Goal: Book appointment/travel/reservation

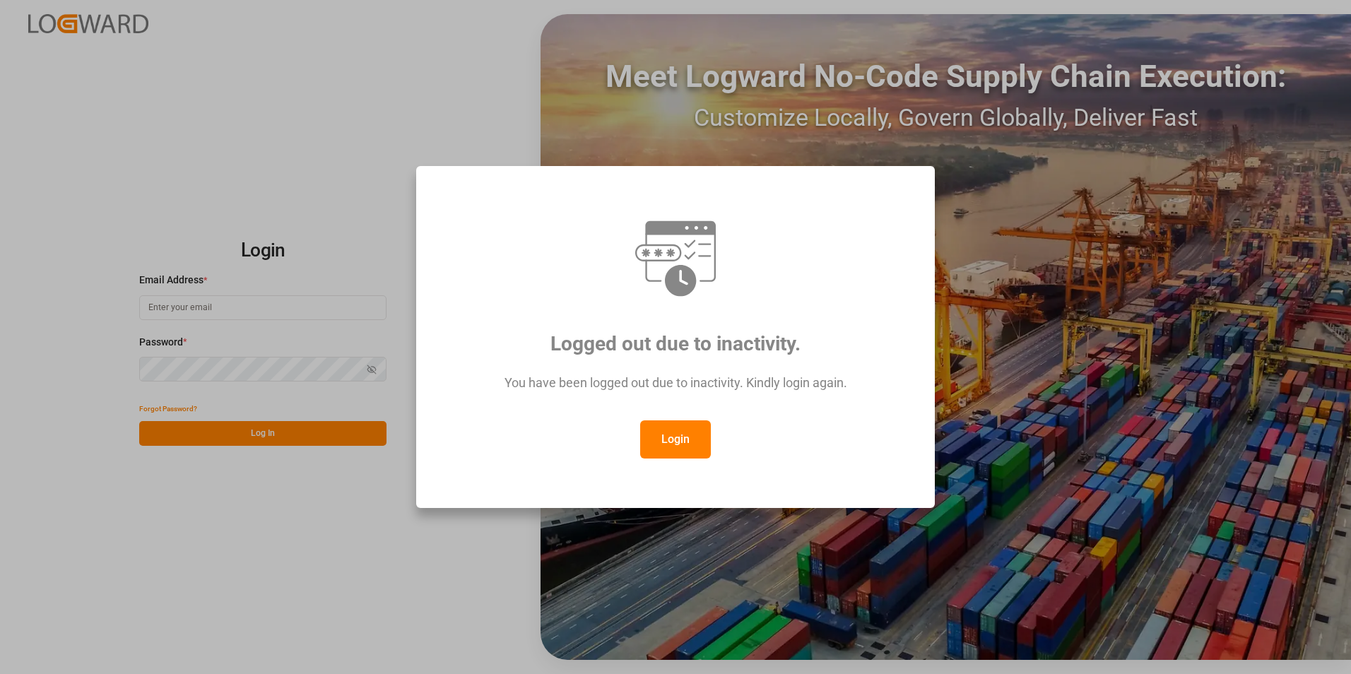
type input "[EMAIL_ADDRESS][DOMAIN_NAME]"
click at [675, 443] on button "Login" at bounding box center [675, 439] width 71 height 38
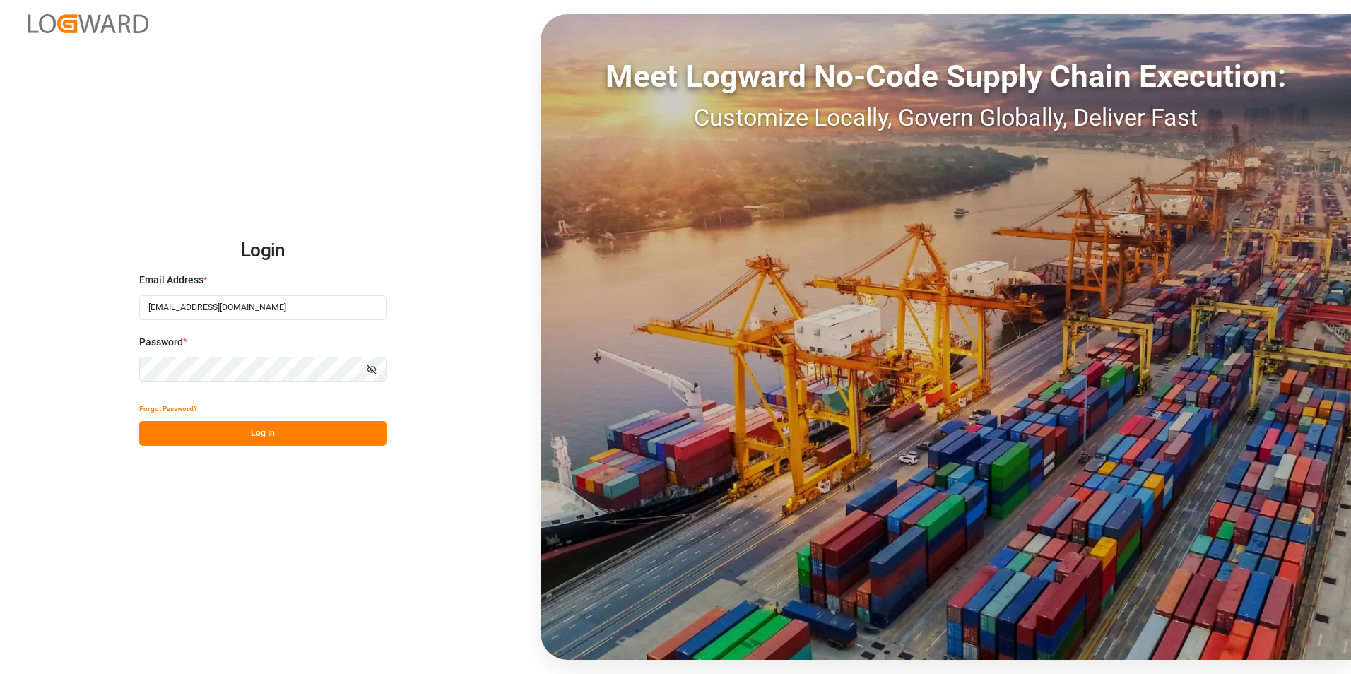
click at [0, 367] on html "Login Email Address * veerle.bauters@compo-expert.com Password * Show password …" at bounding box center [675, 337] width 1351 height 674
click at [155, 432] on button "Log In" at bounding box center [262, 433] width 247 height 25
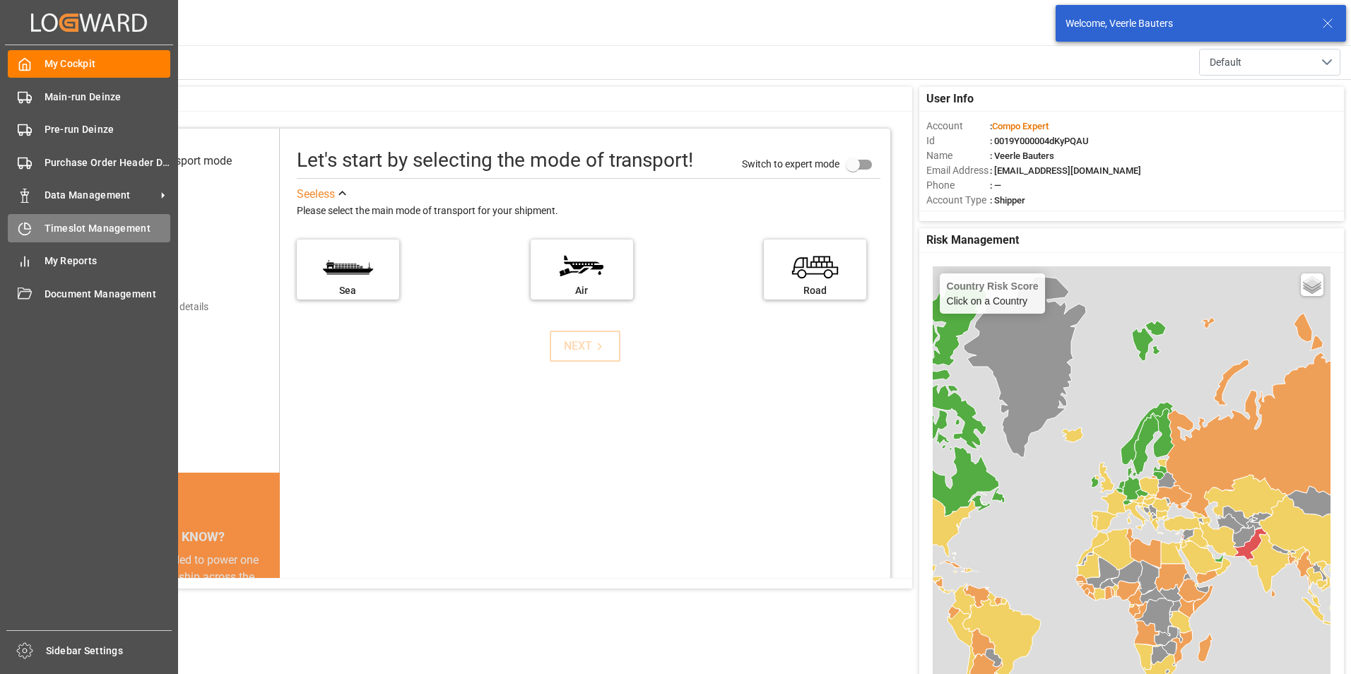
click at [25, 231] on icon at bounding box center [25, 229] width 14 height 14
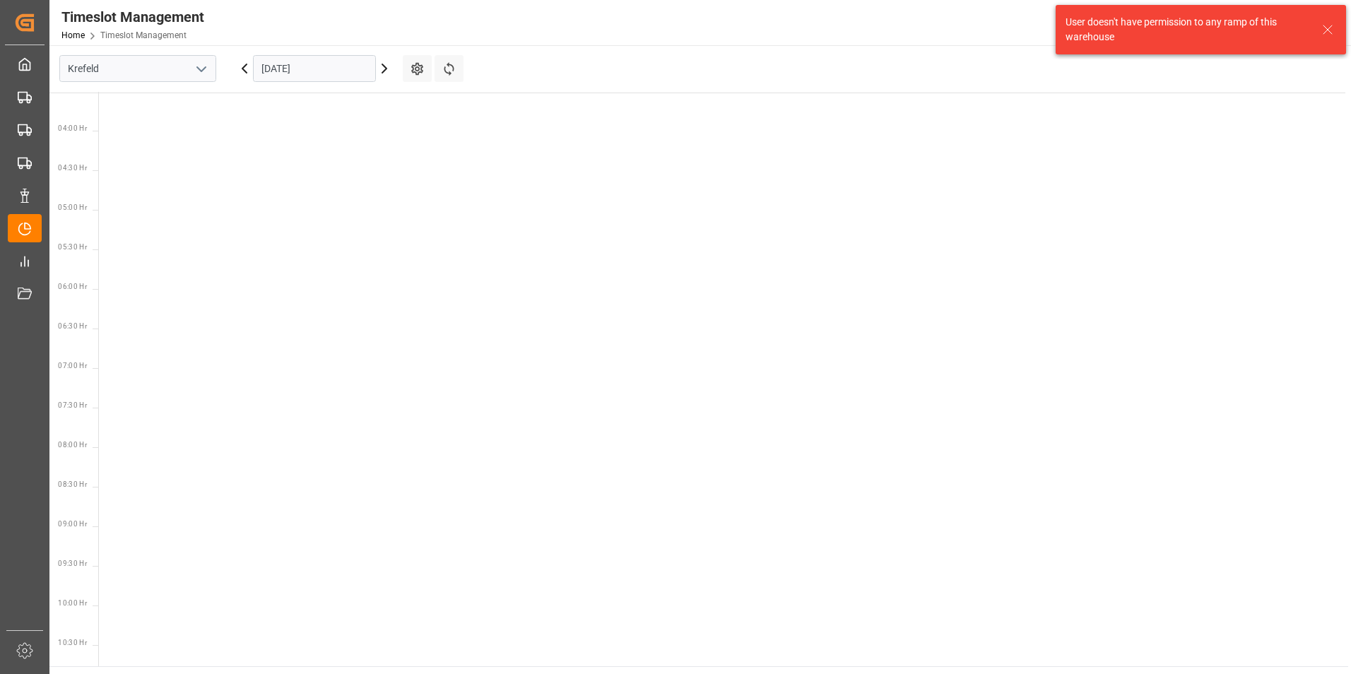
scroll to position [574, 0]
click at [201, 72] on icon "open menu" at bounding box center [201, 69] width 17 height 17
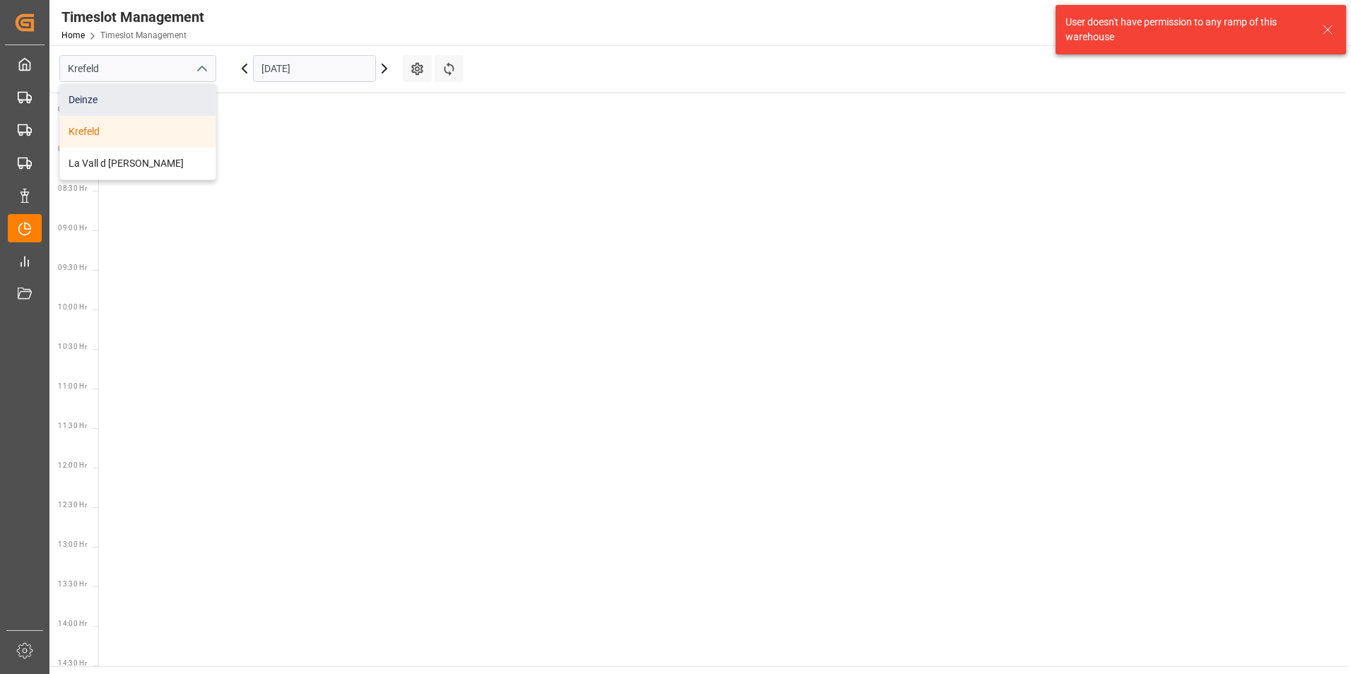
click at [92, 102] on div "Deinze" at bounding box center [137, 100] width 155 height 32
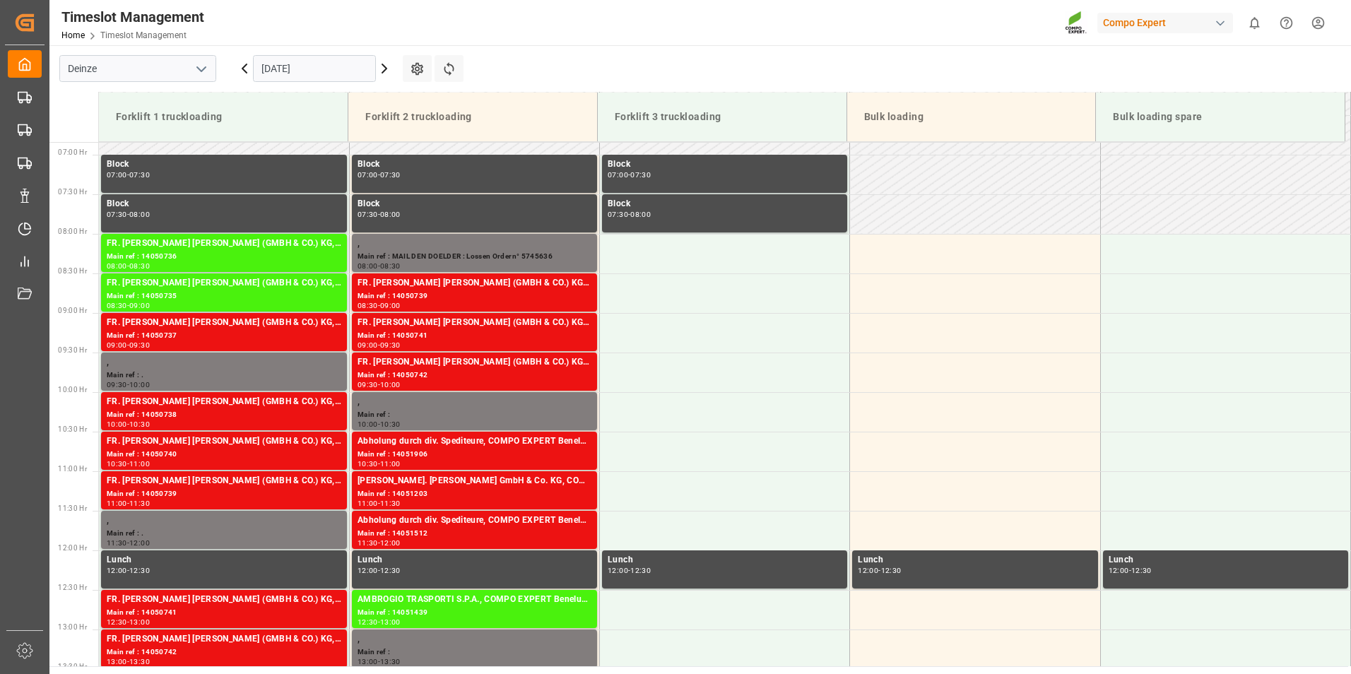
scroll to position [544, 0]
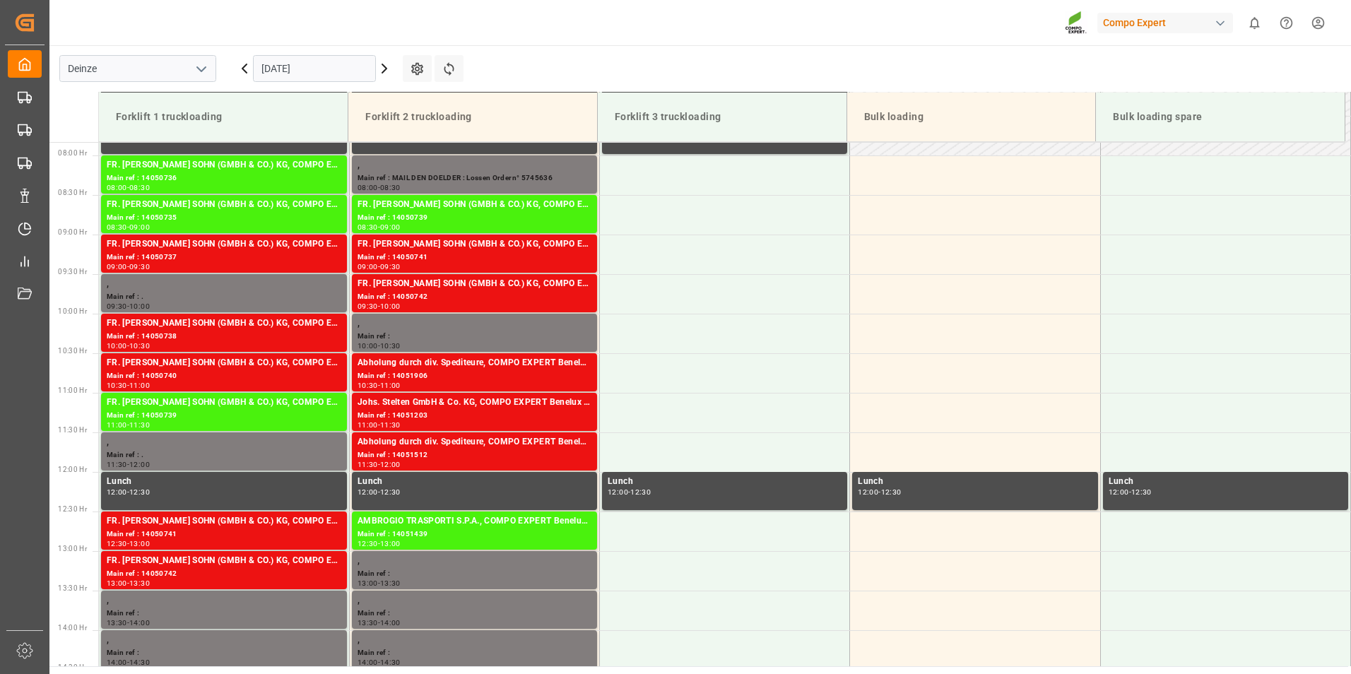
scroll to position [624, 0]
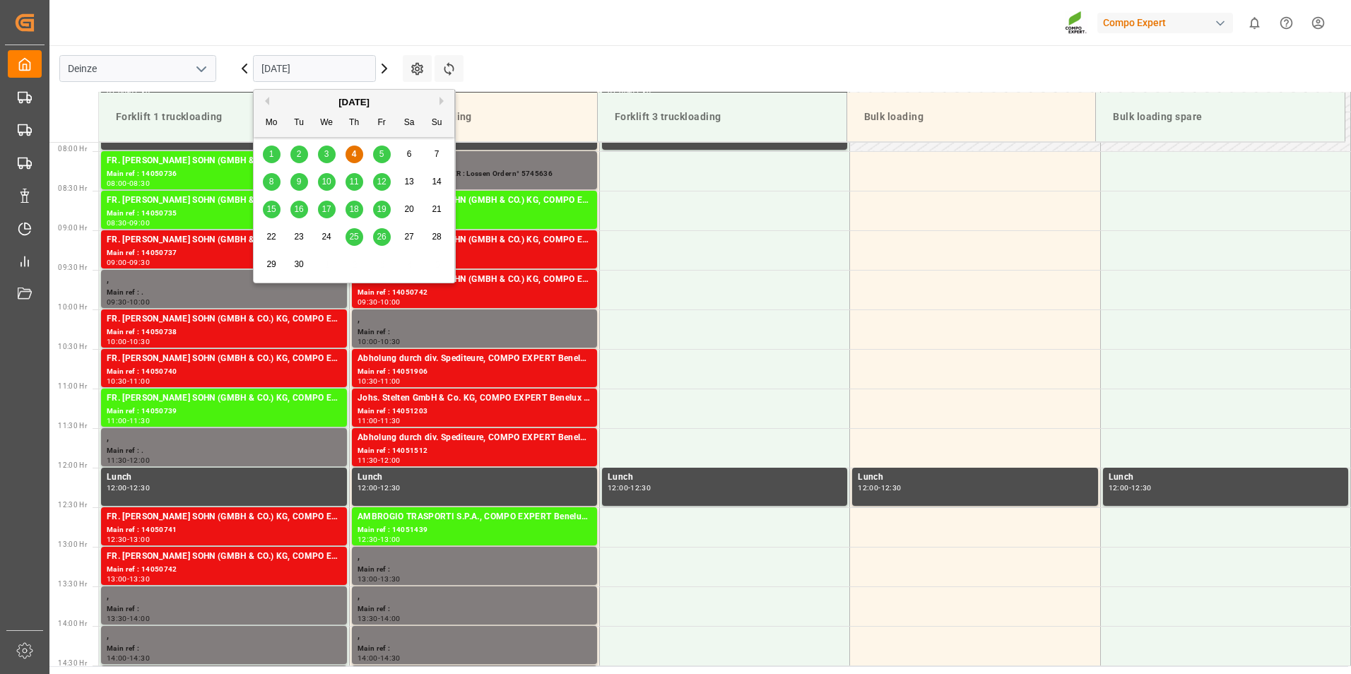
click at [357, 68] on input "[DATE]" at bounding box center [314, 68] width 123 height 27
click at [352, 183] on span "11" at bounding box center [353, 182] width 9 height 10
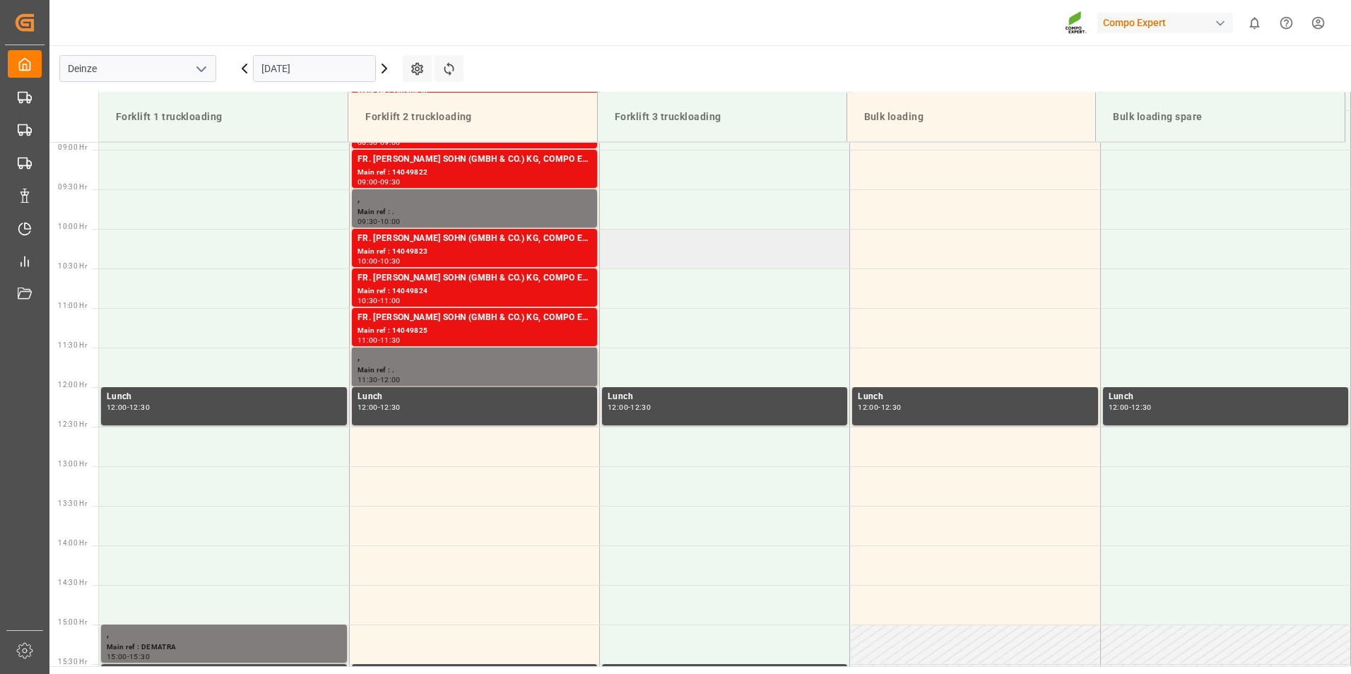
scroll to position [844, 0]
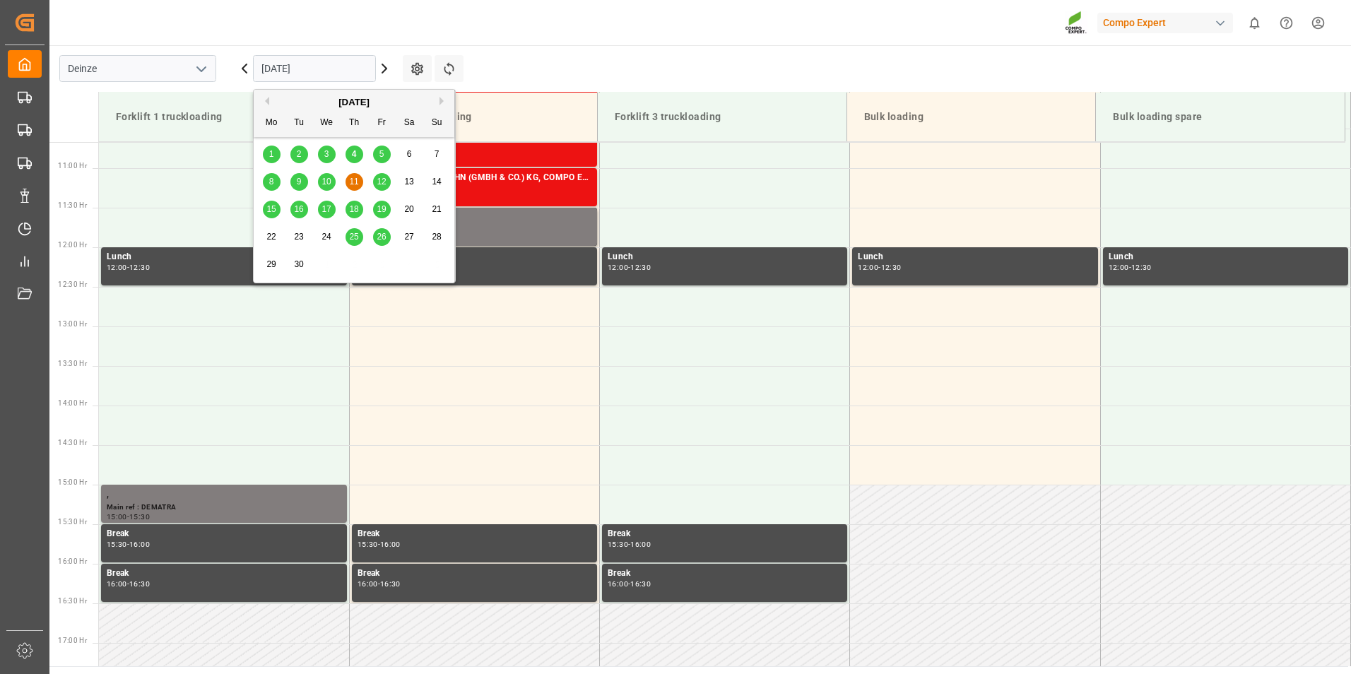
click at [355, 62] on input "11.09.2025" at bounding box center [314, 68] width 123 height 27
click at [381, 179] on span "12" at bounding box center [380, 182] width 9 height 10
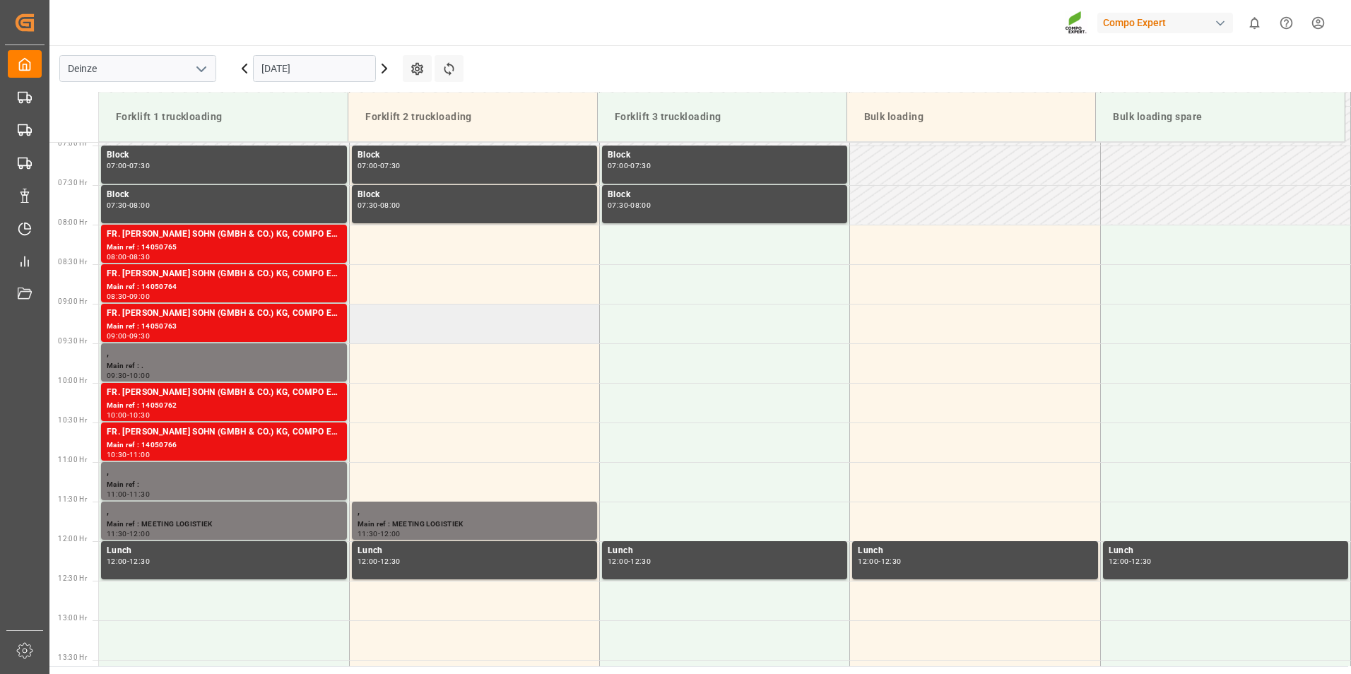
scroll to position [420, 0]
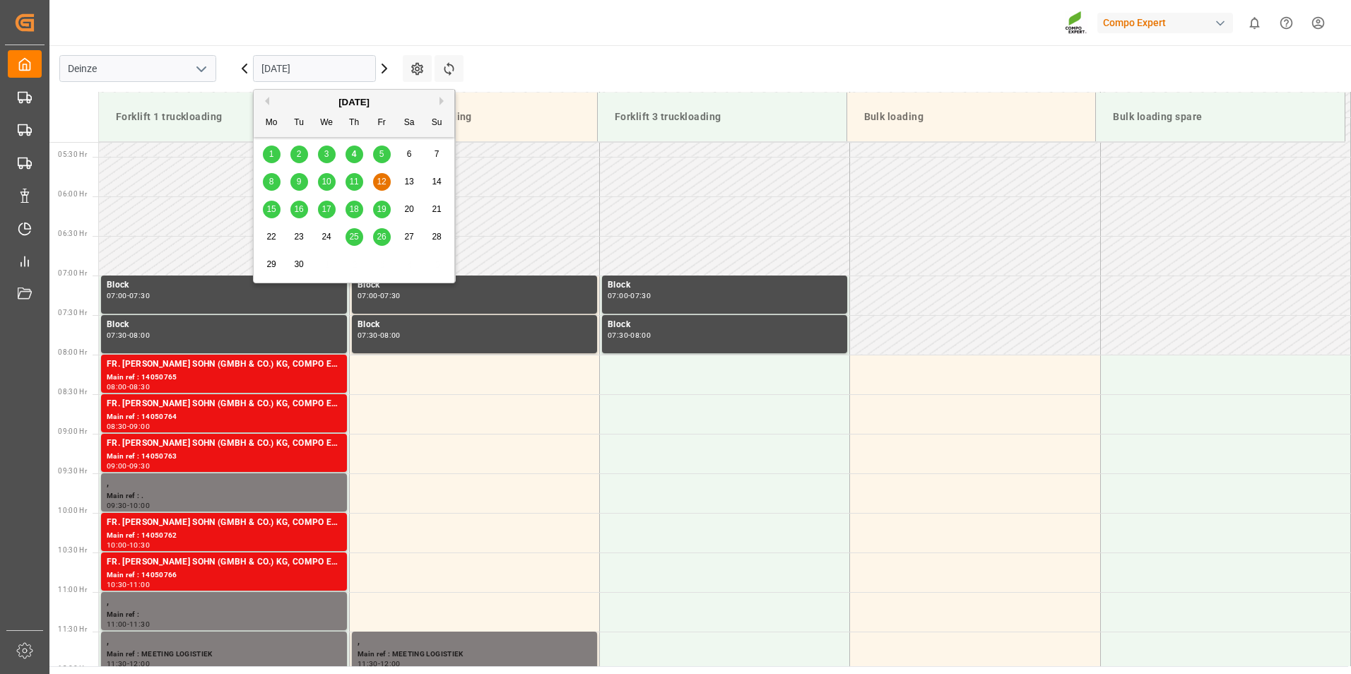
click at [328, 73] on input "12.09.2025" at bounding box center [314, 68] width 123 height 27
click at [355, 156] on span "4" at bounding box center [354, 154] width 5 height 10
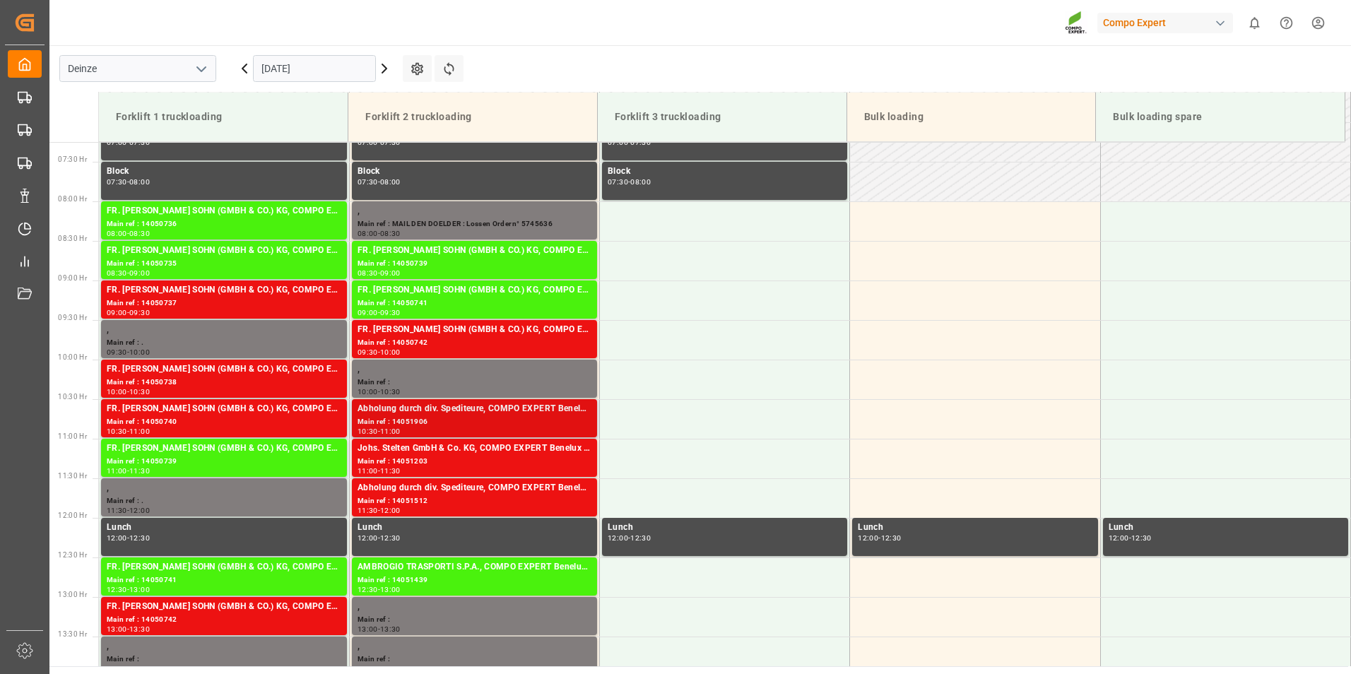
scroll to position [562, 0]
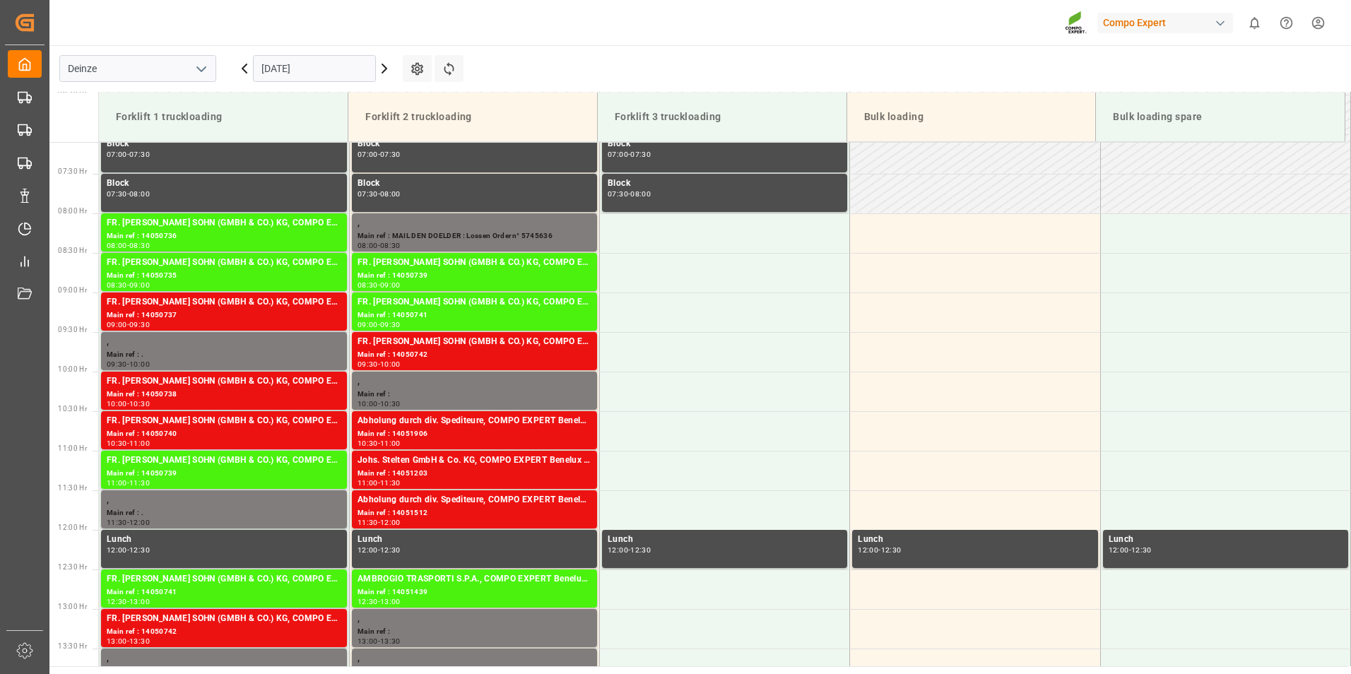
click at [317, 68] on input "[DATE]" at bounding box center [314, 68] width 123 height 27
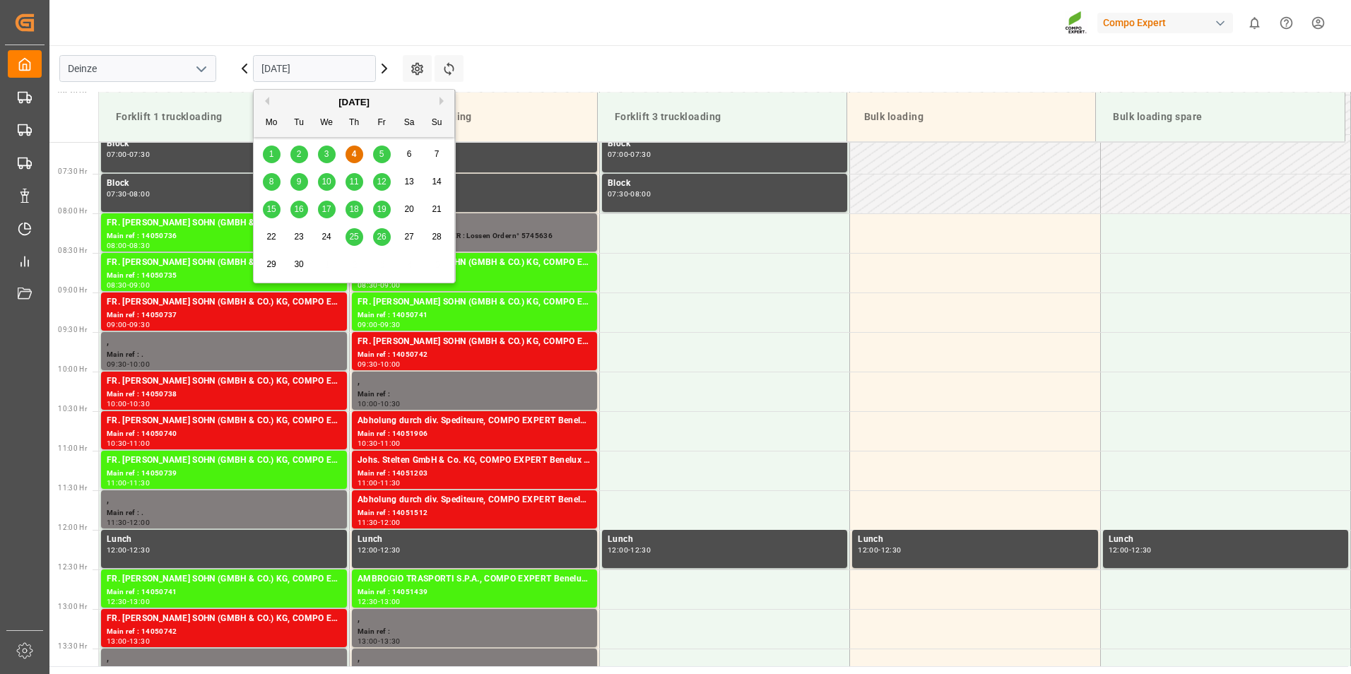
click at [275, 184] on div "8" at bounding box center [272, 182] width 18 height 17
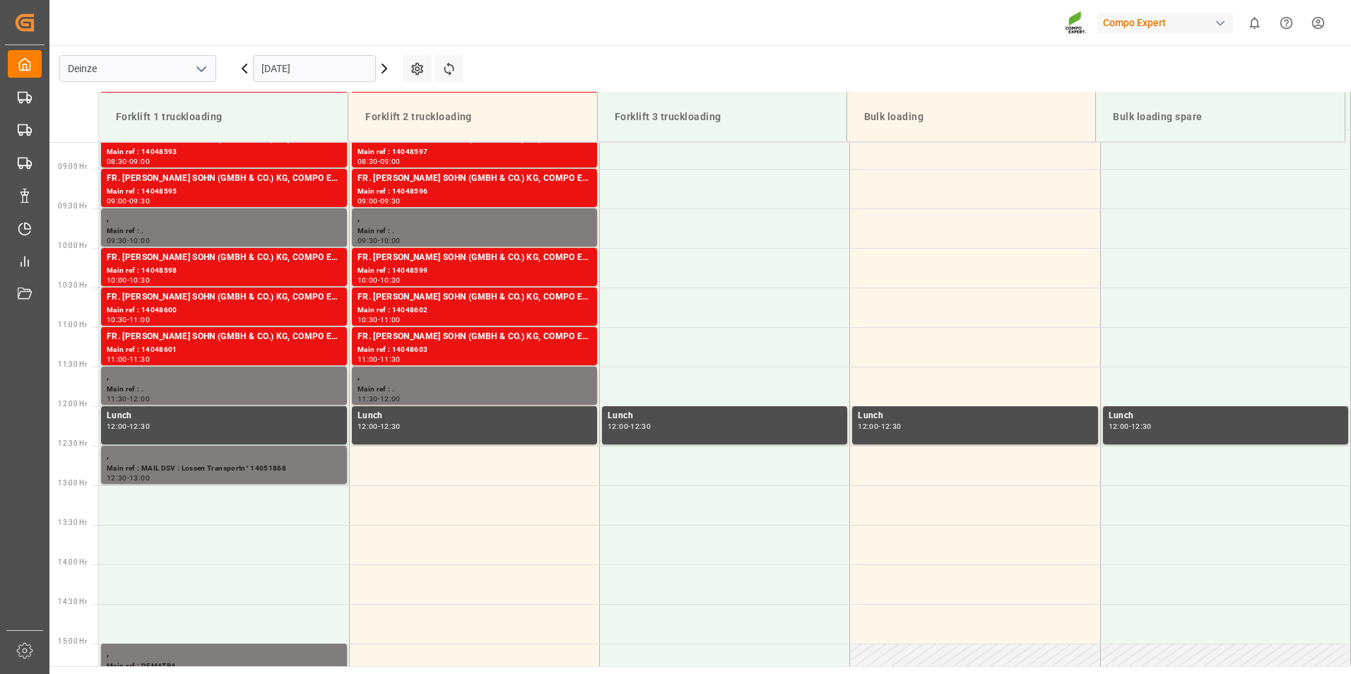
scroll to position [703, 0]
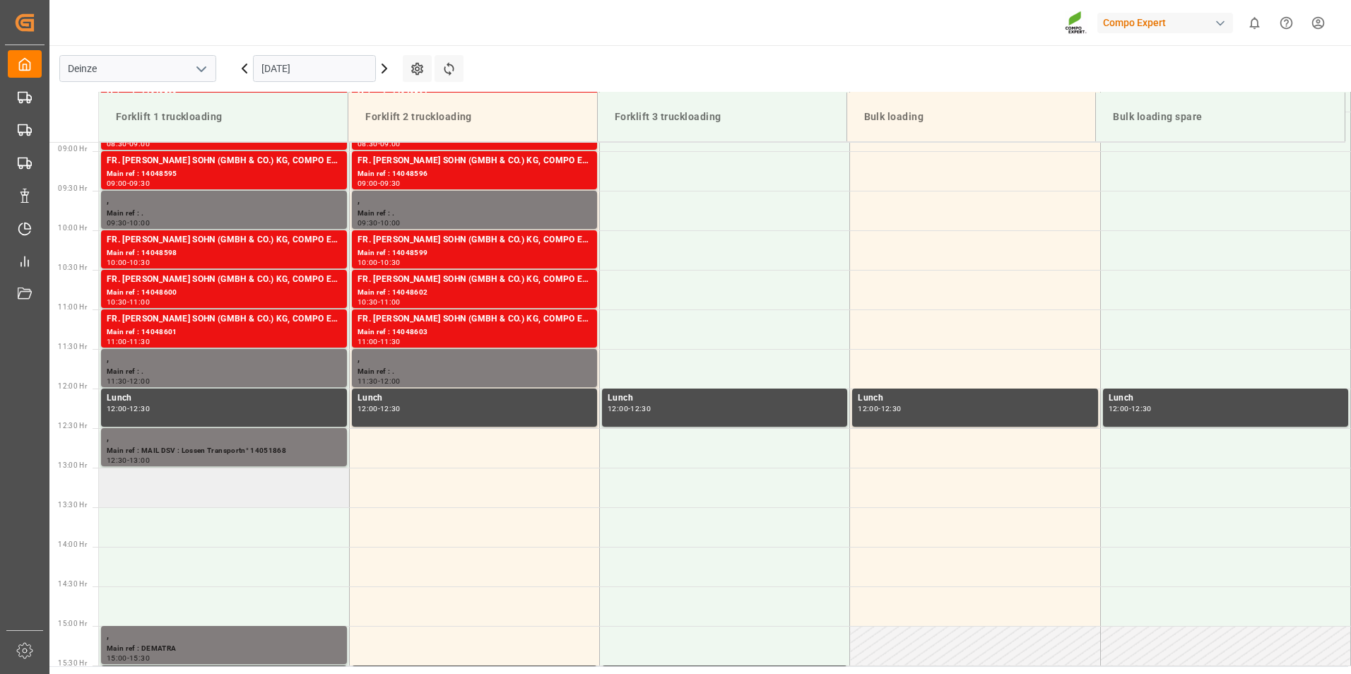
click at [121, 489] on td at bounding box center [224, 488] width 250 height 40
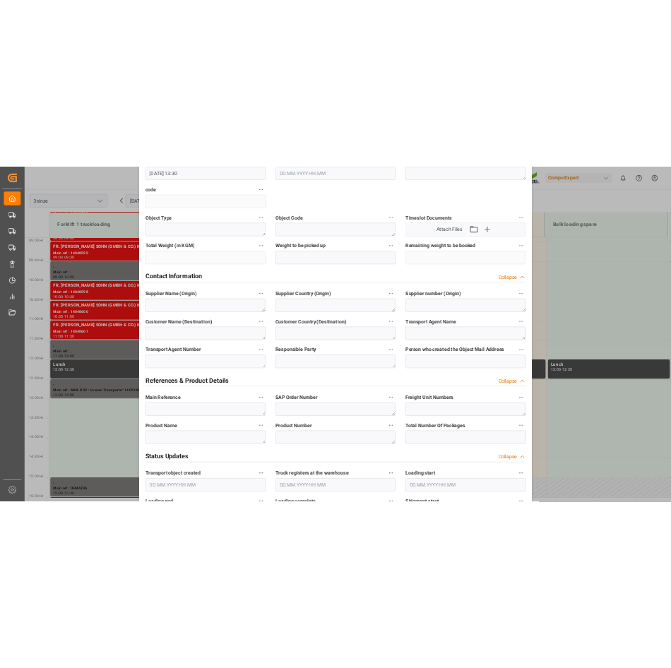
scroll to position [353, 0]
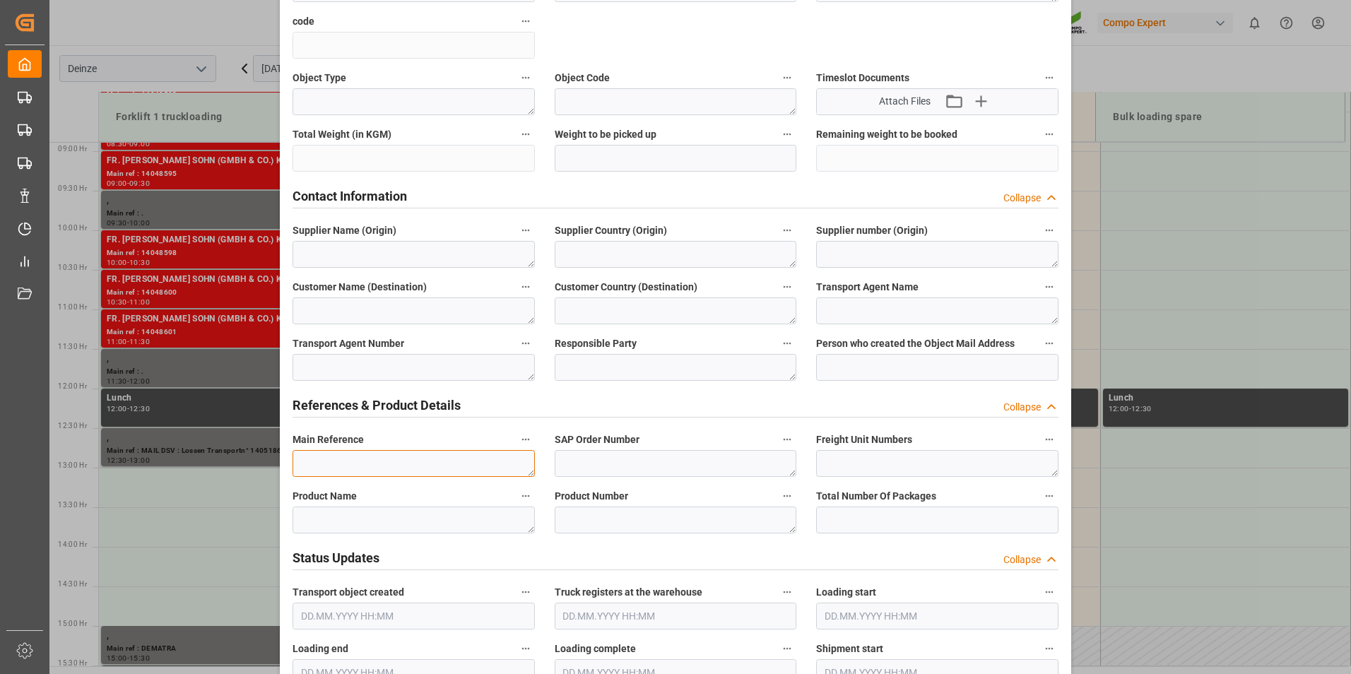
click at [313, 468] on textarea at bounding box center [413, 463] width 242 height 27
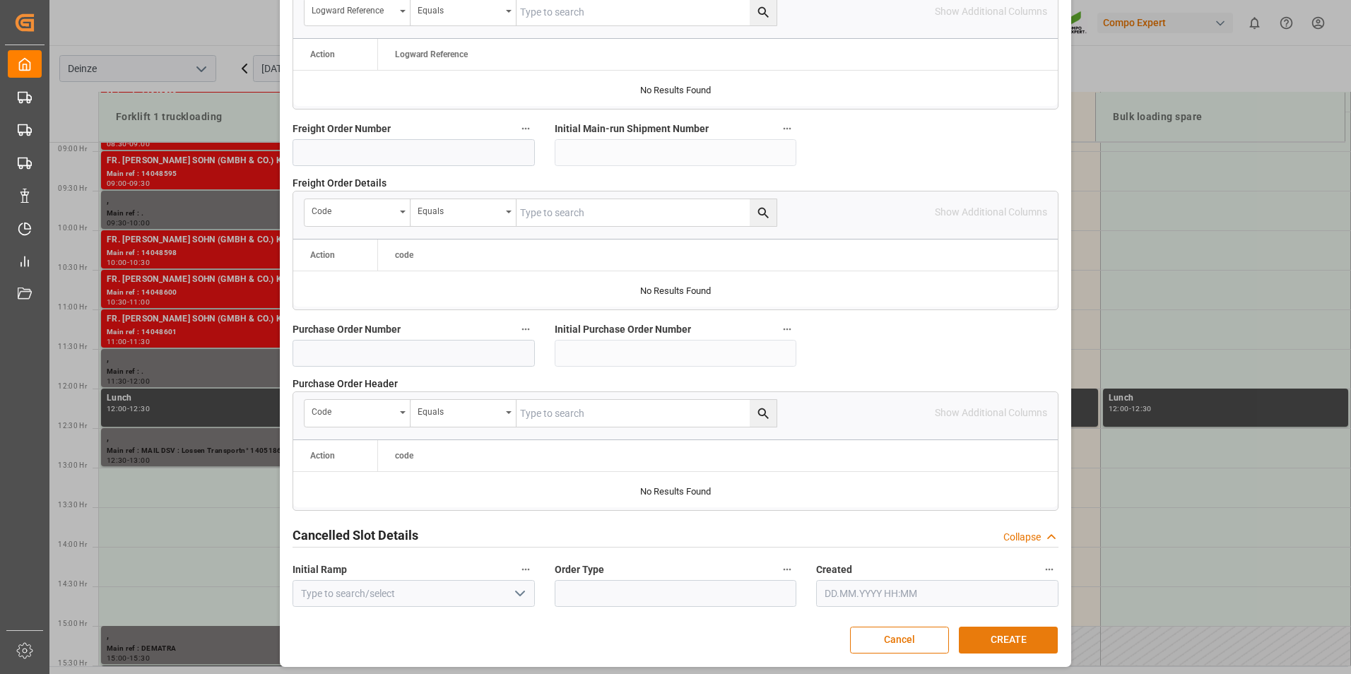
scroll to position [1286, 0]
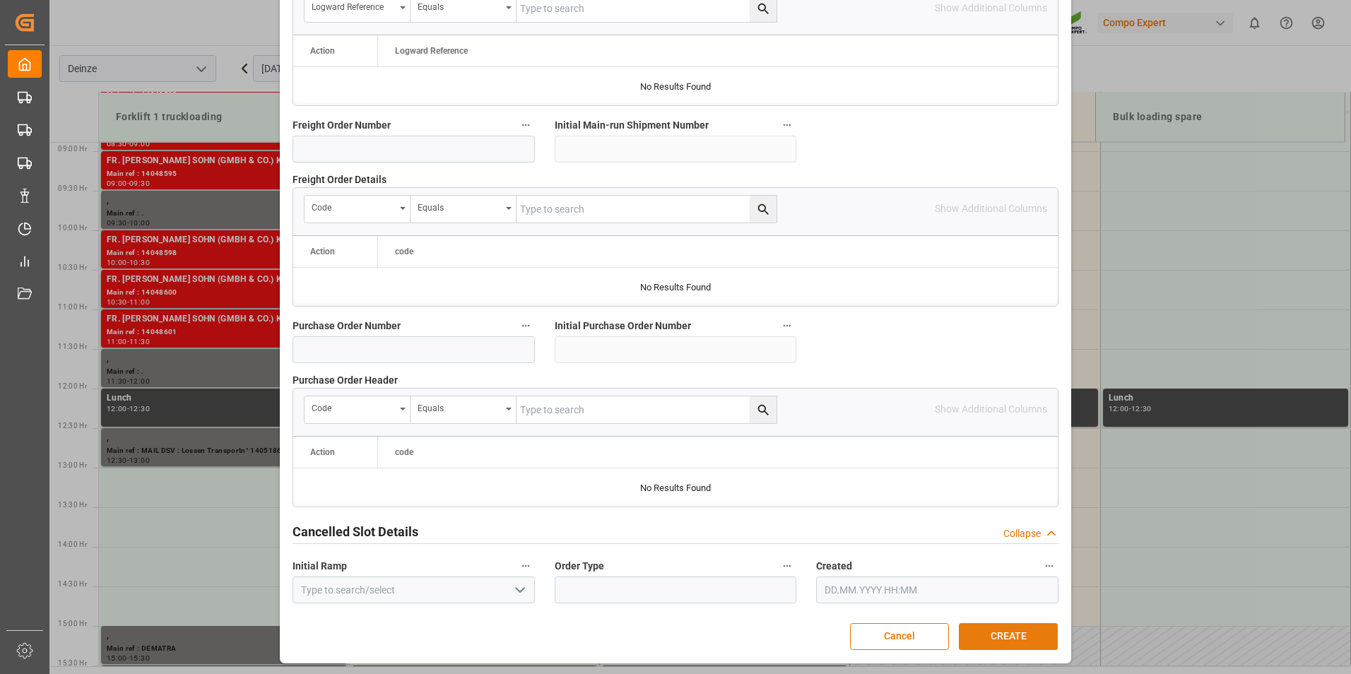
type textarea "MAIL STELTEN : Lossen Ordern° 6100001686"
click at [1018, 639] on button "CREATE" at bounding box center [1008, 636] width 99 height 27
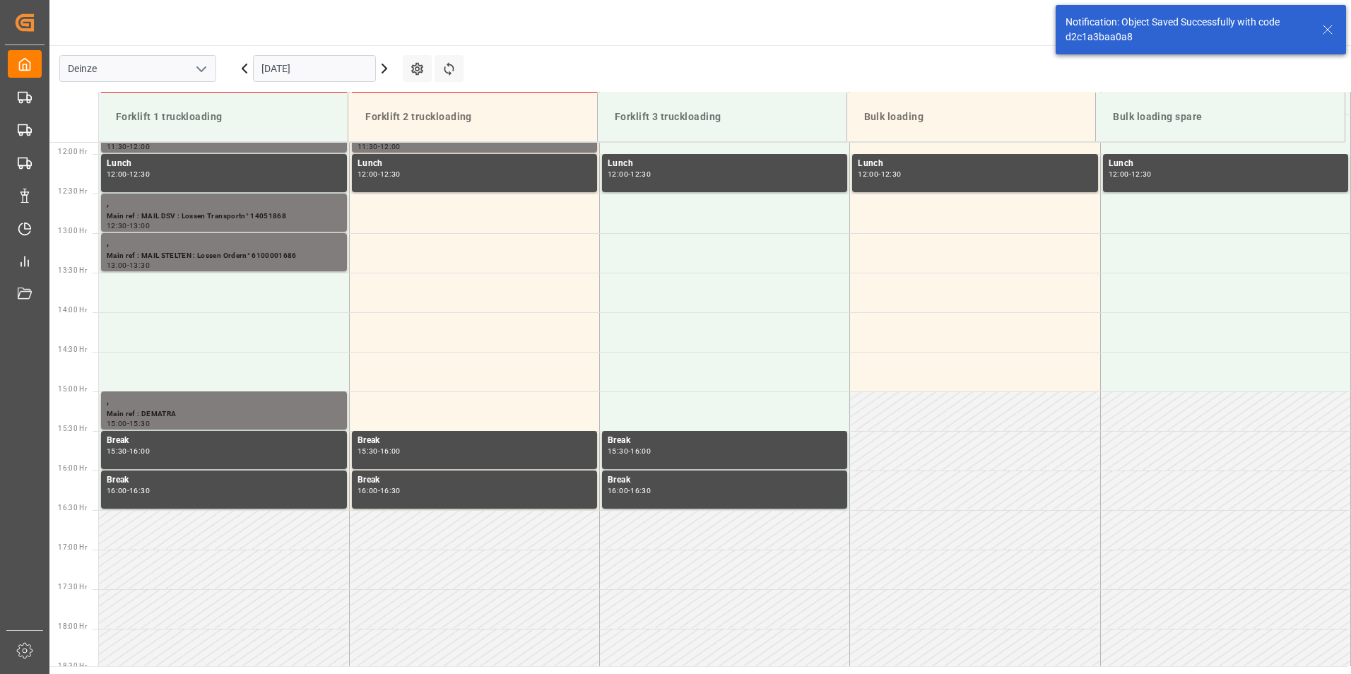
scroll to position [940, 0]
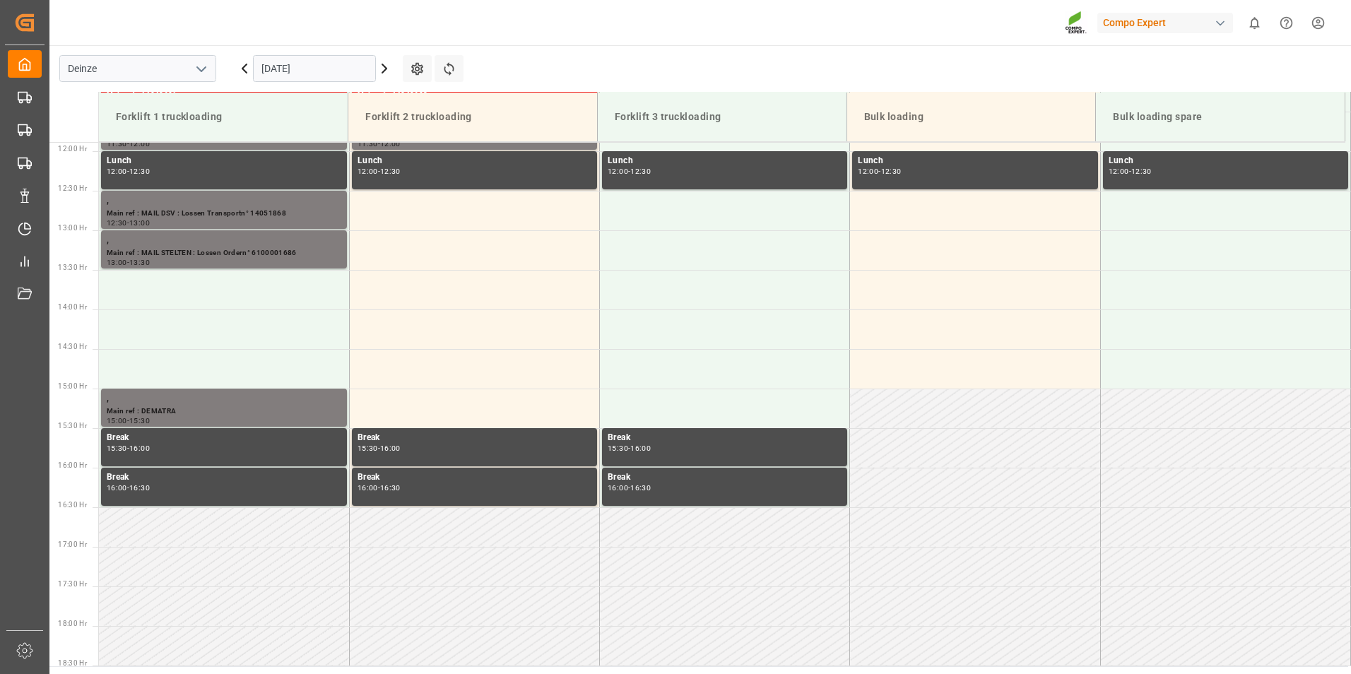
click at [332, 64] on input "08.09.2025" at bounding box center [314, 68] width 123 height 27
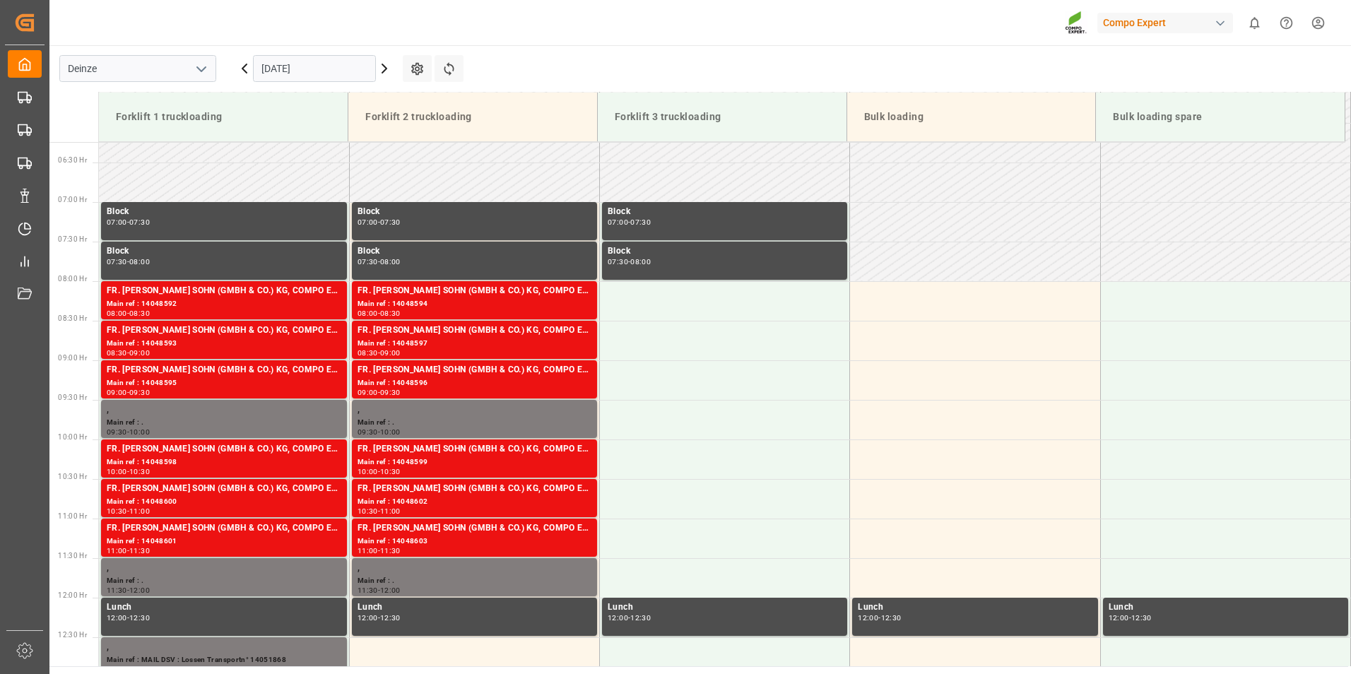
scroll to position [491, 0]
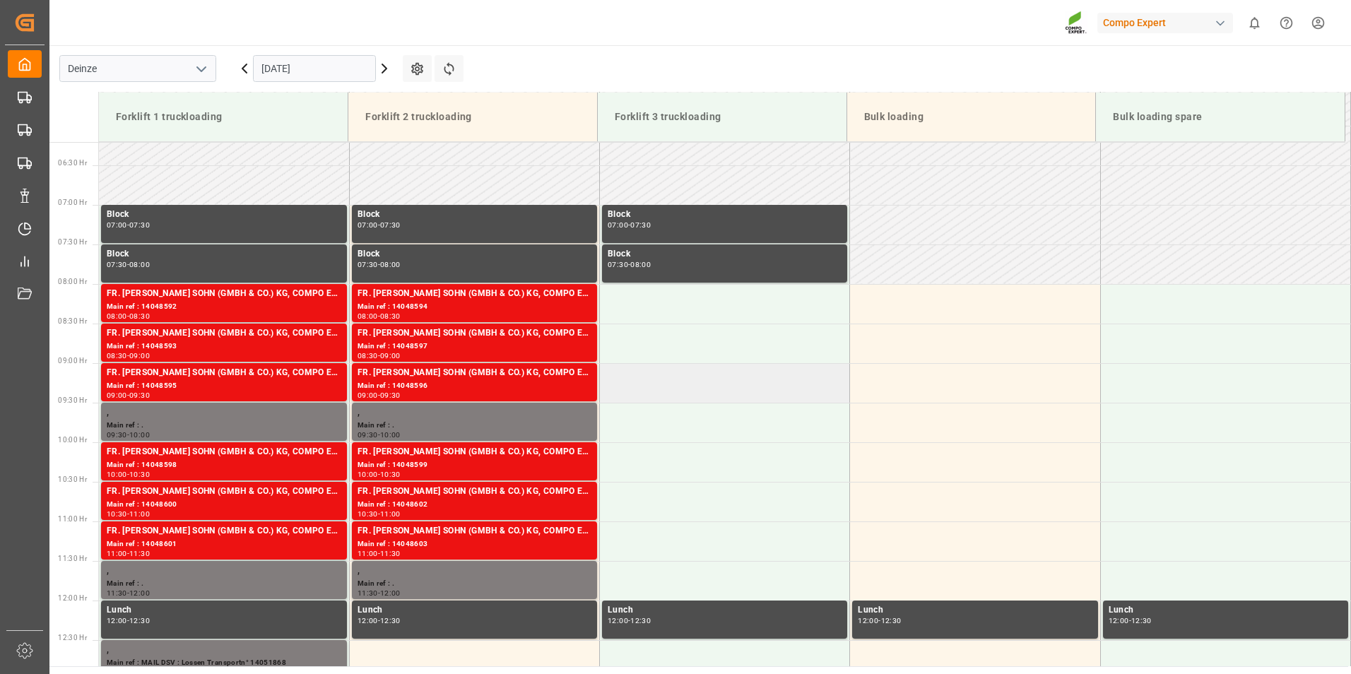
click at [636, 382] on td at bounding box center [725, 383] width 250 height 40
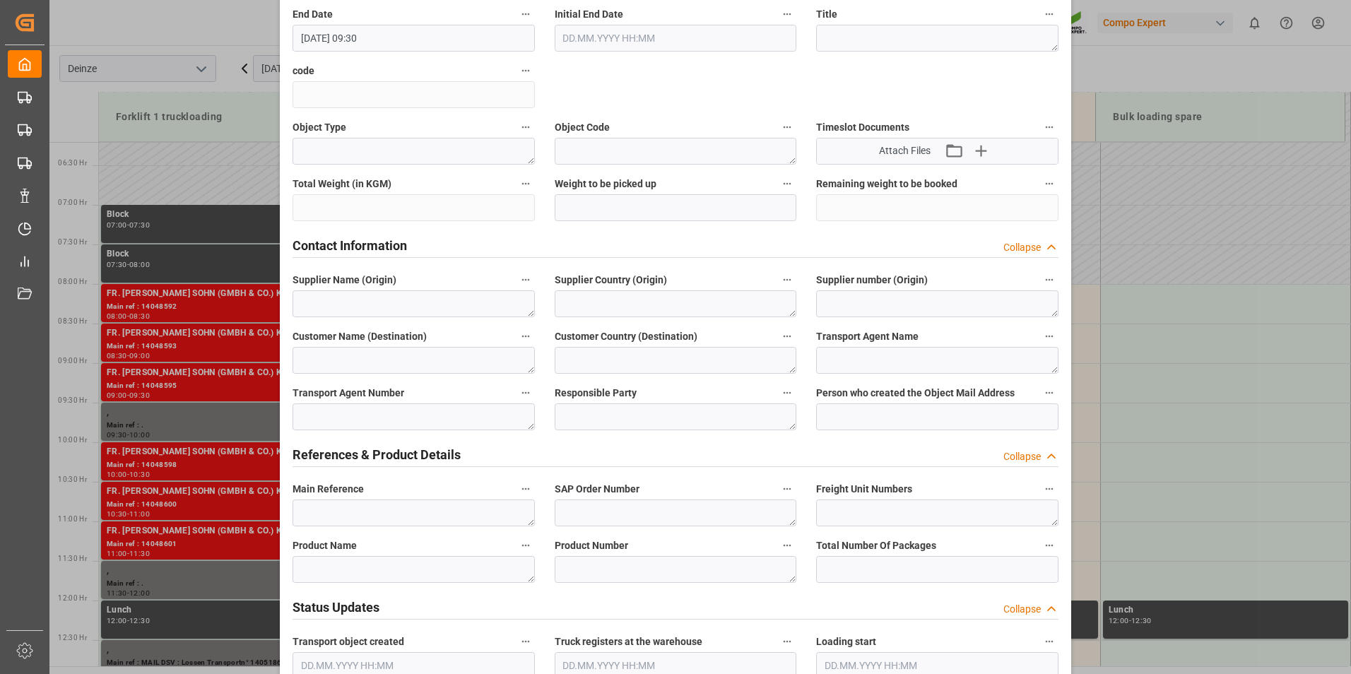
scroll to position [494, 0]
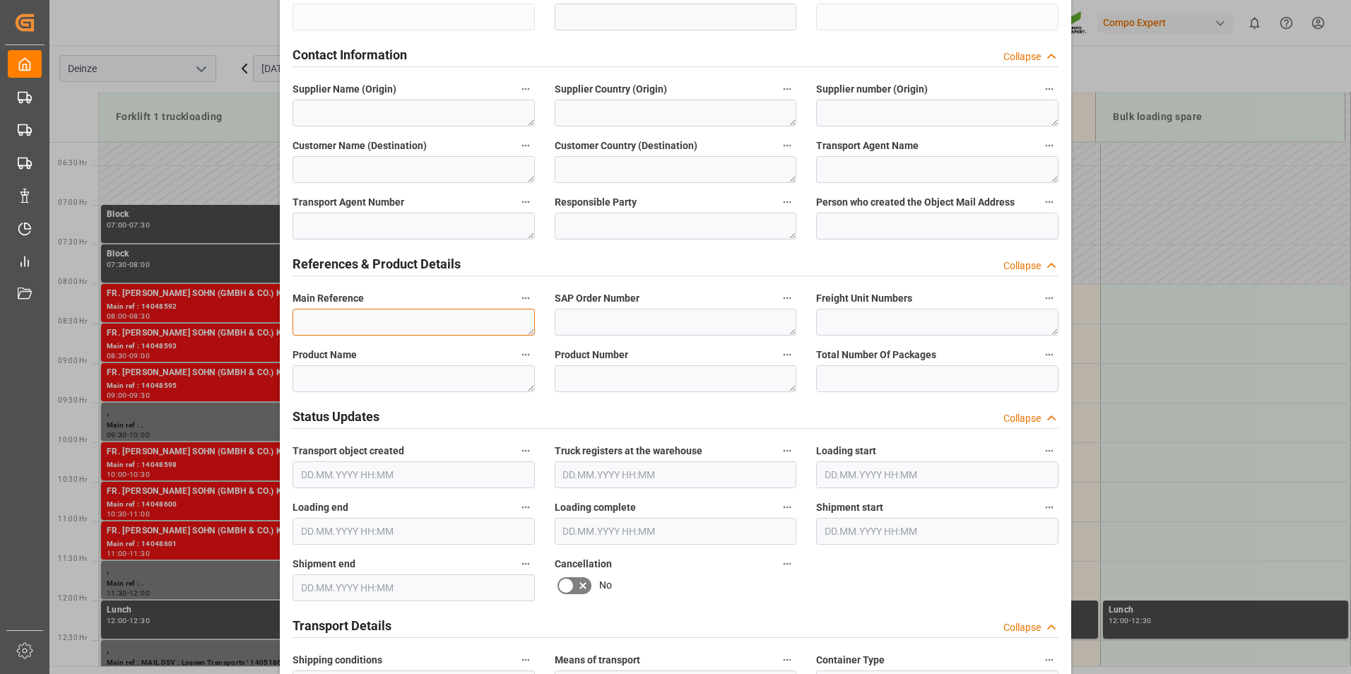
click at [311, 319] on textarea at bounding box center [413, 322] width 242 height 27
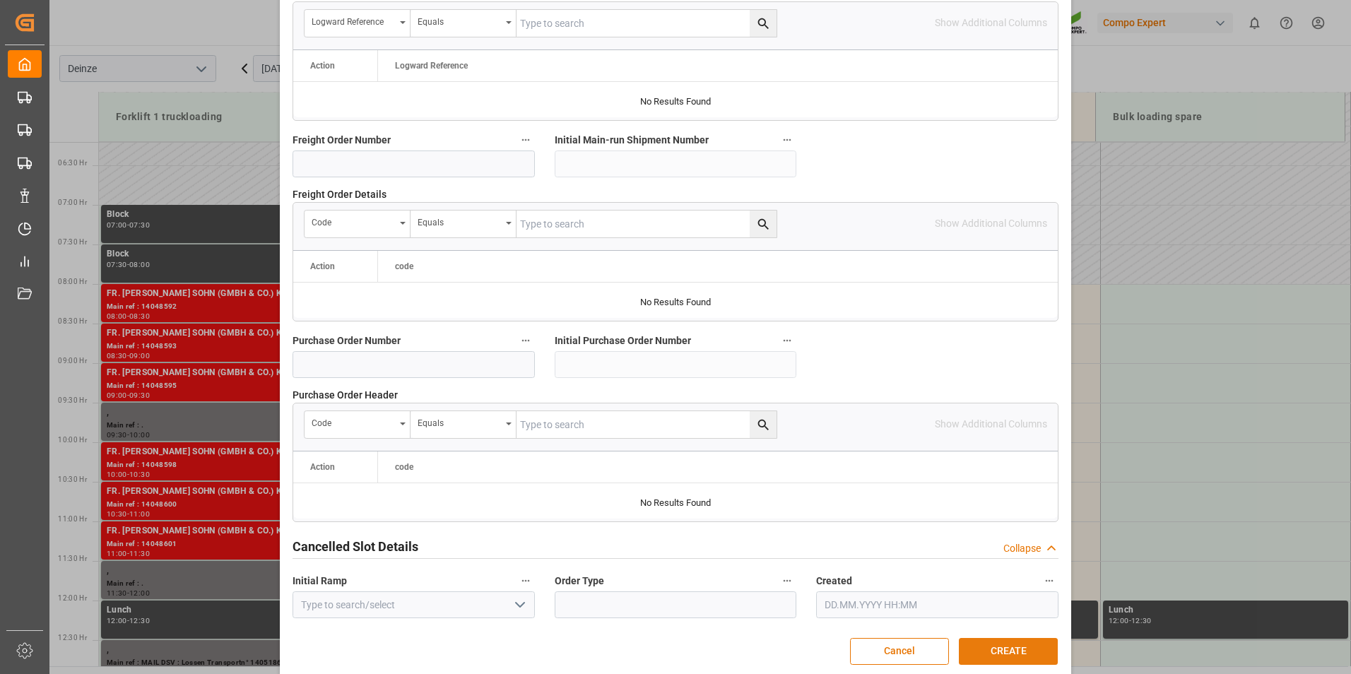
scroll to position [1286, 0]
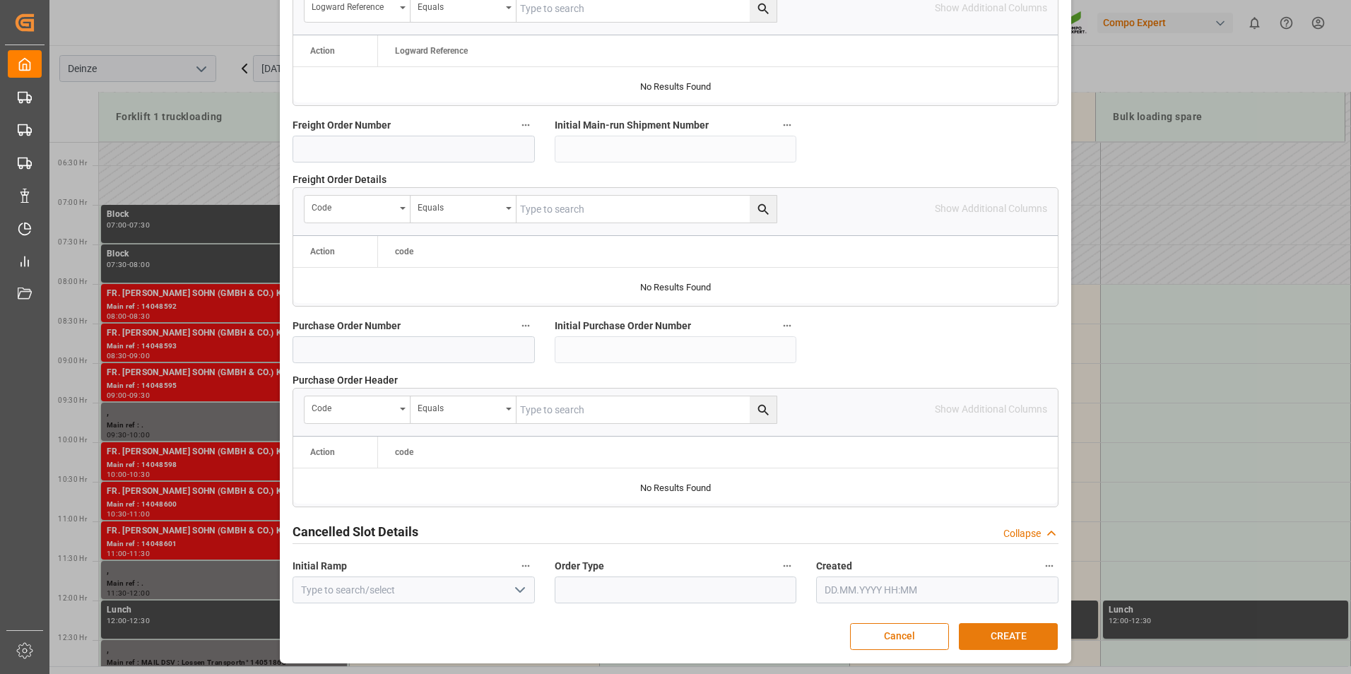
type textarea "MAIL DISTRILOG : Lossen 5 paletten DMPP - Finalsan"
click at [1010, 637] on button "CREATE" at bounding box center [1008, 636] width 99 height 27
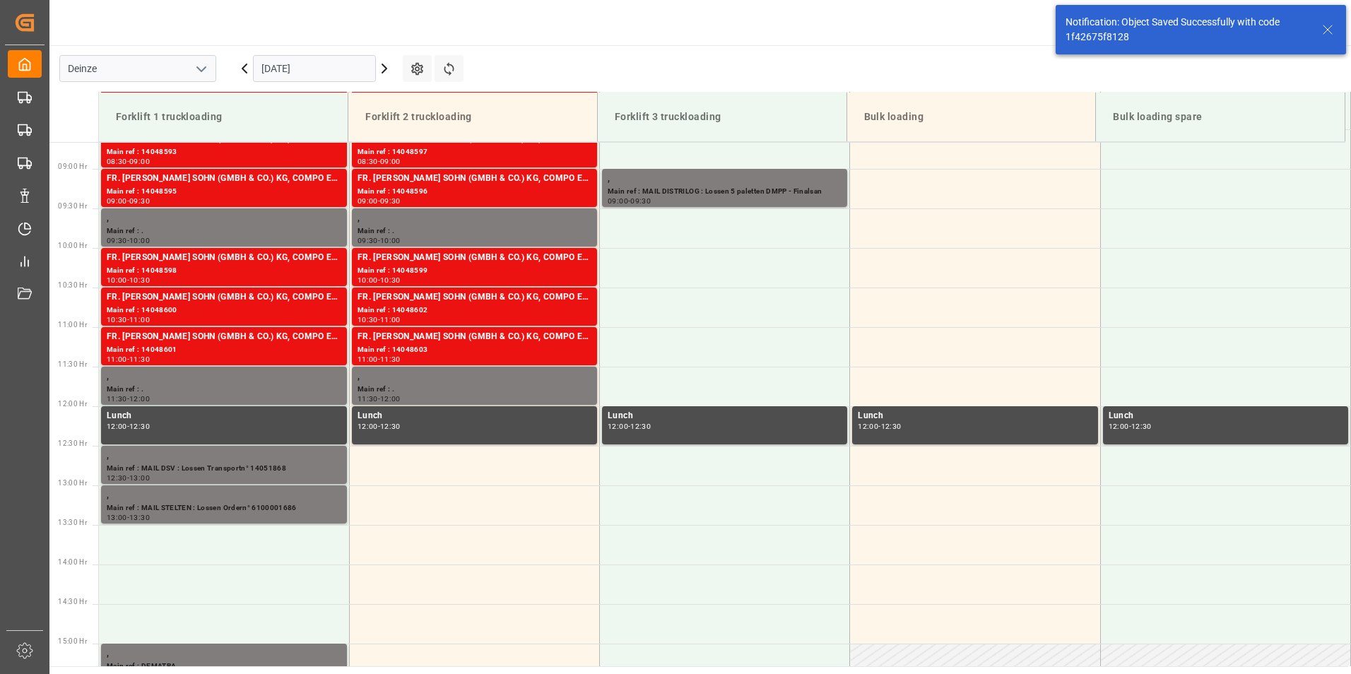
scroll to position [703, 0]
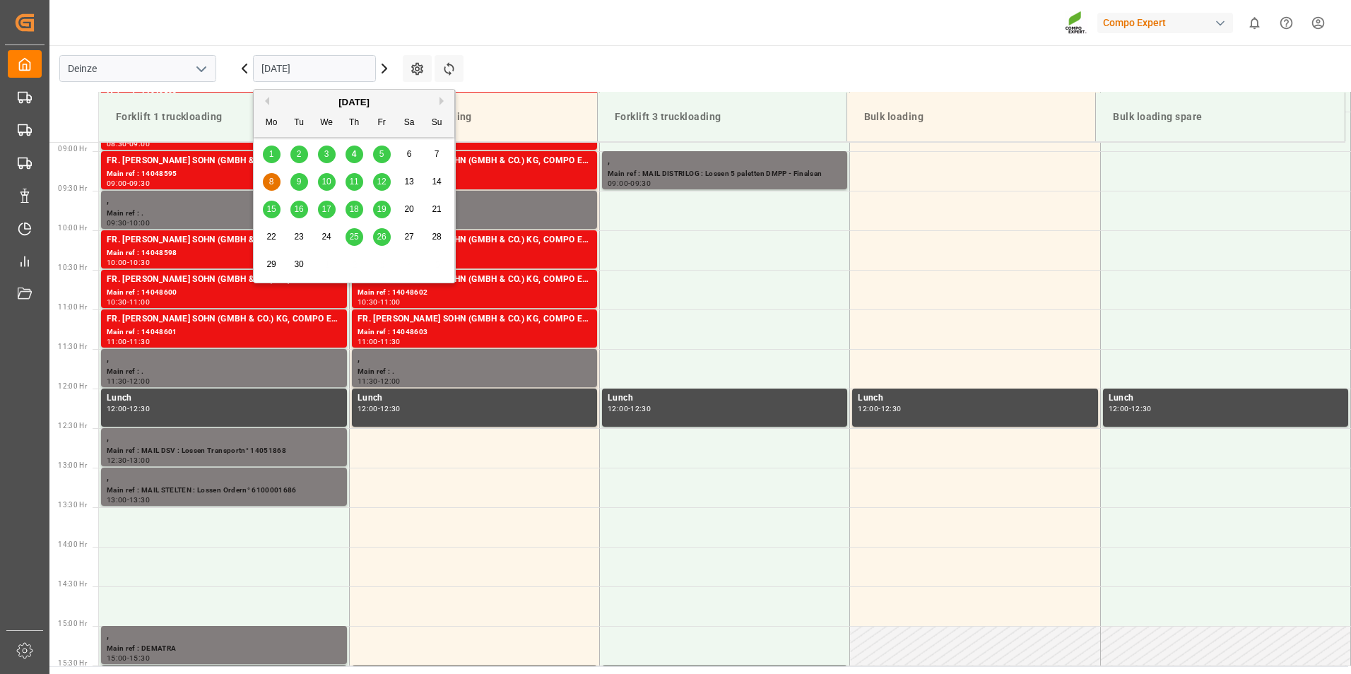
click at [347, 71] on input "08.09.2025" at bounding box center [314, 68] width 123 height 27
click at [356, 153] on span "4" at bounding box center [354, 154] width 5 height 10
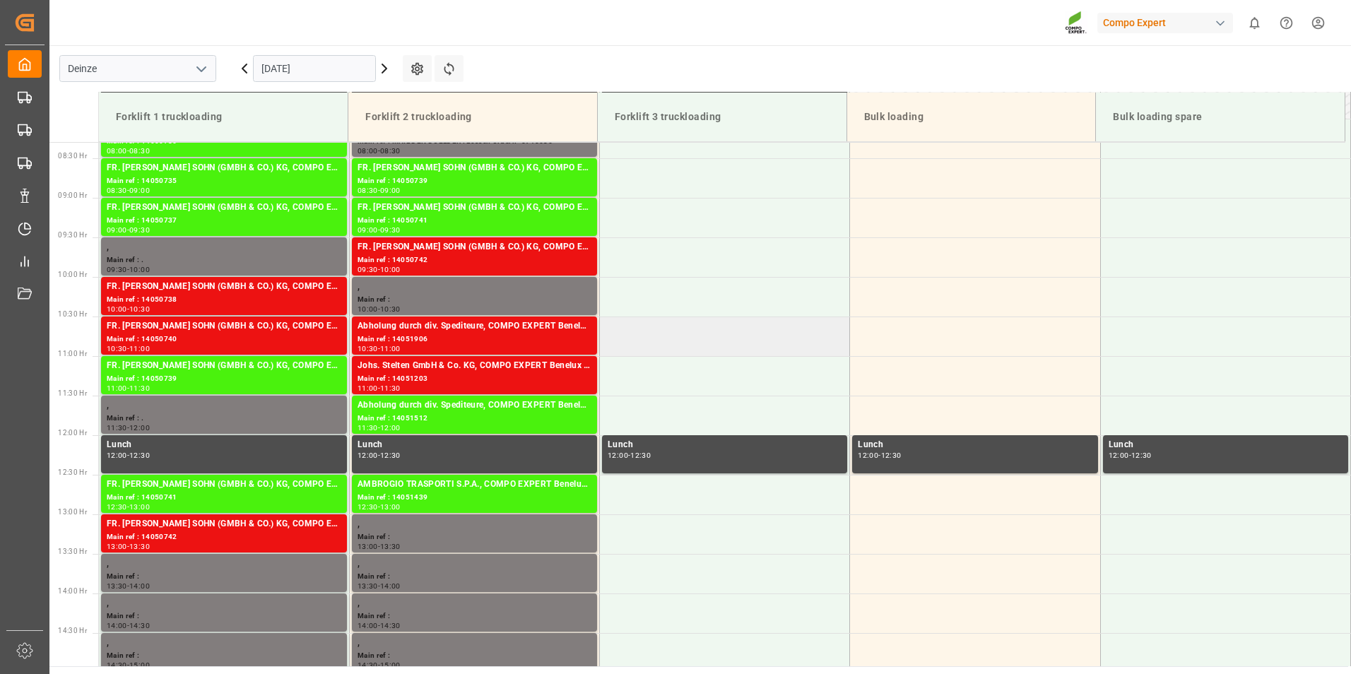
scroll to position [632, 0]
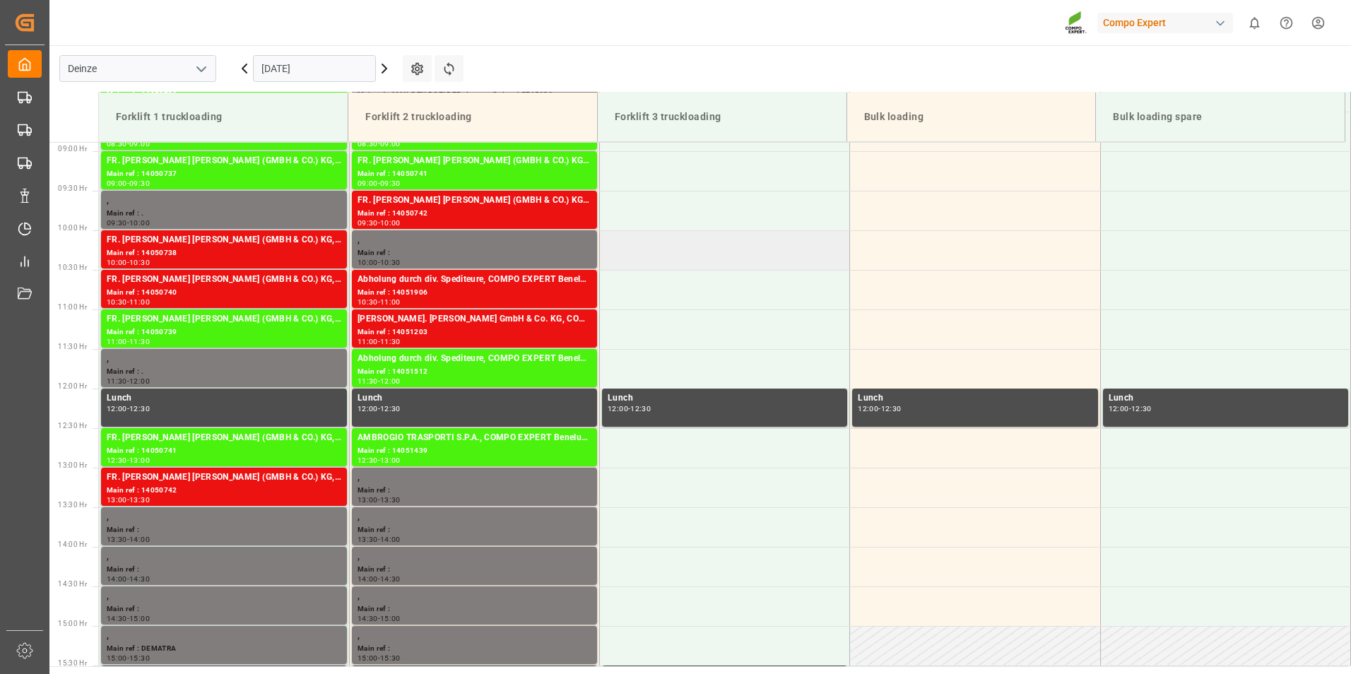
scroll to position [632, 0]
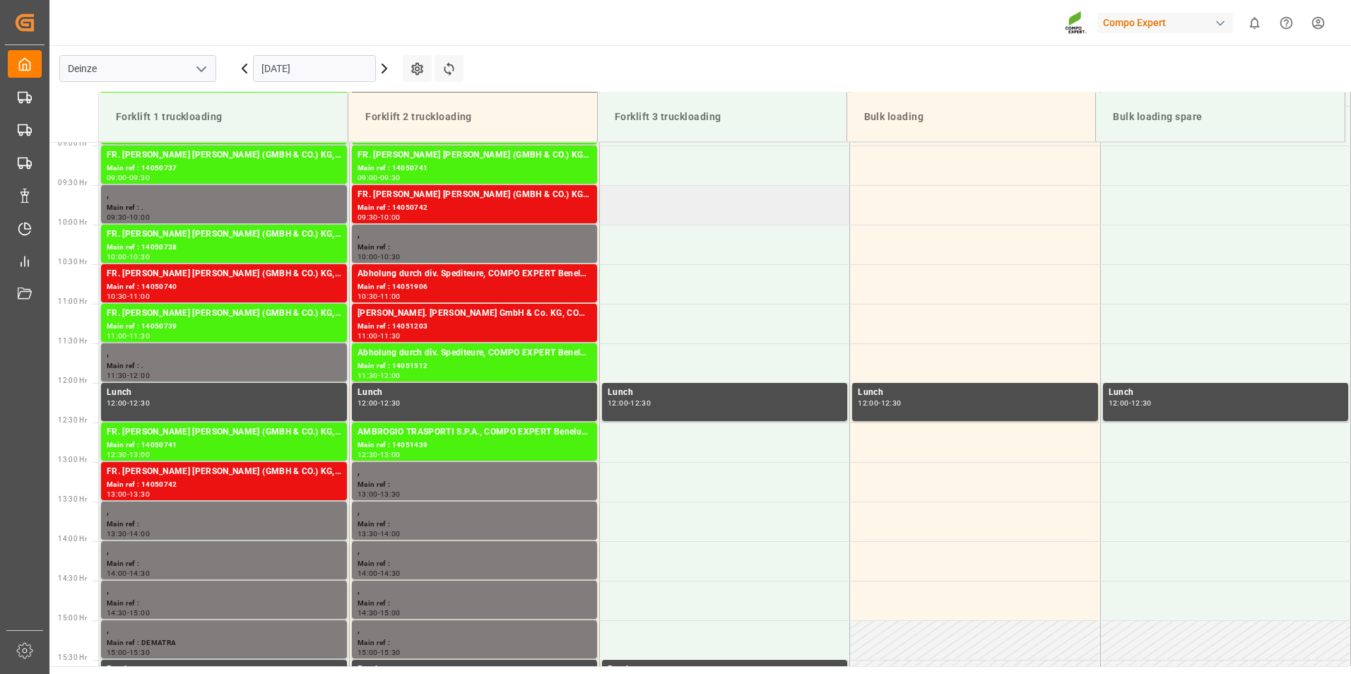
scroll to position [570, 0]
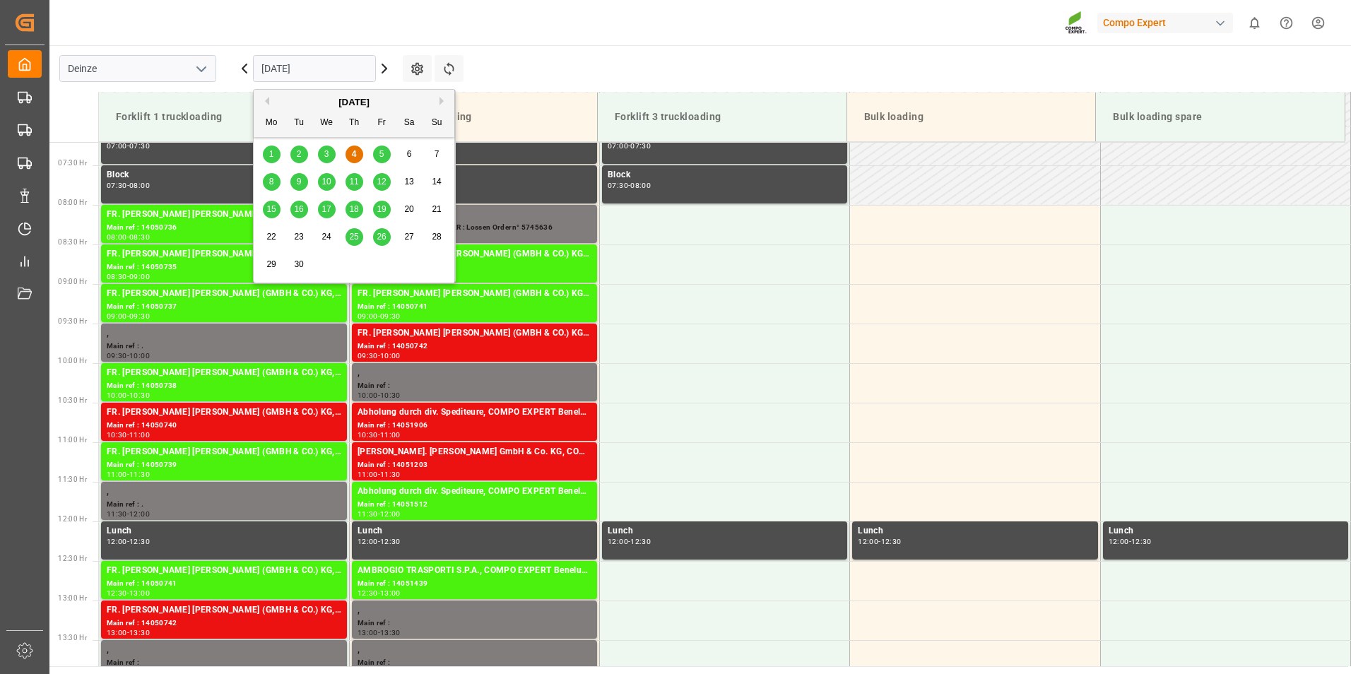
click at [340, 75] on input "[DATE]" at bounding box center [314, 68] width 123 height 27
click at [380, 152] on span "5" at bounding box center [381, 154] width 5 height 10
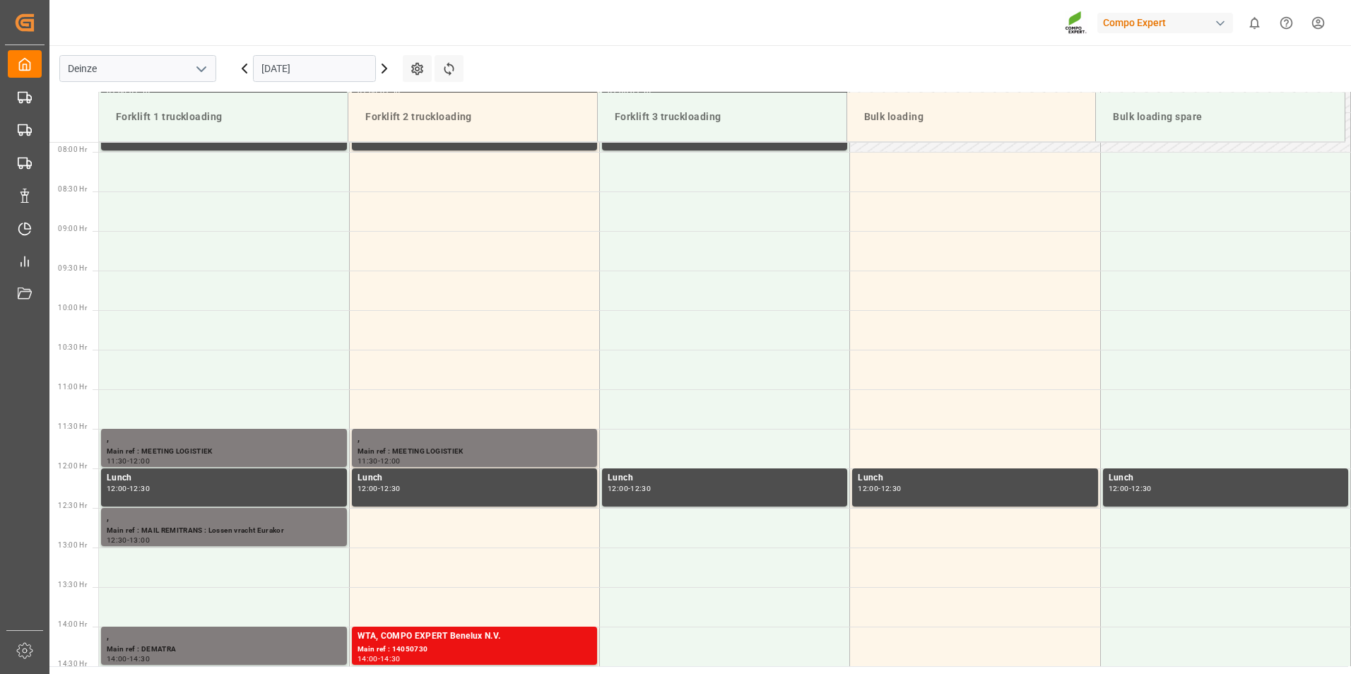
scroll to position [626, 0]
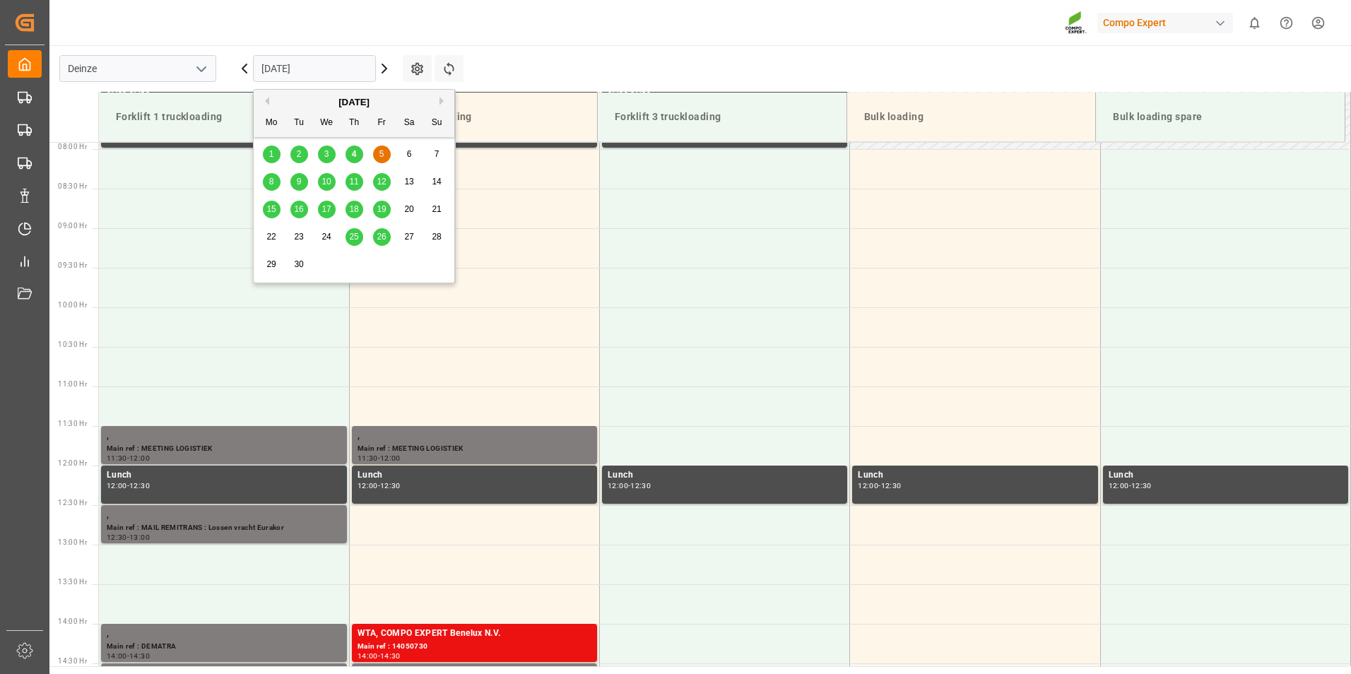
click at [338, 66] on input "05.09.2025" at bounding box center [314, 68] width 123 height 27
click at [270, 179] on span "8" at bounding box center [271, 182] width 5 height 10
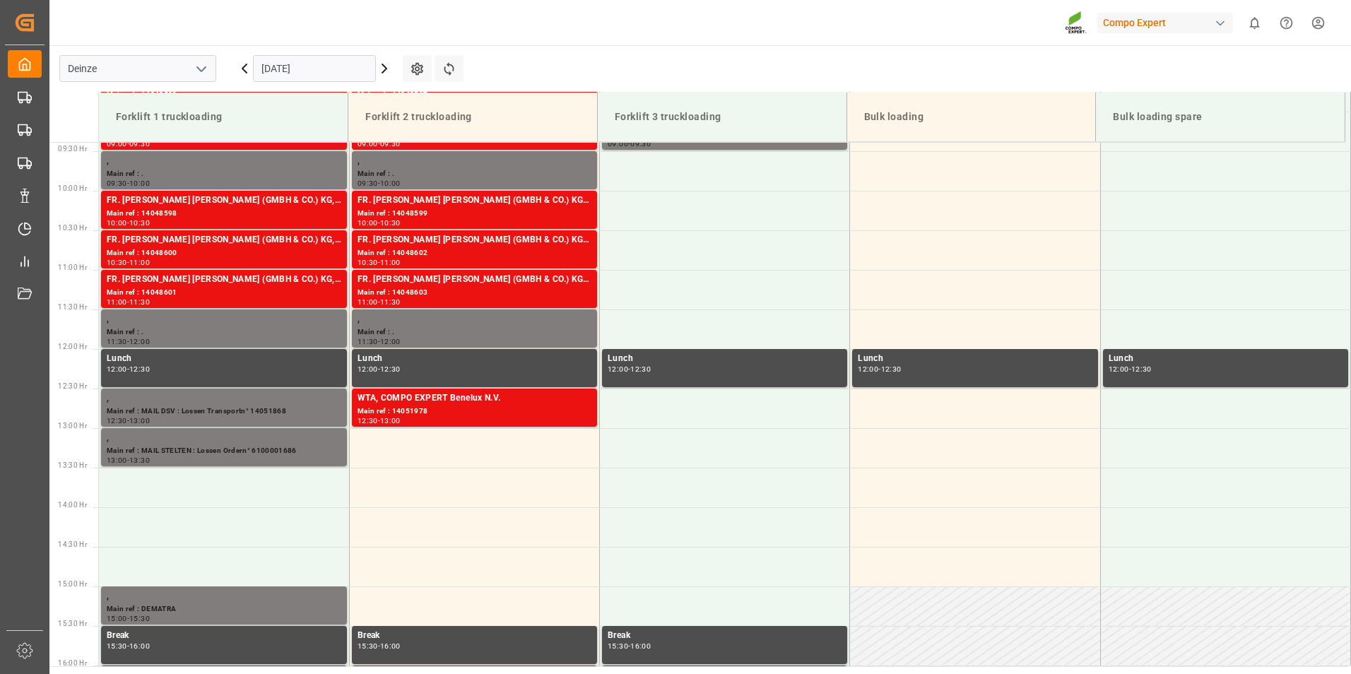
scroll to position [782, 0]
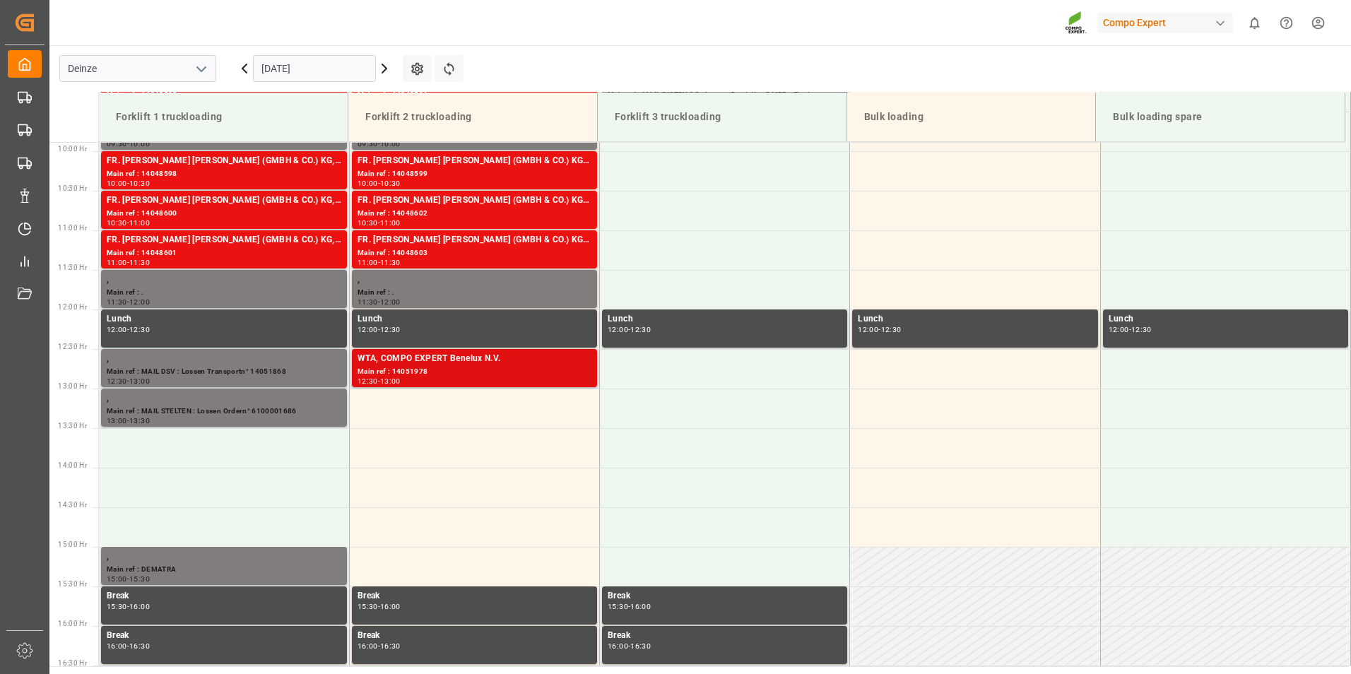
click at [405, 368] on div "Main ref : 14051978" at bounding box center [474, 372] width 234 height 12
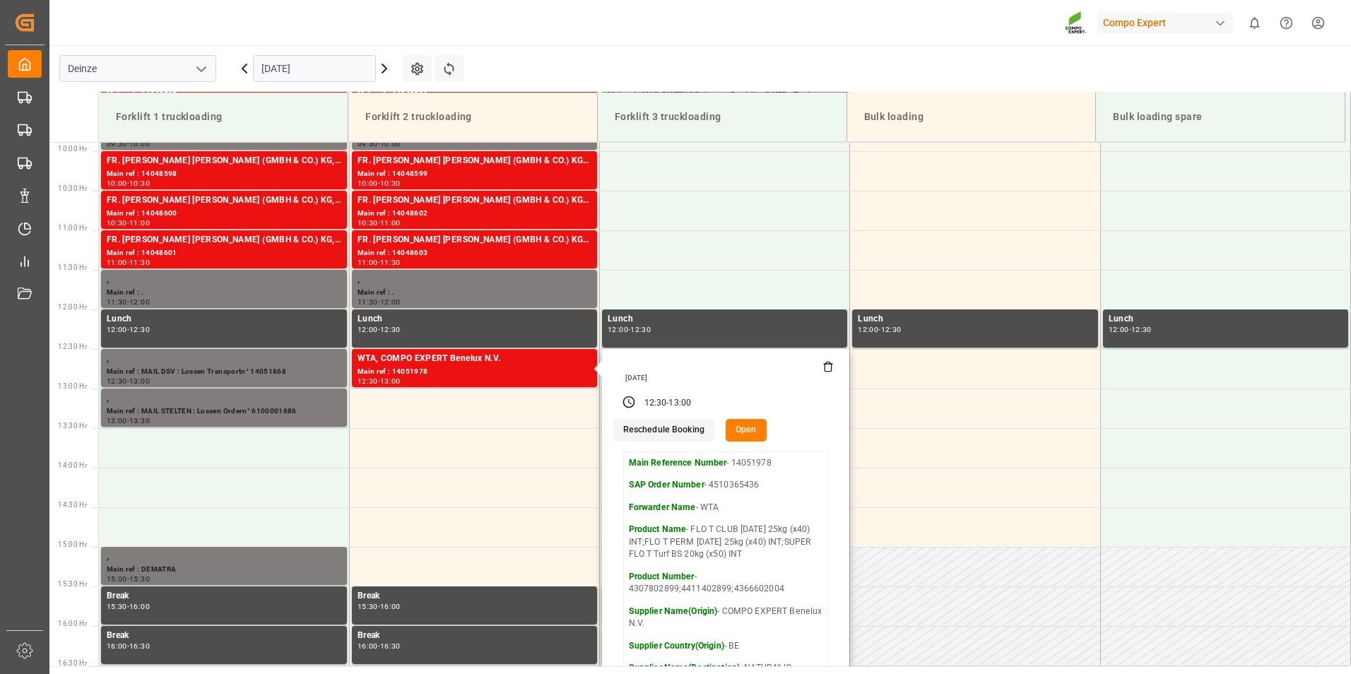
click at [744, 425] on button "Open" at bounding box center [745, 430] width 41 height 23
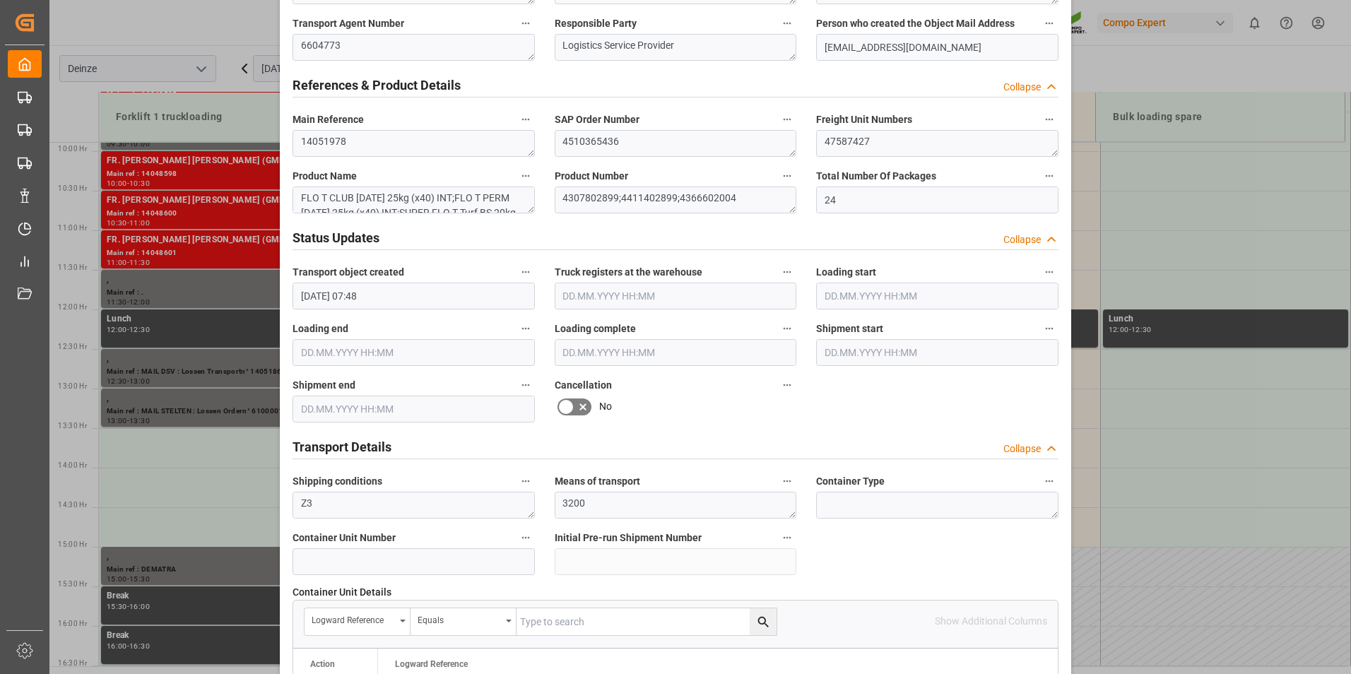
scroll to position [777, 0]
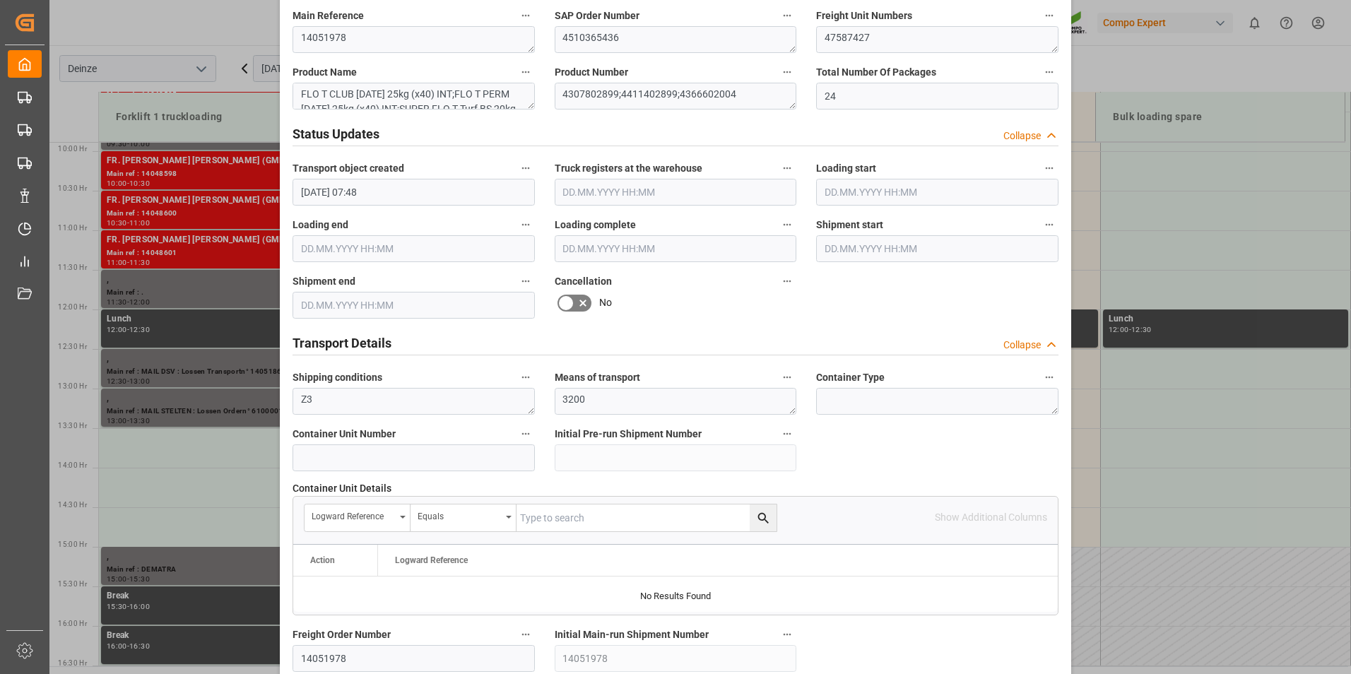
click at [566, 301] on icon at bounding box center [565, 303] width 17 height 17
click at [0, 0] on input "checkbox" at bounding box center [0, 0] width 0 height 0
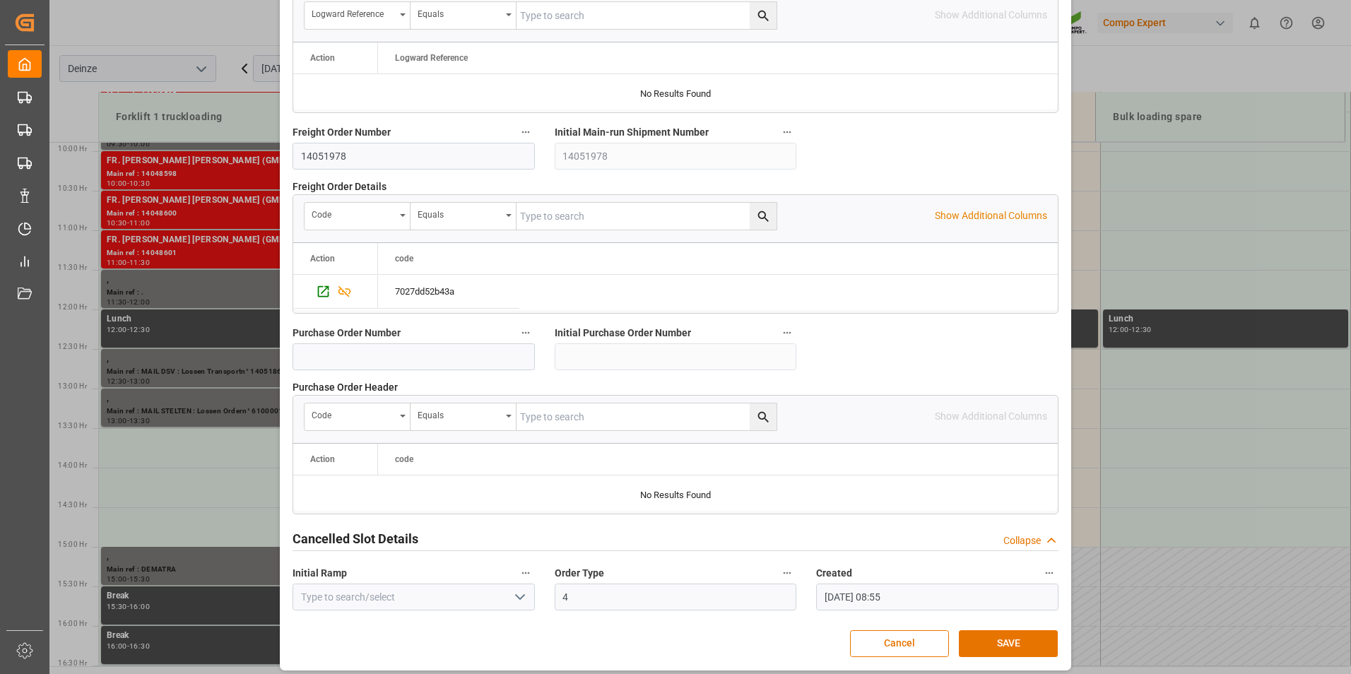
scroll to position [1286, 0]
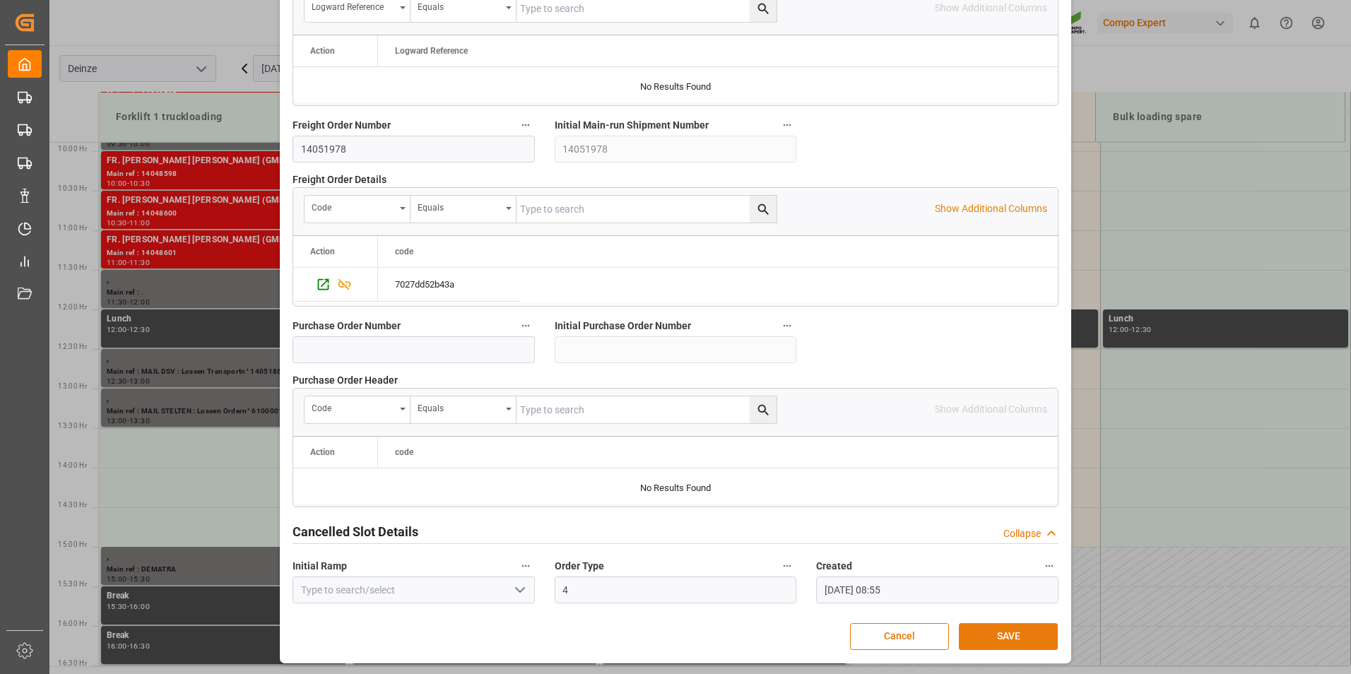
click at [1008, 639] on button "SAVE" at bounding box center [1008, 636] width 99 height 27
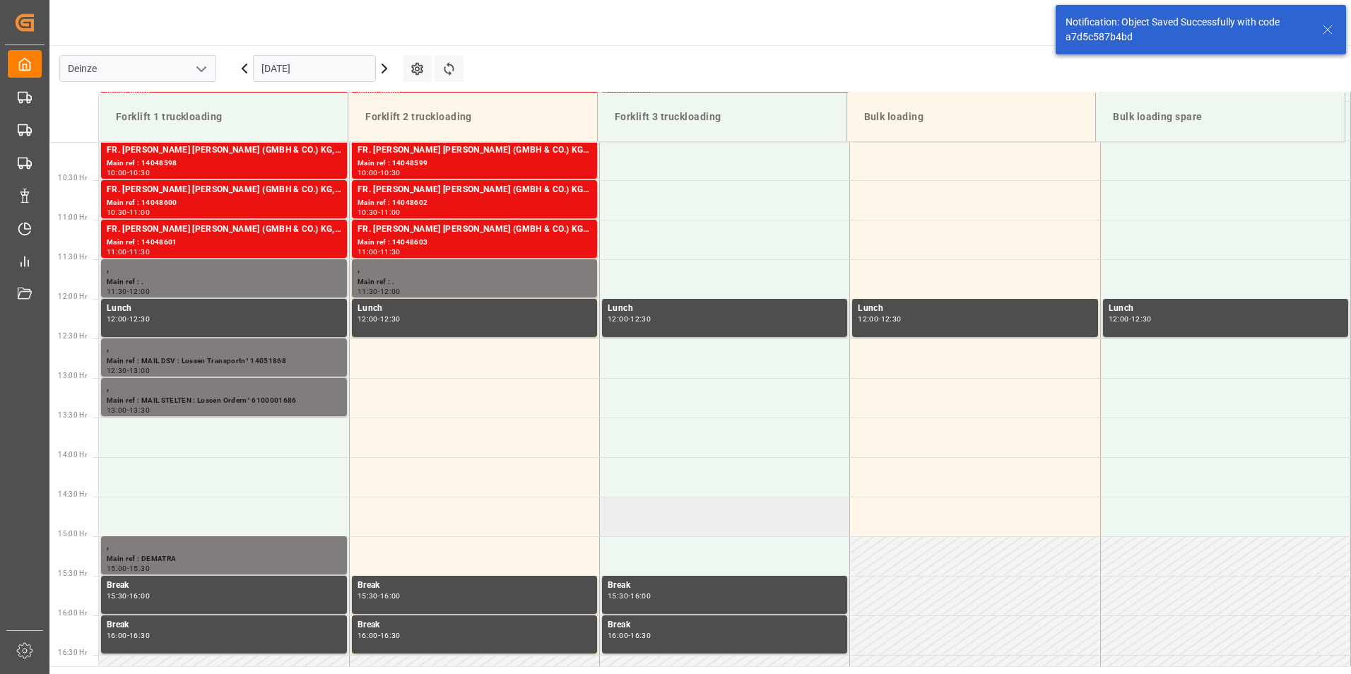
scroll to position [861, 0]
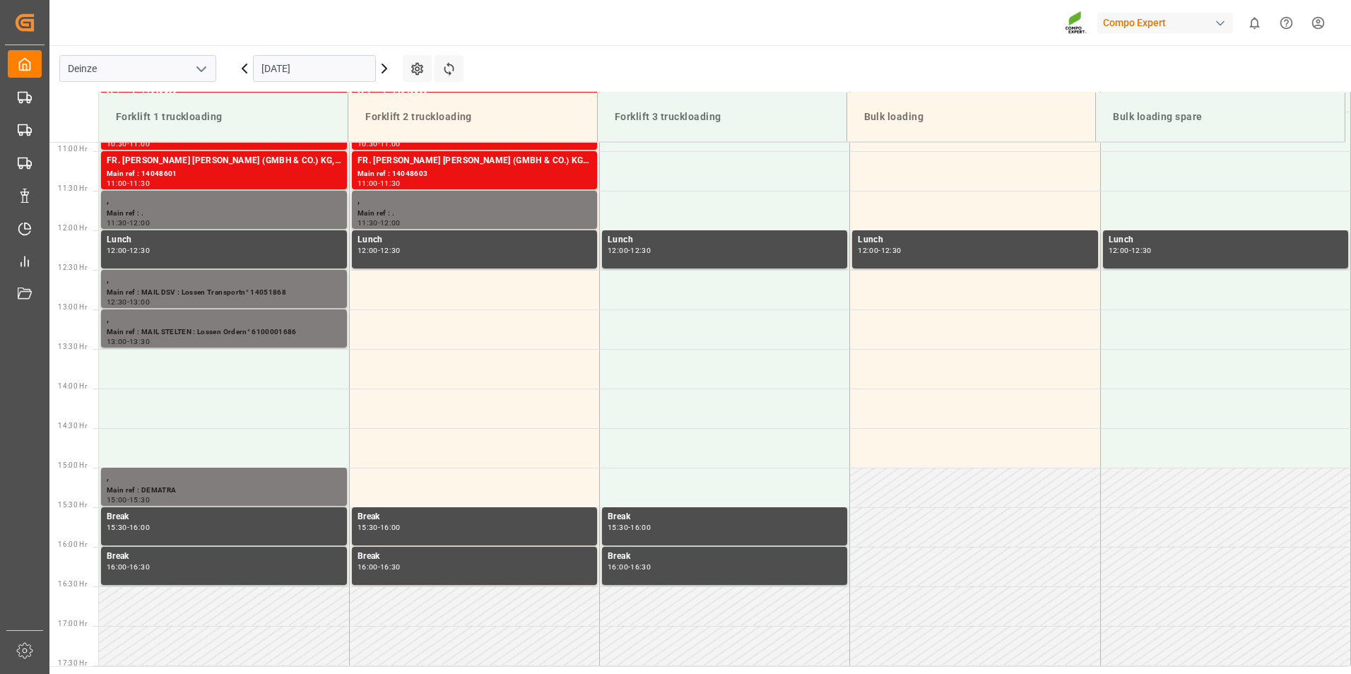
click at [331, 69] on input "[DATE]" at bounding box center [314, 68] width 123 height 27
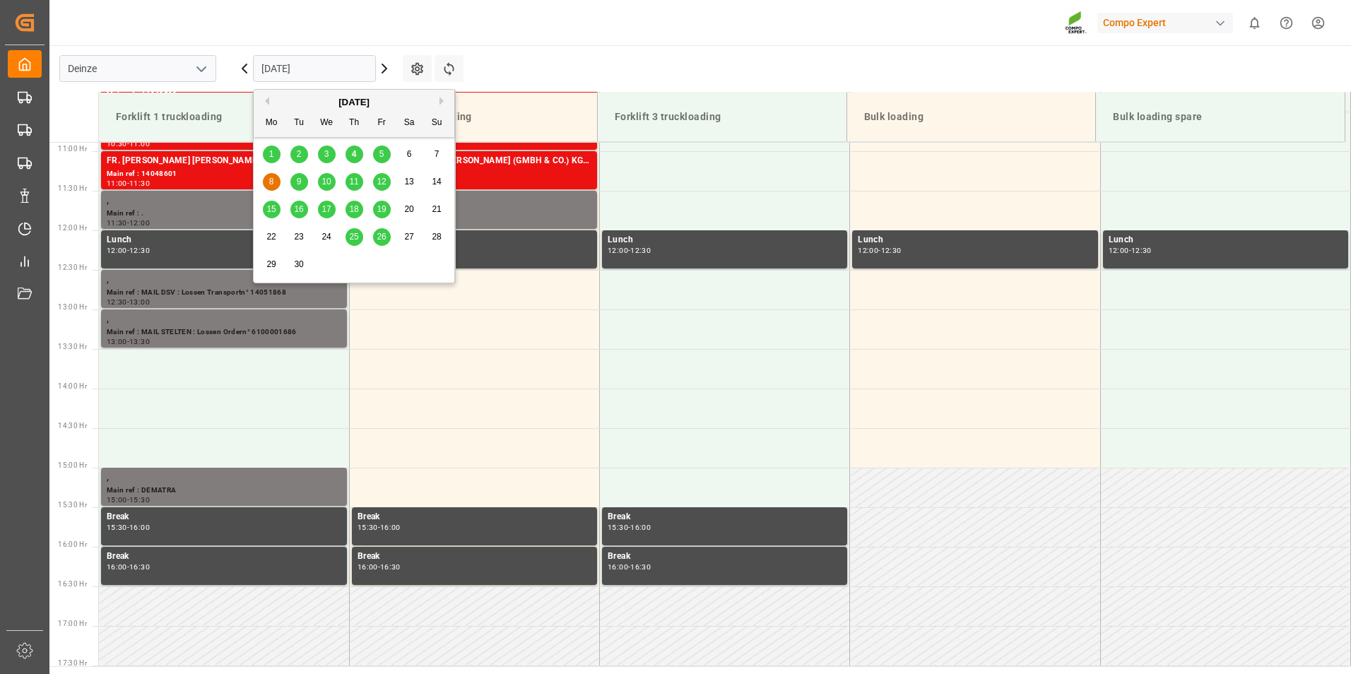
click at [355, 158] on span "4" at bounding box center [354, 154] width 5 height 10
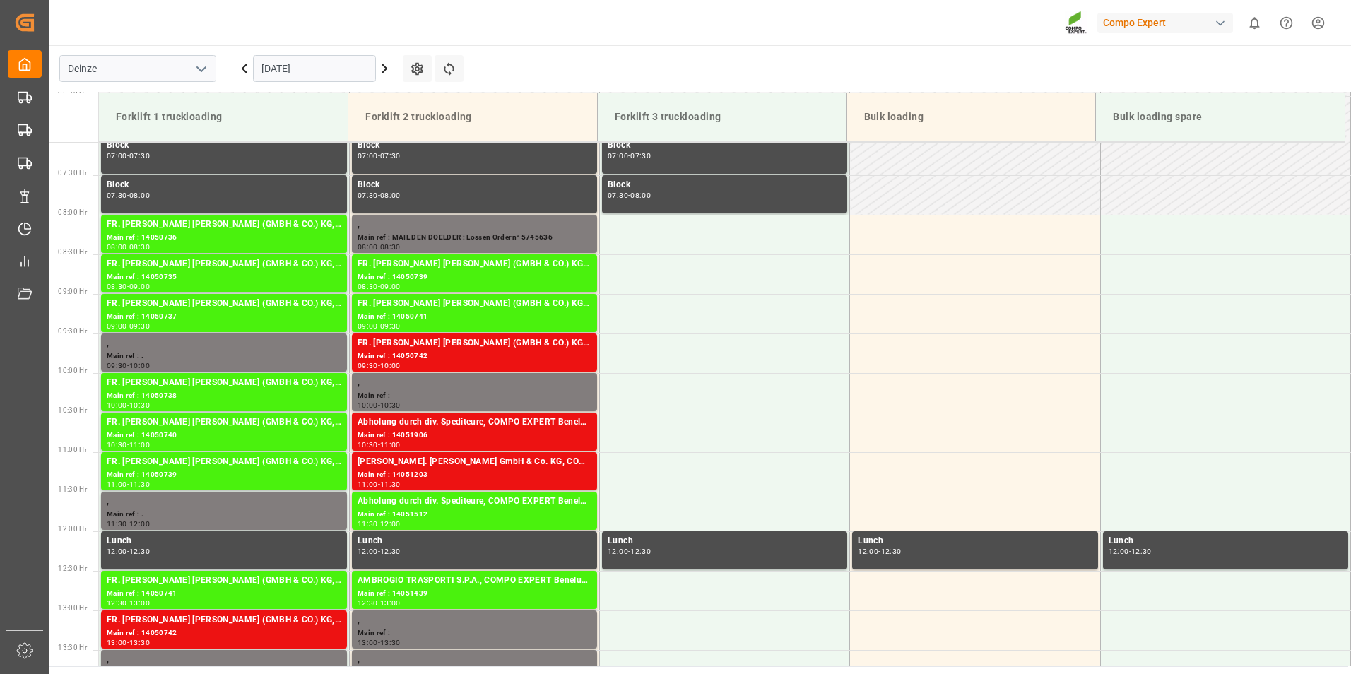
scroll to position [782, 0]
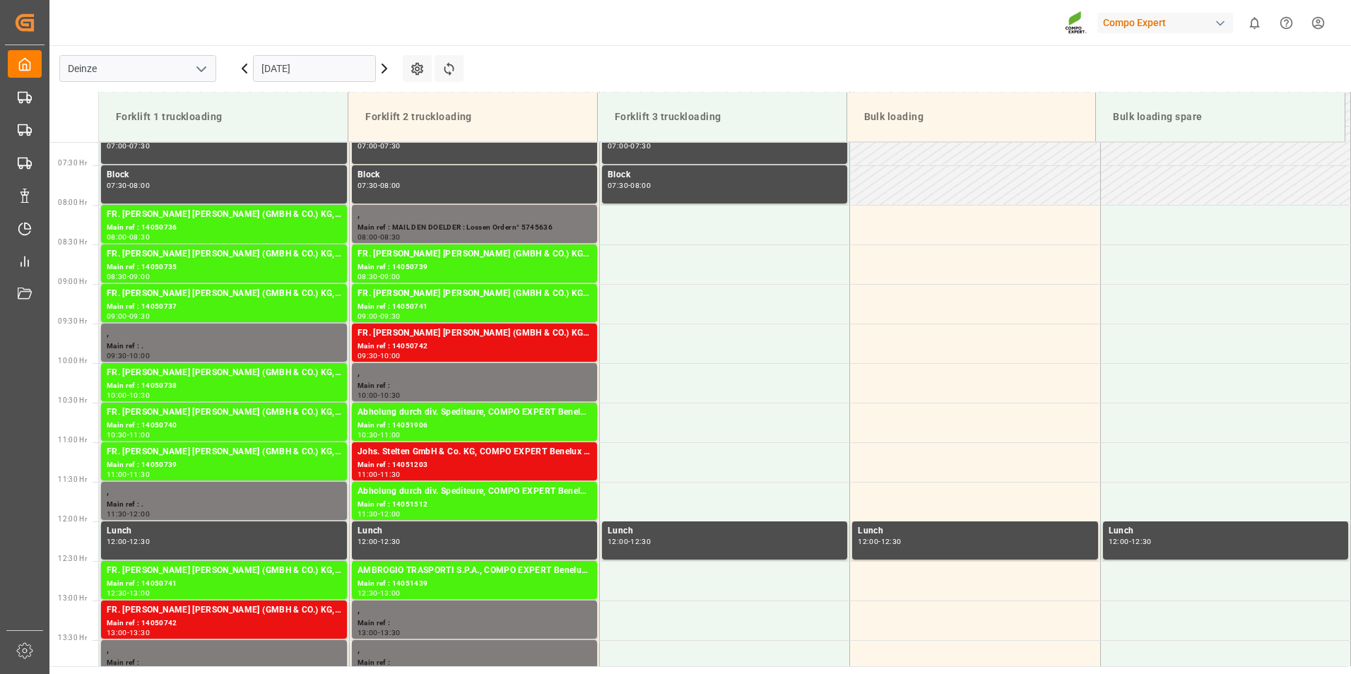
scroll to position [641, 0]
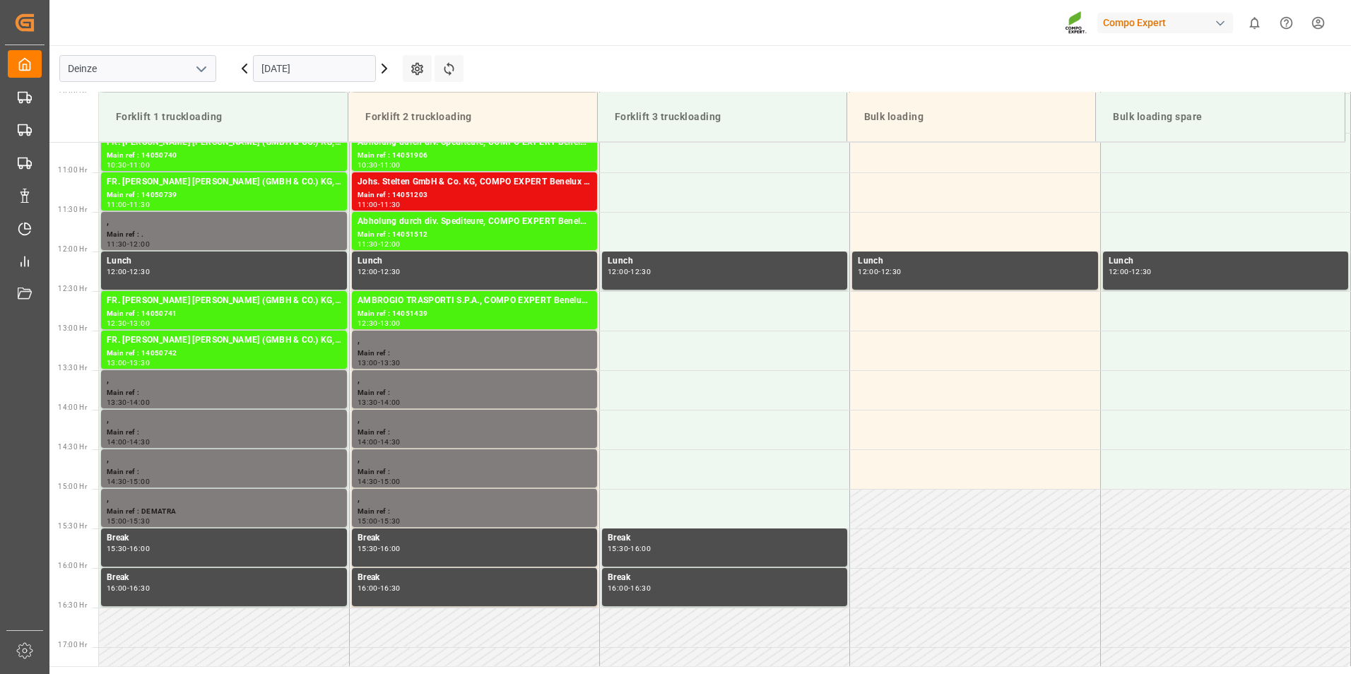
scroll to position [861, 0]
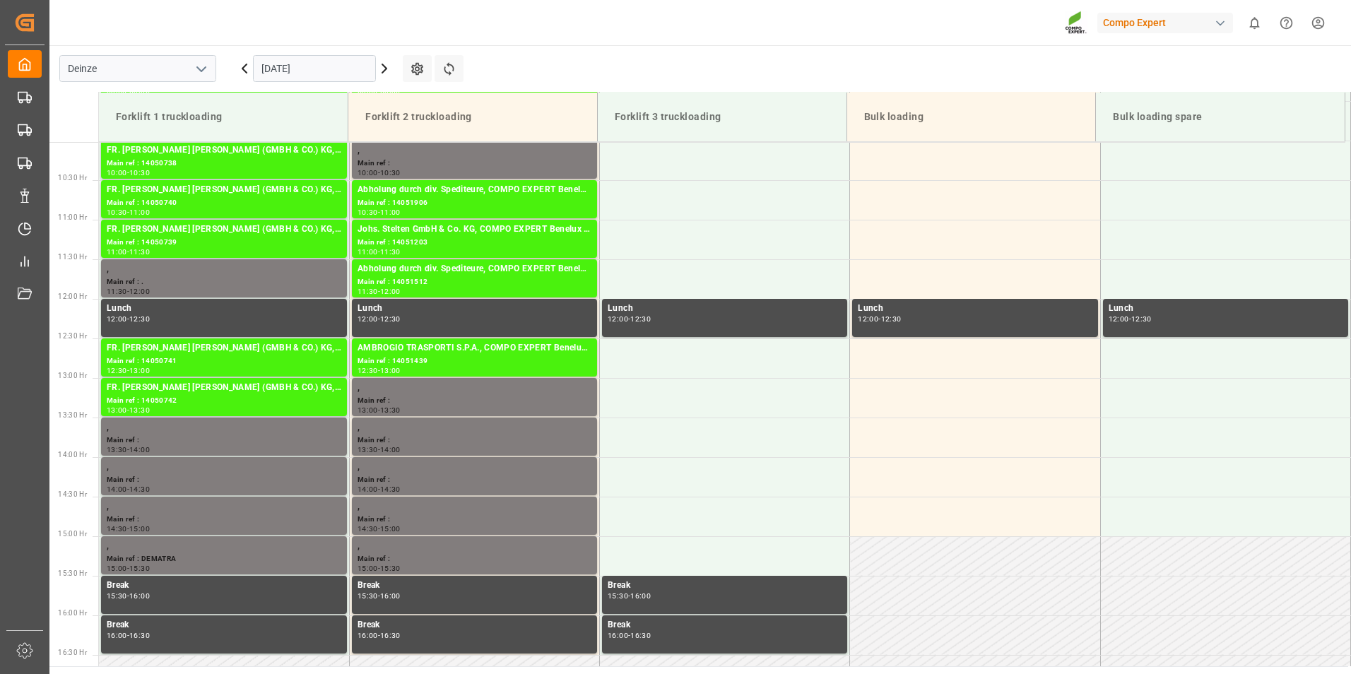
scroll to position [861, 0]
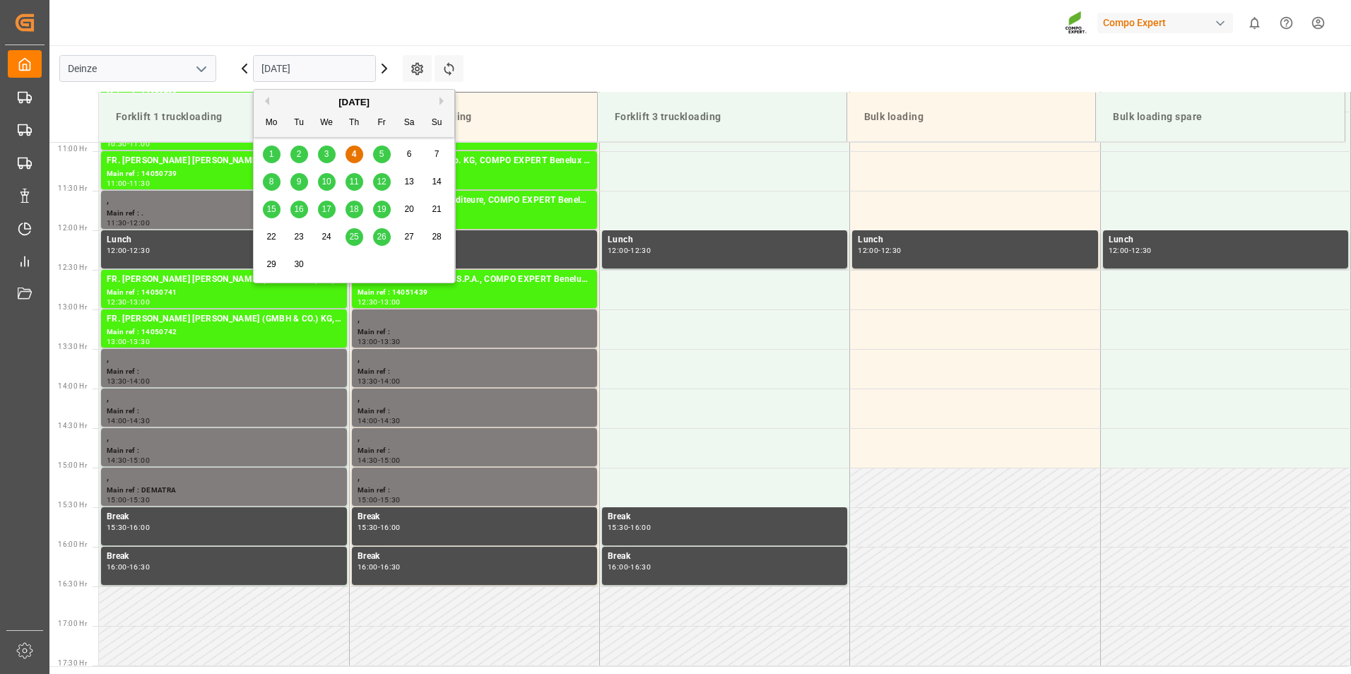
click at [355, 67] on input "[DATE]" at bounding box center [314, 68] width 123 height 27
click at [383, 155] on span "5" at bounding box center [381, 154] width 5 height 10
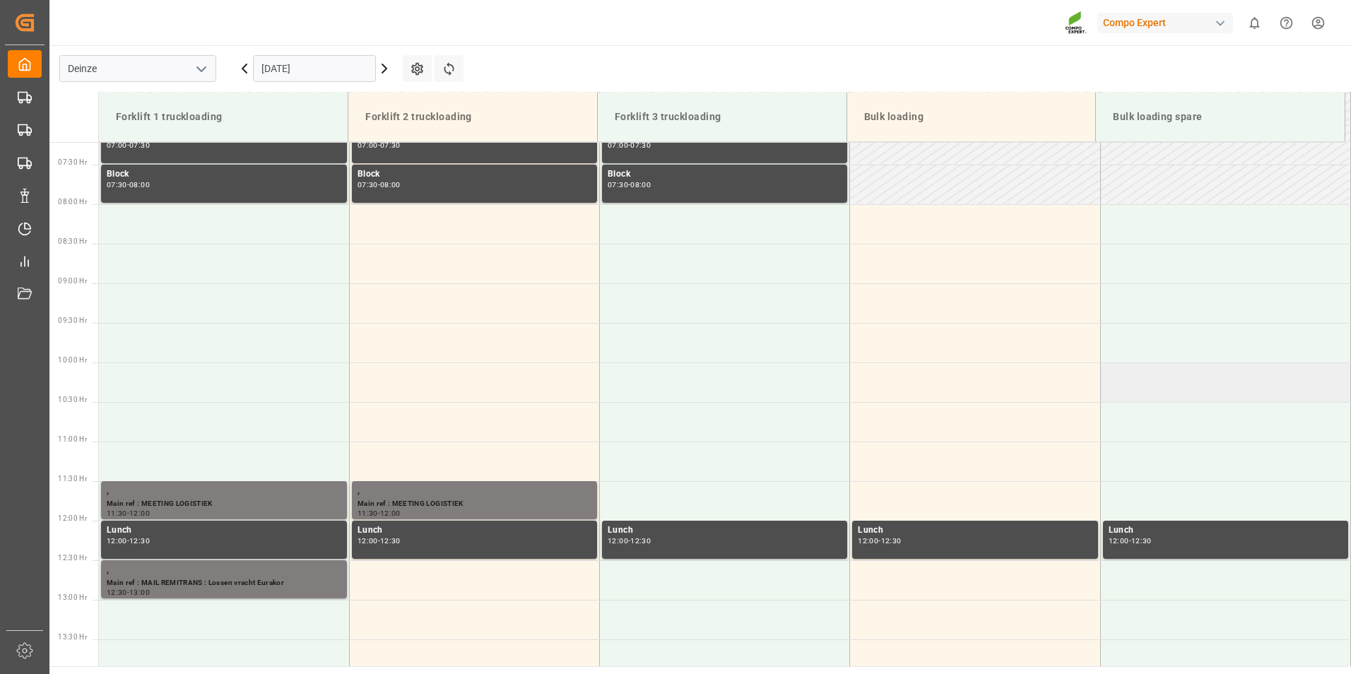
scroll to position [437, 0]
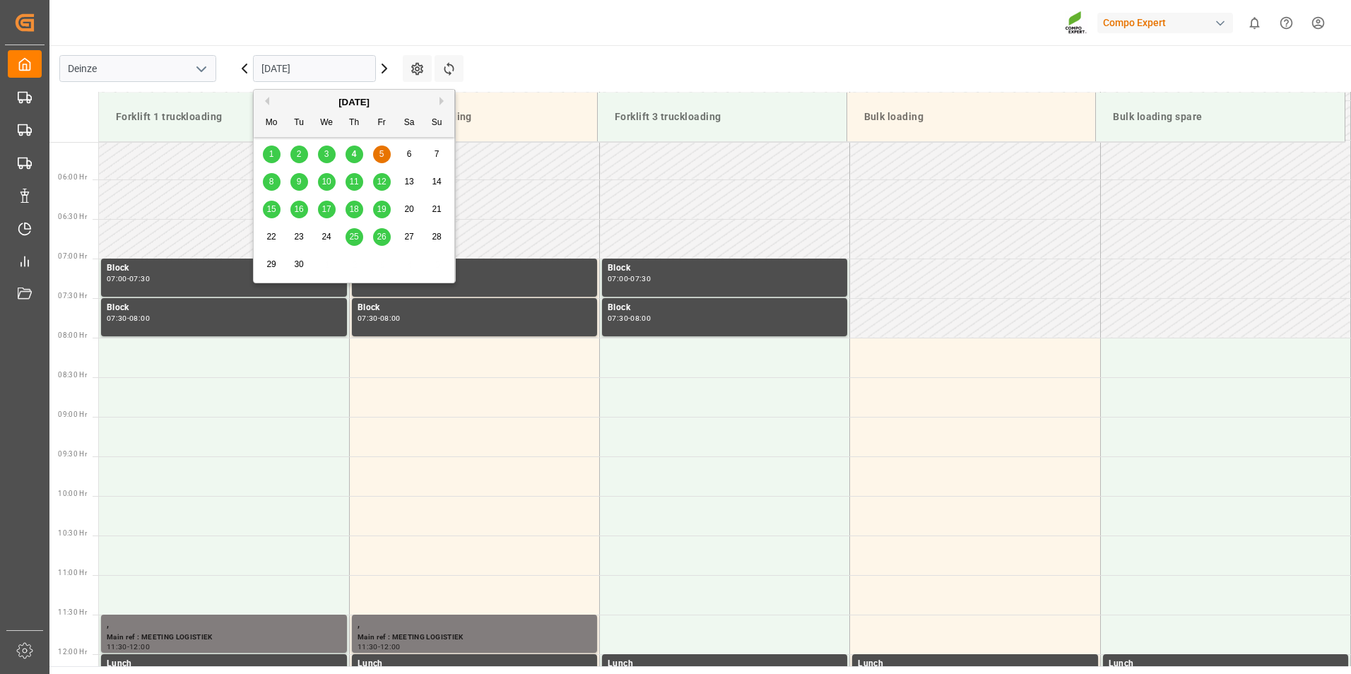
click at [332, 69] on input "[DATE]" at bounding box center [314, 68] width 123 height 27
click at [269, 182] on span "8" at bounding box center [271, 182] width 5 height 10
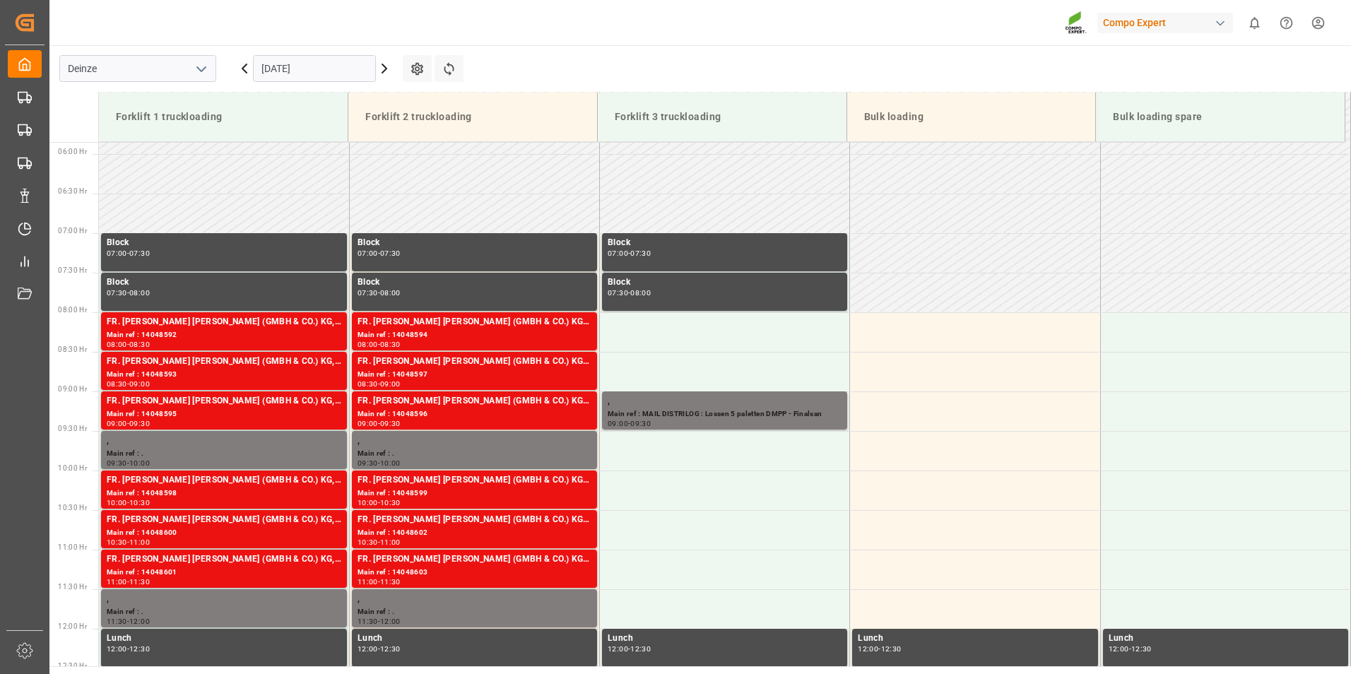
scroll to position [470, 0]
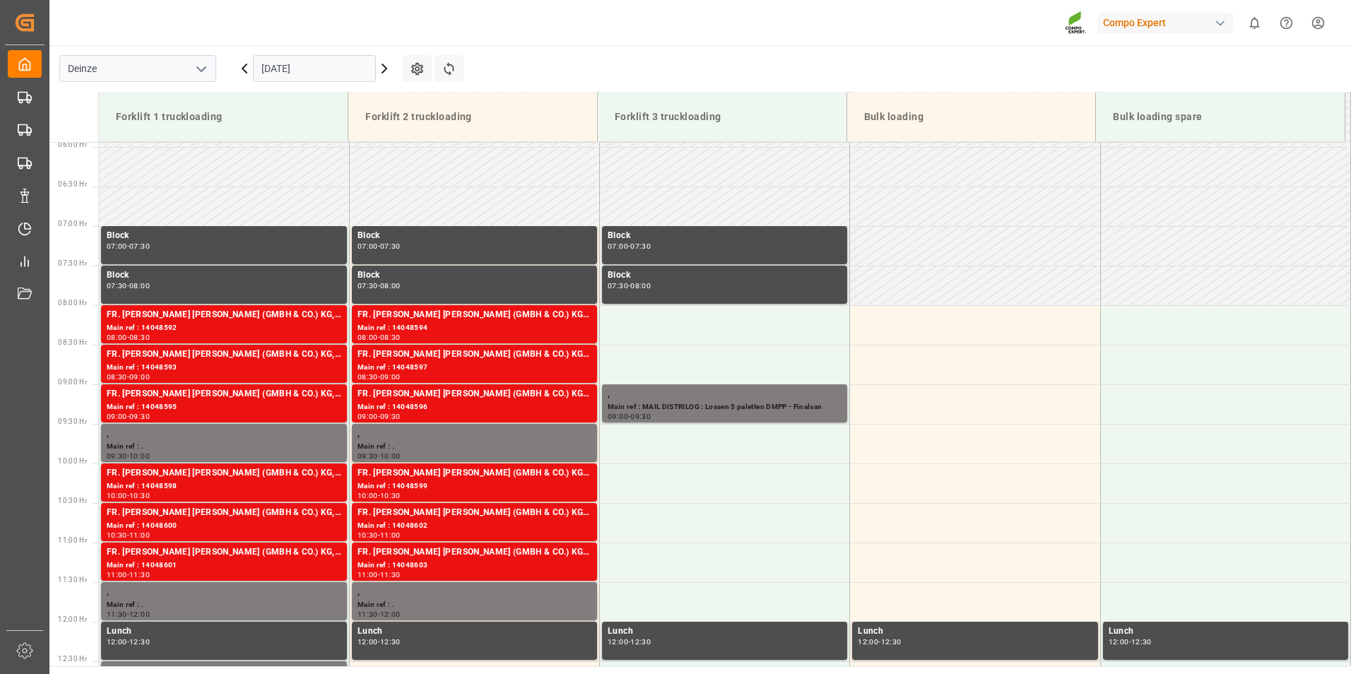
click at [324, 64] on input "08.09.2025" at bounding box center [314, 68] width 123 height 27
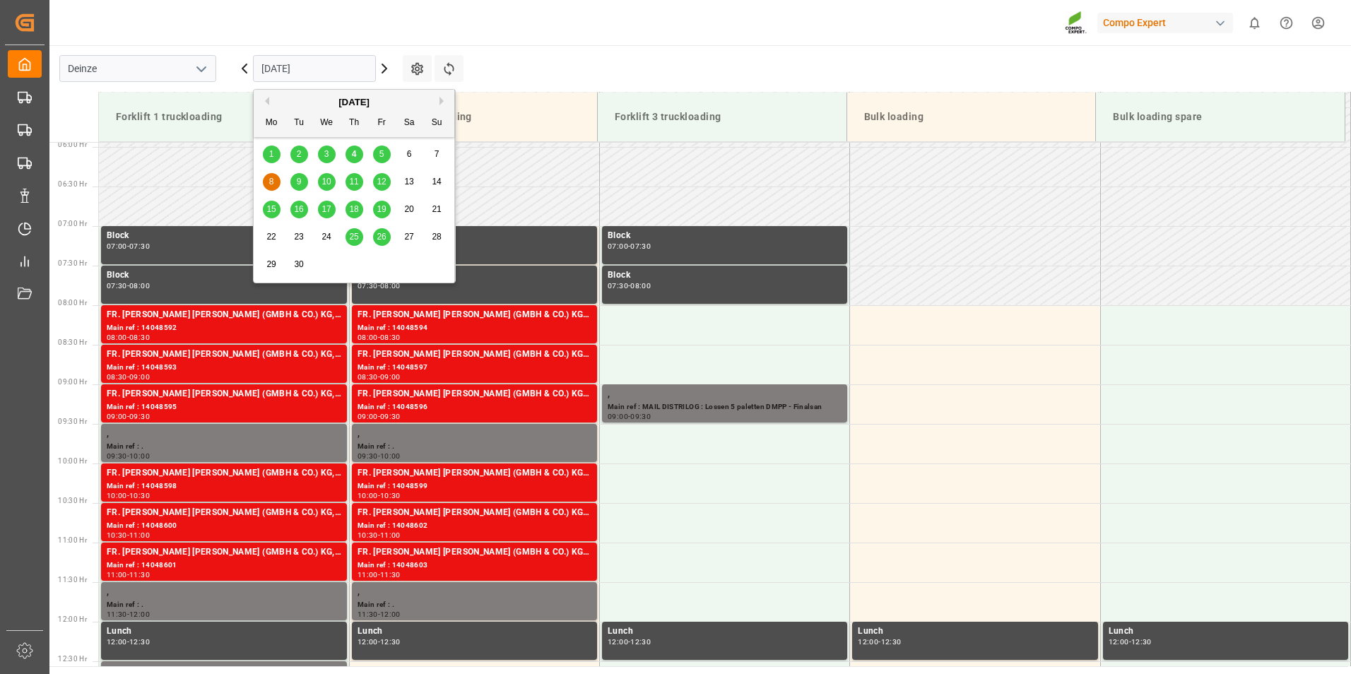
click at [299, 184] on span "9" at bounding box center [299, 182] width 5 height 10
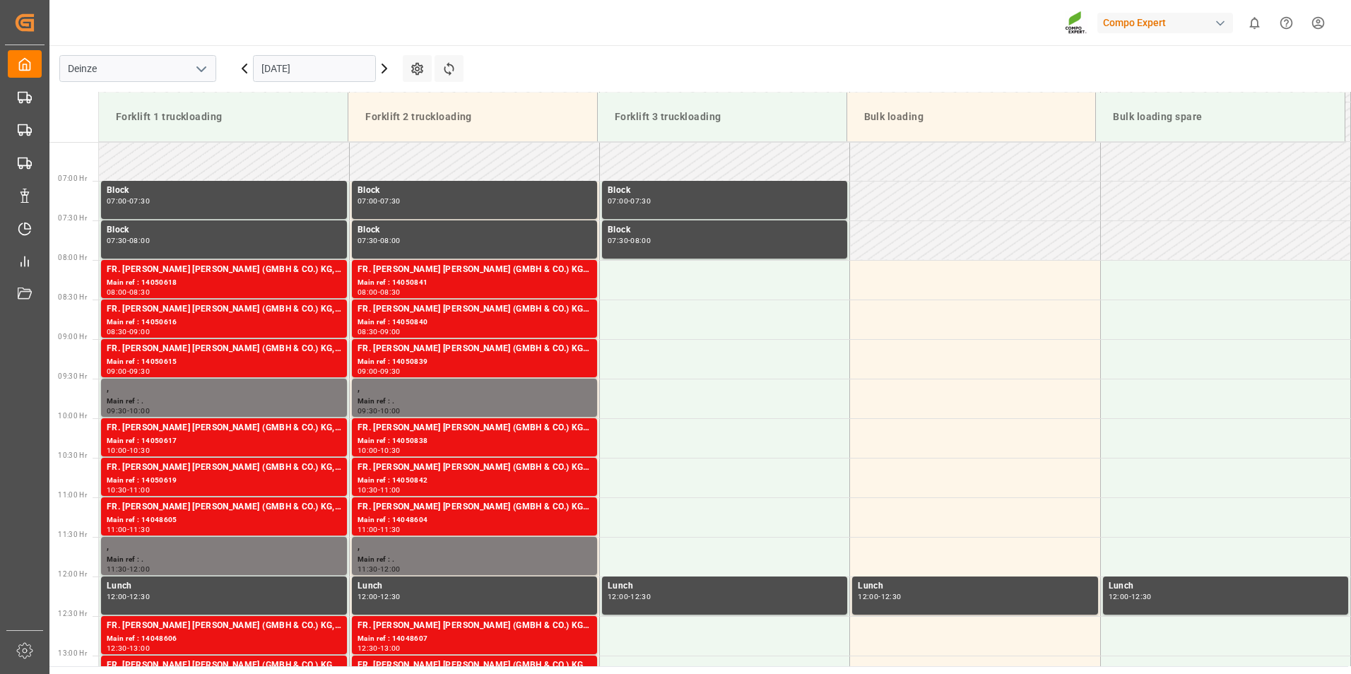
scroll to position [518, 0]
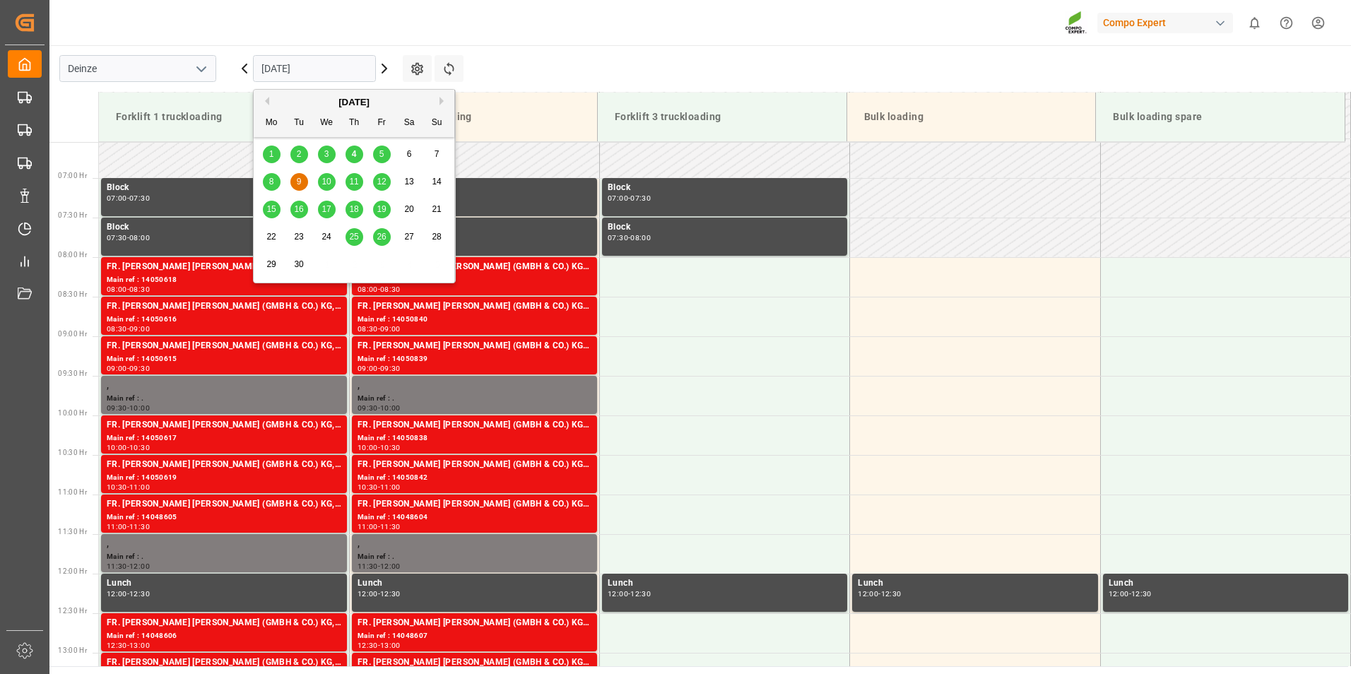
click at [338, 69] on input "[DATE]" at bounding box center [314, 68] width 123 height 27
click at [325, 184] on span "10" at bounding box center [325, 182] width 9 height 10
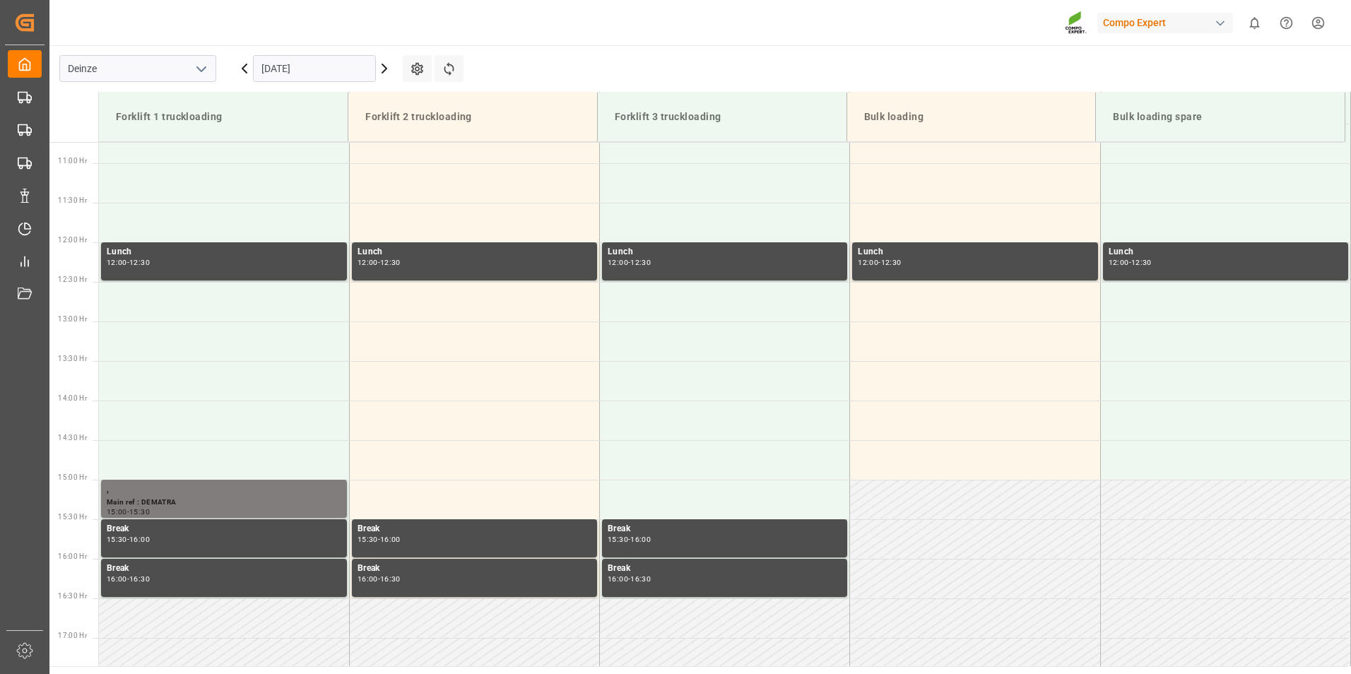
scroll to position [861, 0]
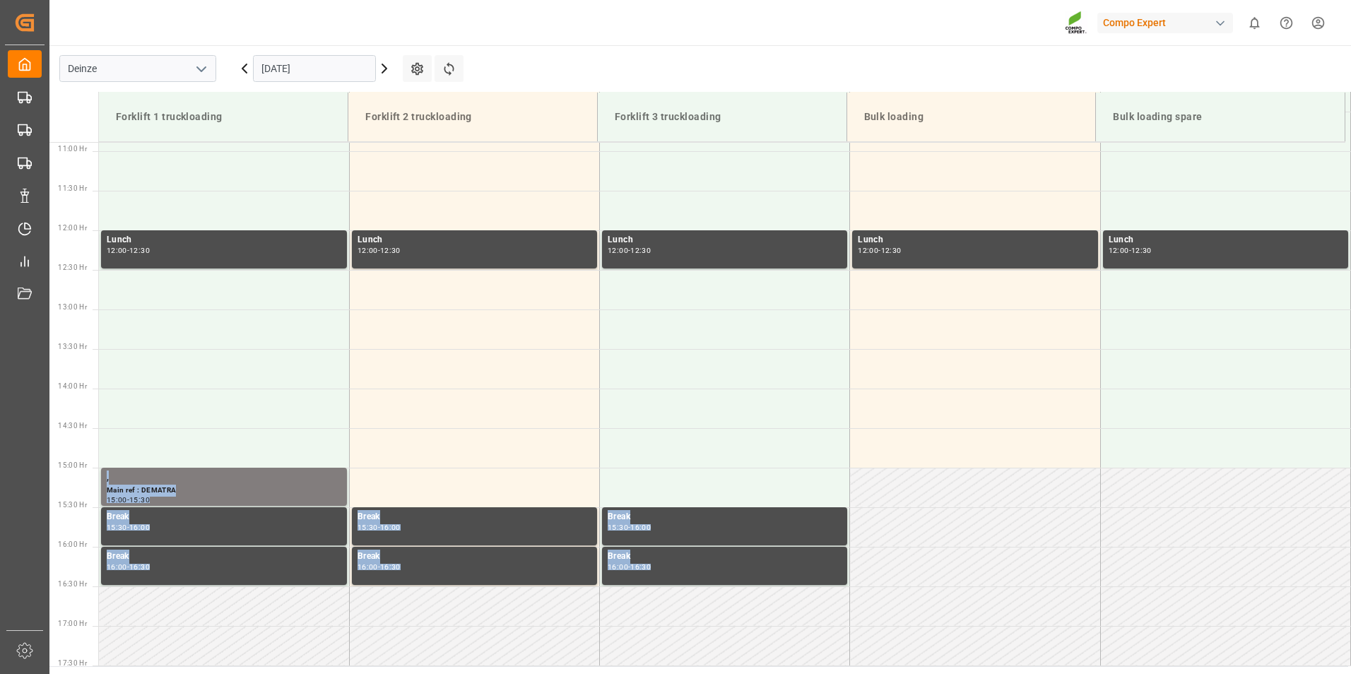
drag, startPoint x: 1344, startPoint y: 427, endPoint x: 1348, endPoint y: 392, distance: 34.9
click at [1348, 392] on div "Forklift 1 truckloading Forklift 2 truckloading Forklift 3 truckloading Bulk lo…" at bounding box center [699, 379] width 1301 height 574
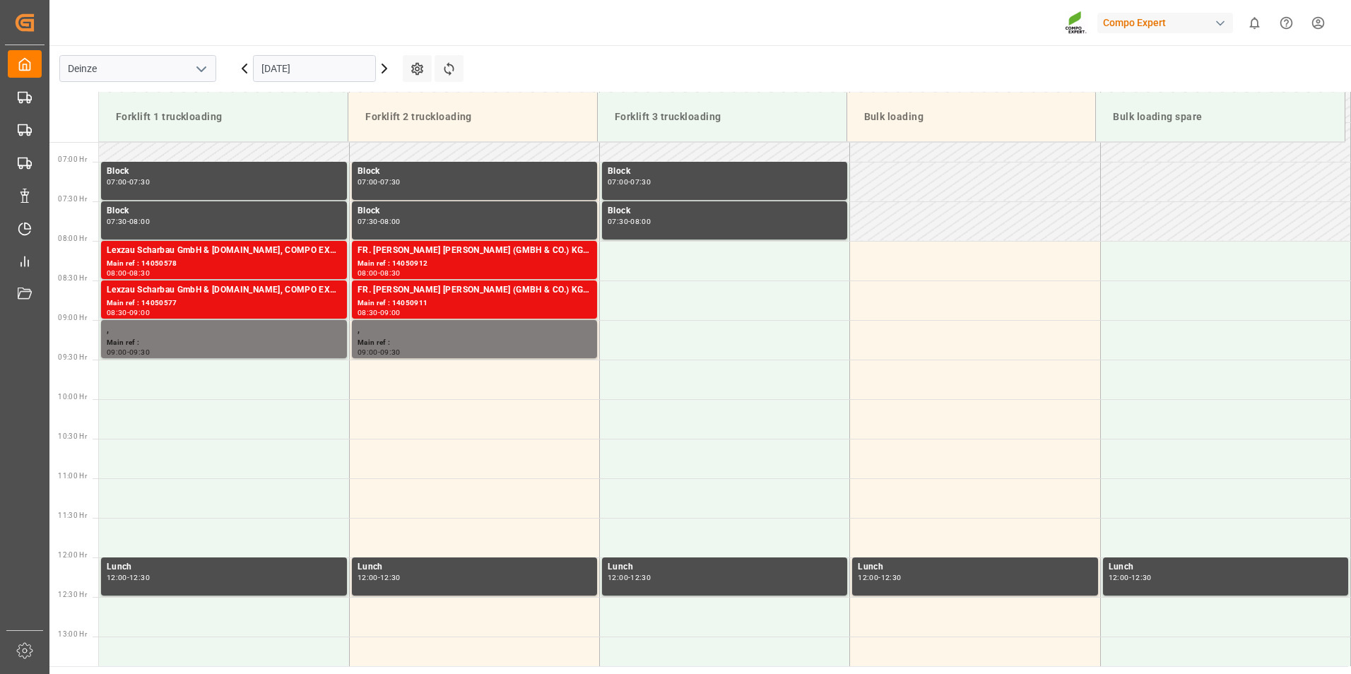
scroll to position [522, 0]
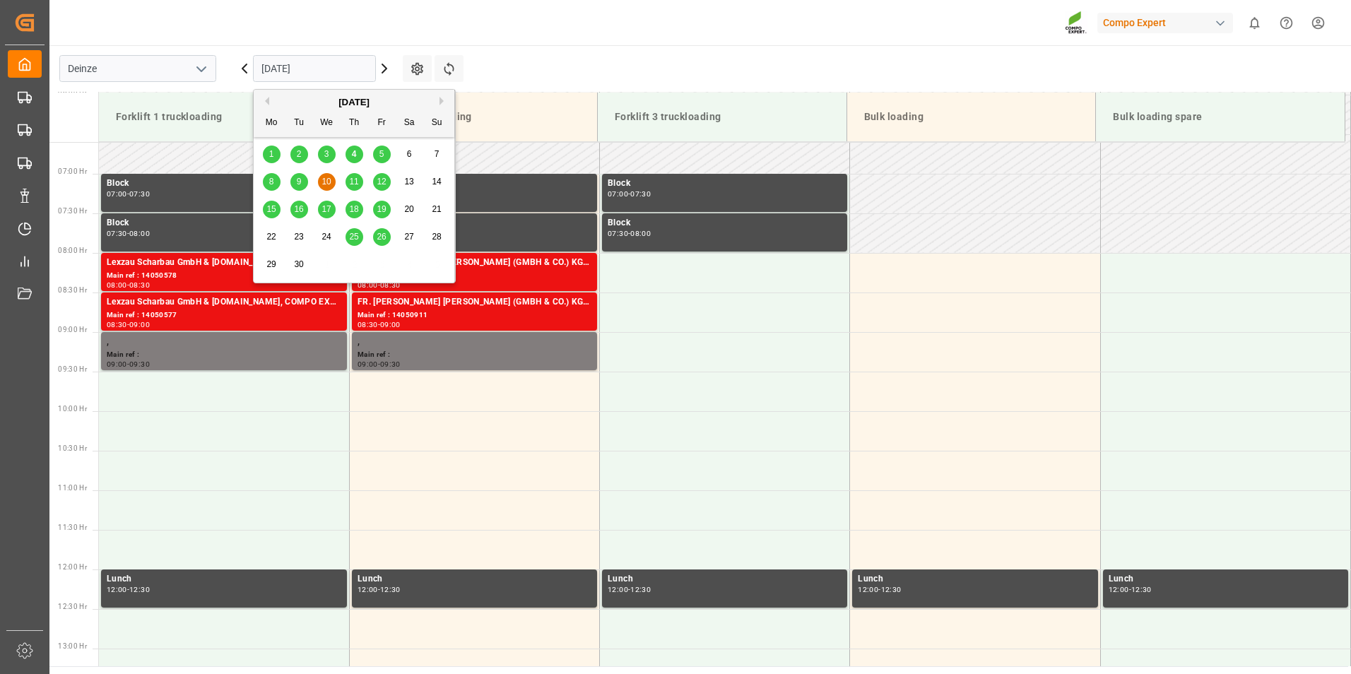
click at [349, 68] on input "10.09.2025" at bounding box center [314, 68] width 123 height 27
click at [355, 183] on span "11" at bounding box center [353, 182] width 9 height 10
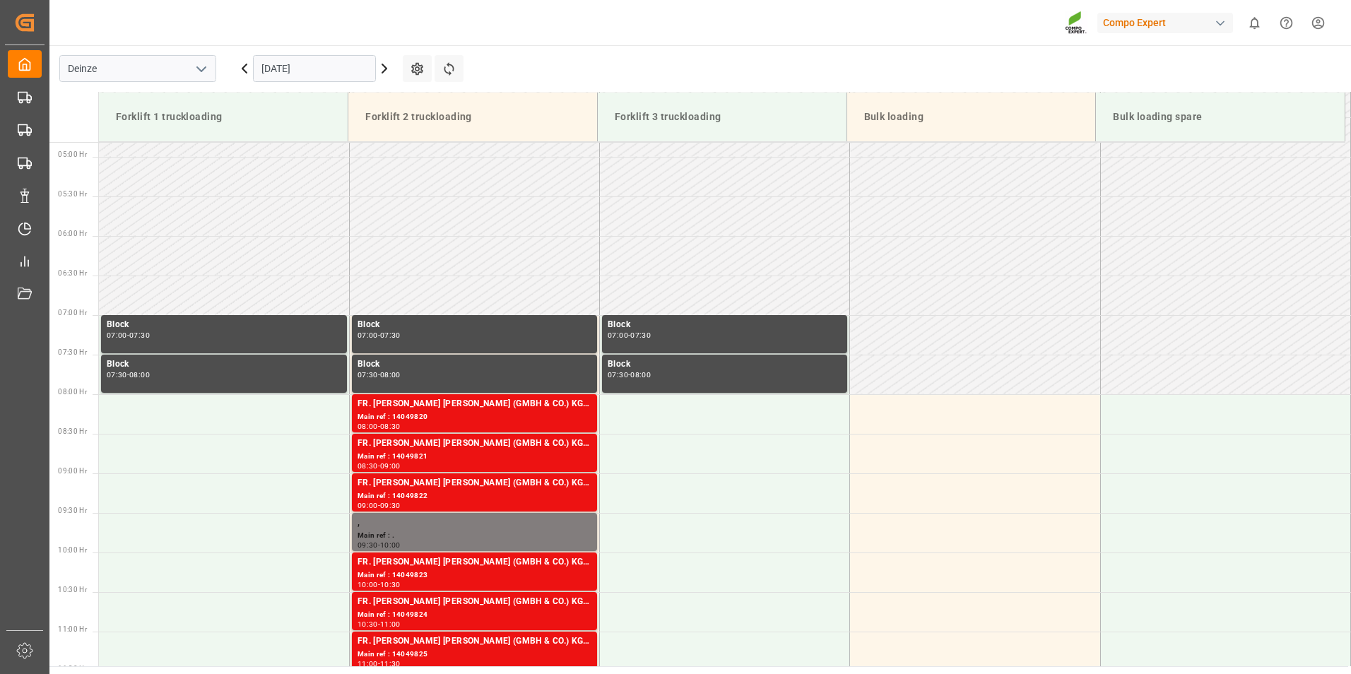
scroll to position [367, 0]
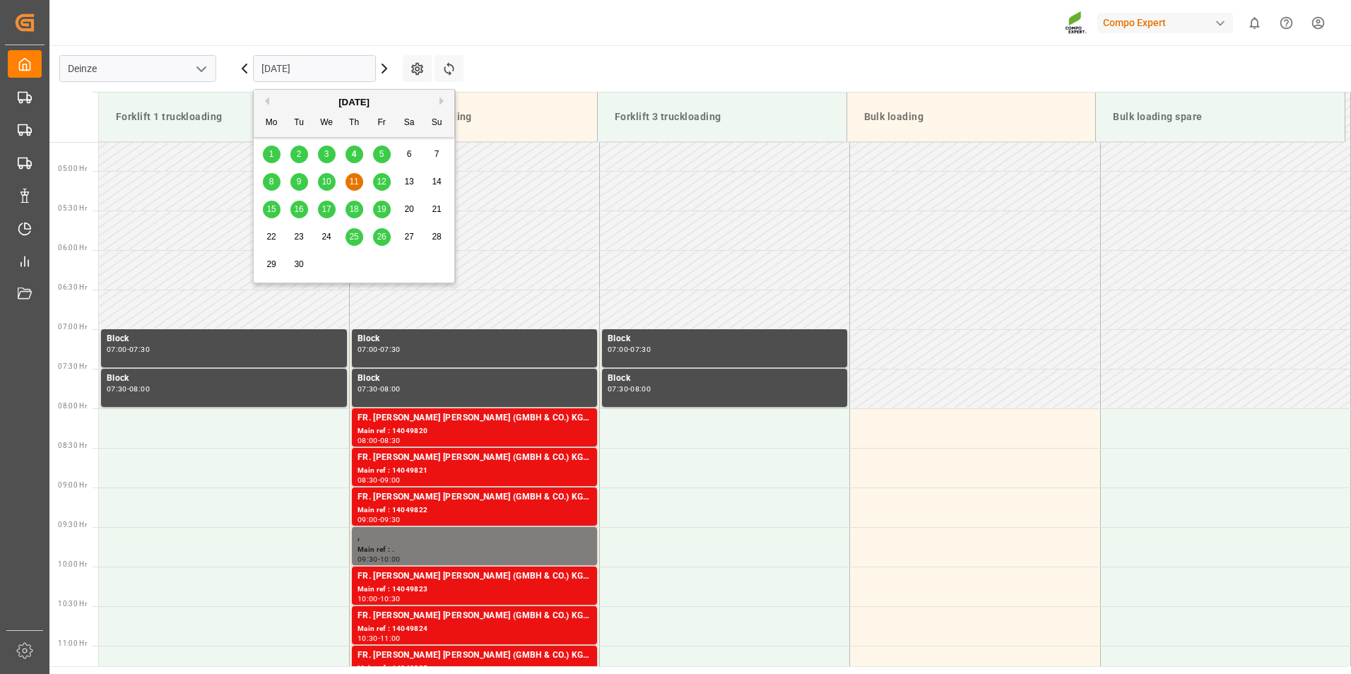
click at [357, 69] on input "[DATE]" at bounding box center [314, 68] width 123 height 27
click at [379, 184] on span "12" at bounding box center [380, 182] width 9 height 10
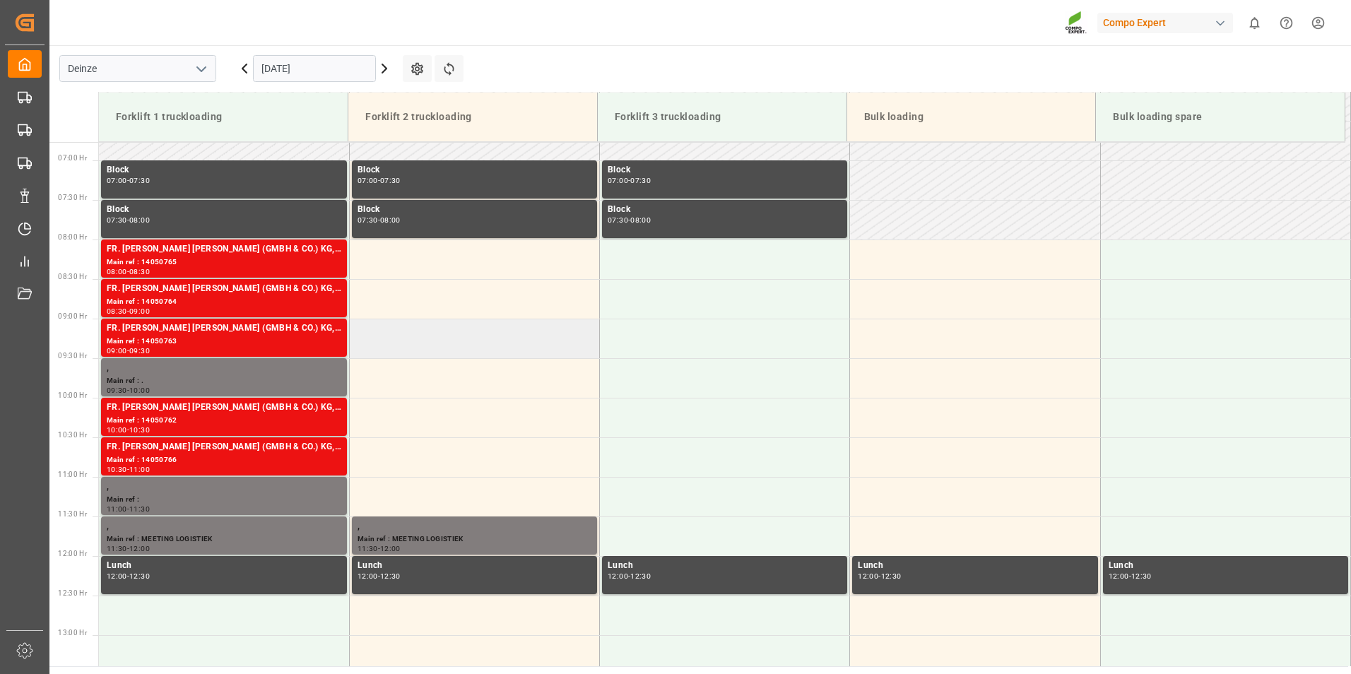
scroll to position [437, 0]
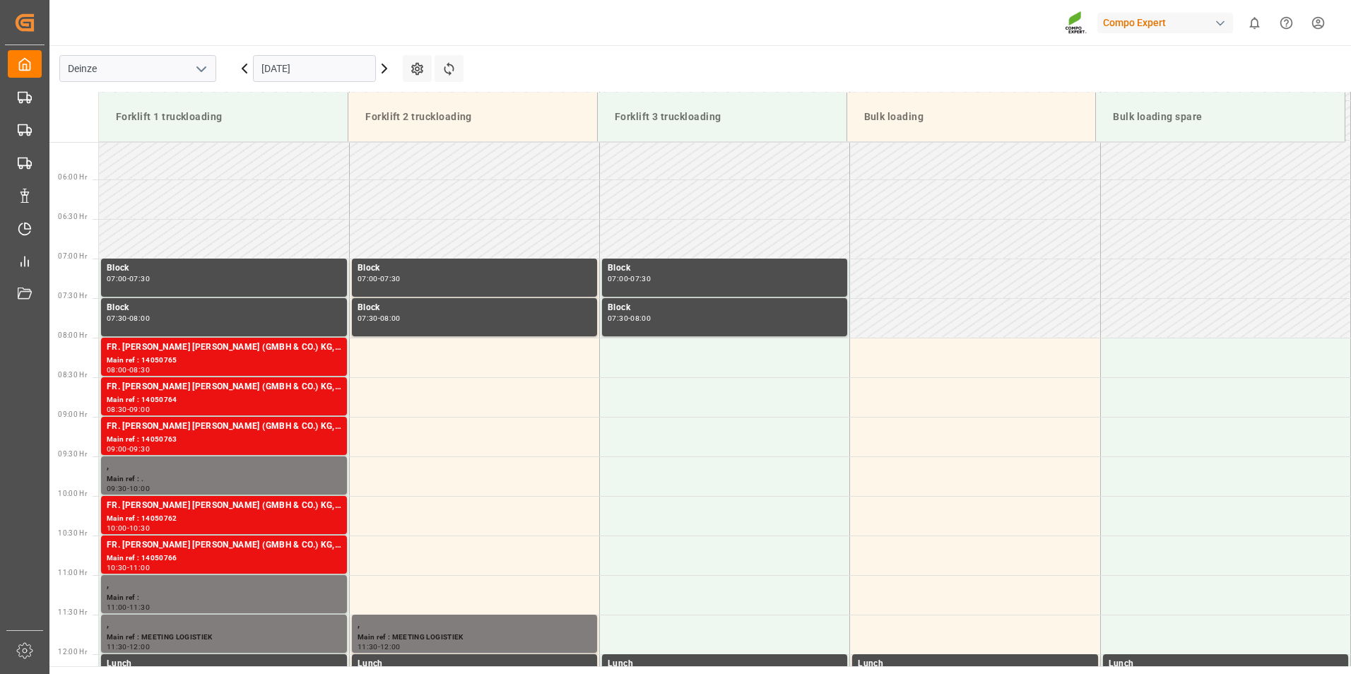
click at [344, 74] on input "12.09.2025" at bounding box center [314, 68] width 123 height 27
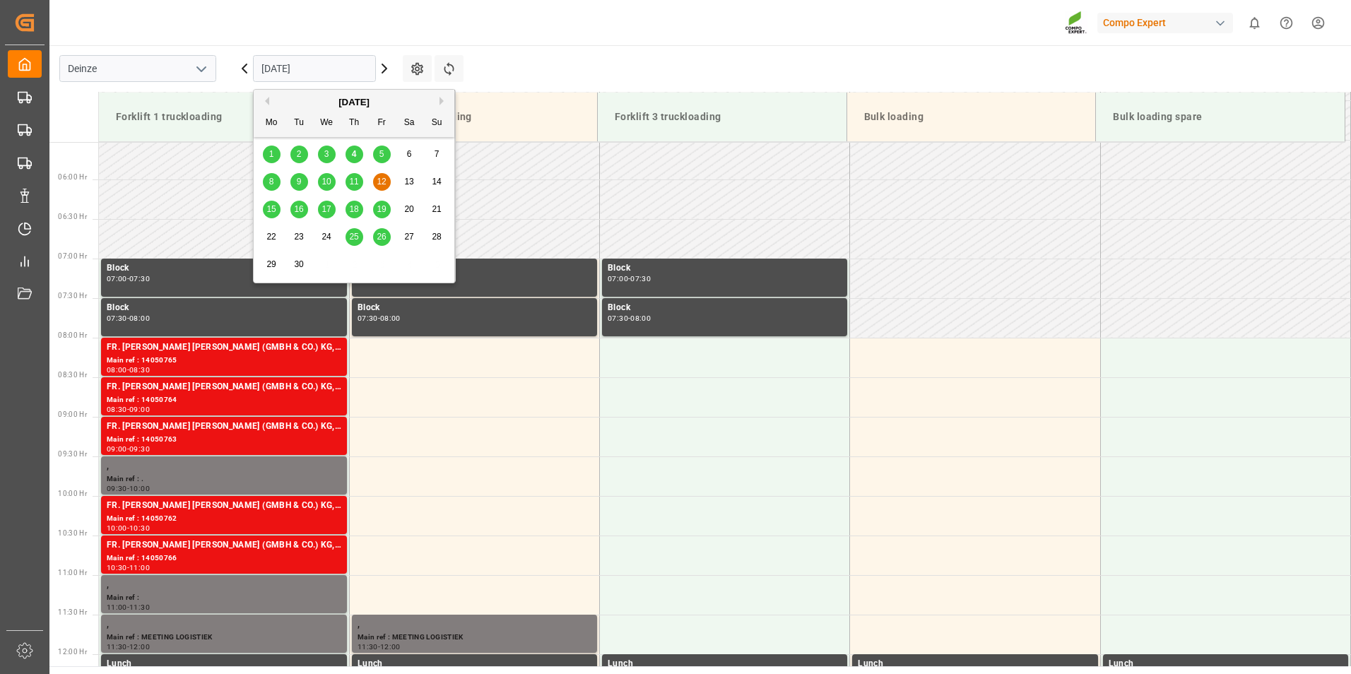
click at [352, 156] on span "4" at bounding box center [354, 154] width 5 height 10
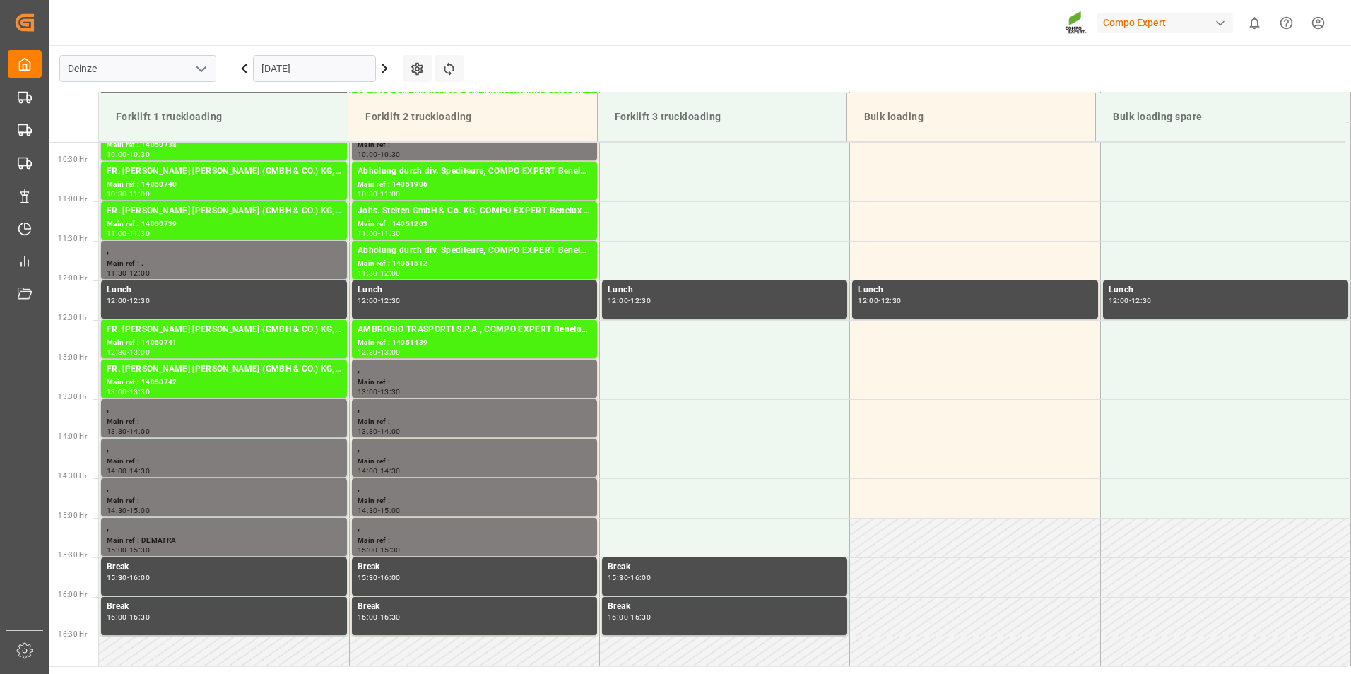
scroll to position [861, 0]
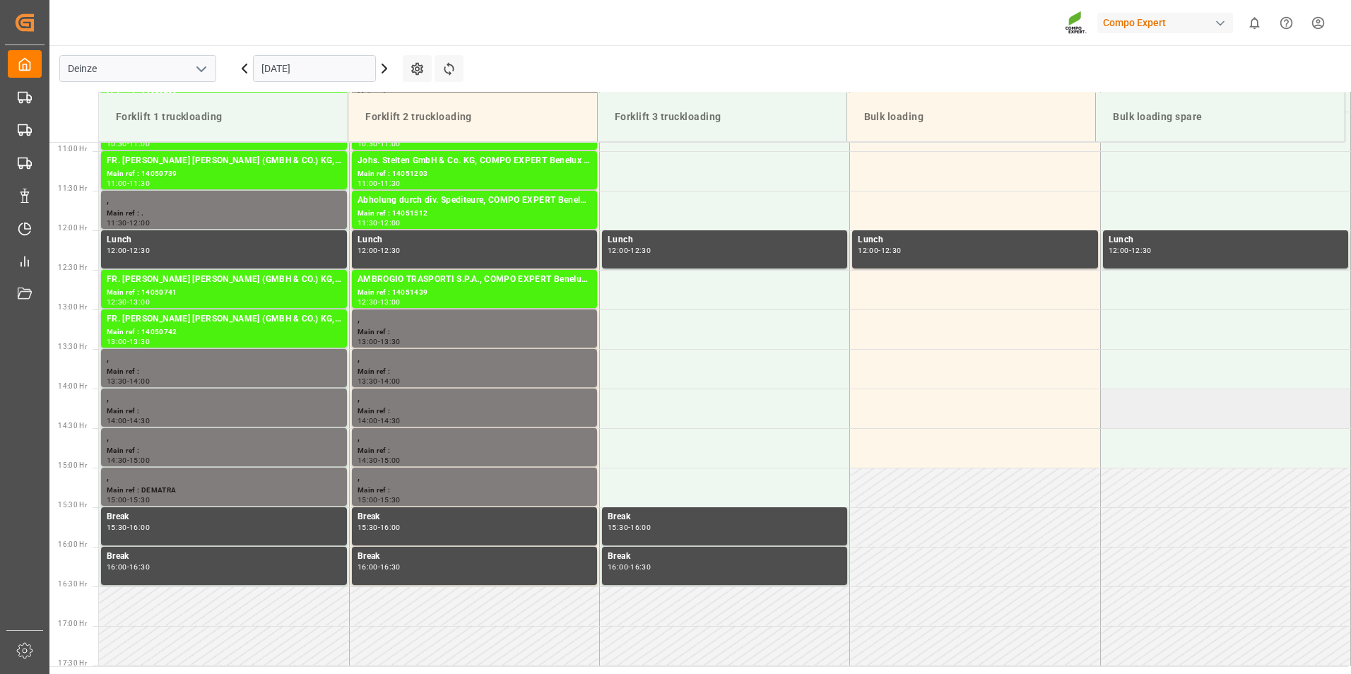
click at [1344, 402] on td at bounding box center [1225, 408] width 250 height 40
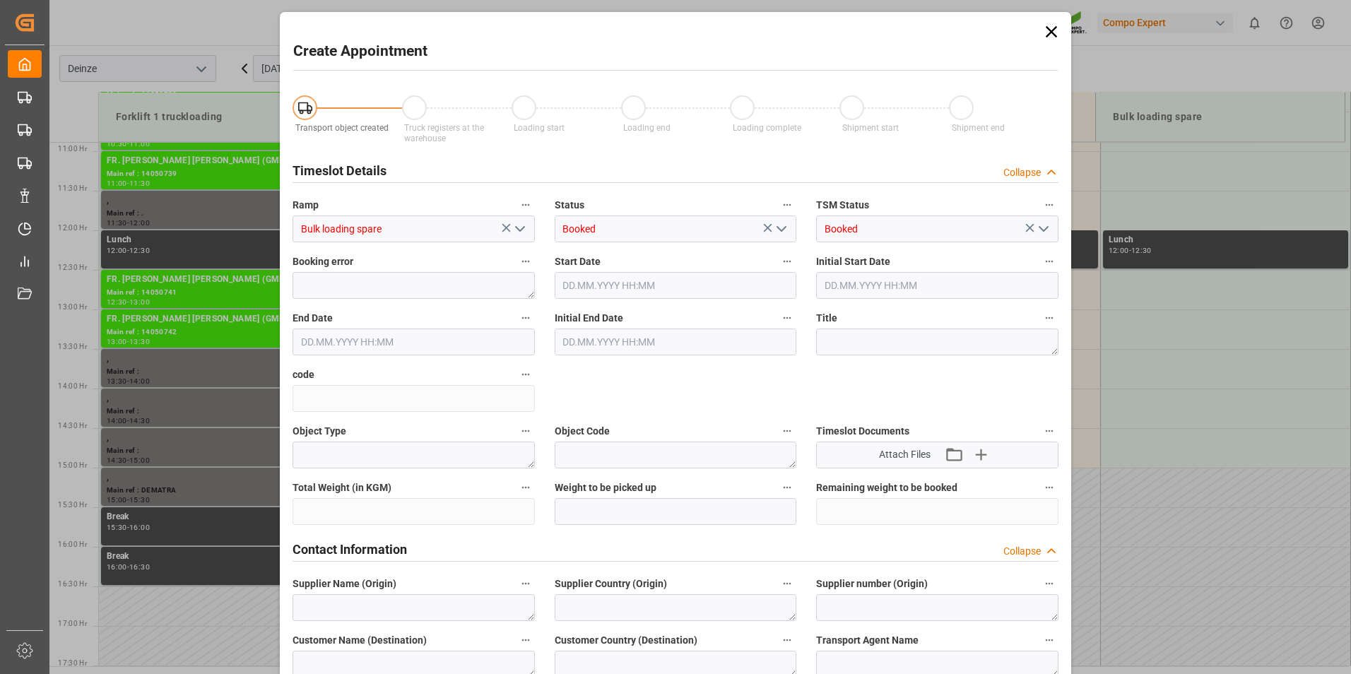
type input "04.09.2025 14:00"
type input "04.09.2025 14:30"
click at [1045, 28] on icon at bounding box center [1050, 31] width 11 height 11
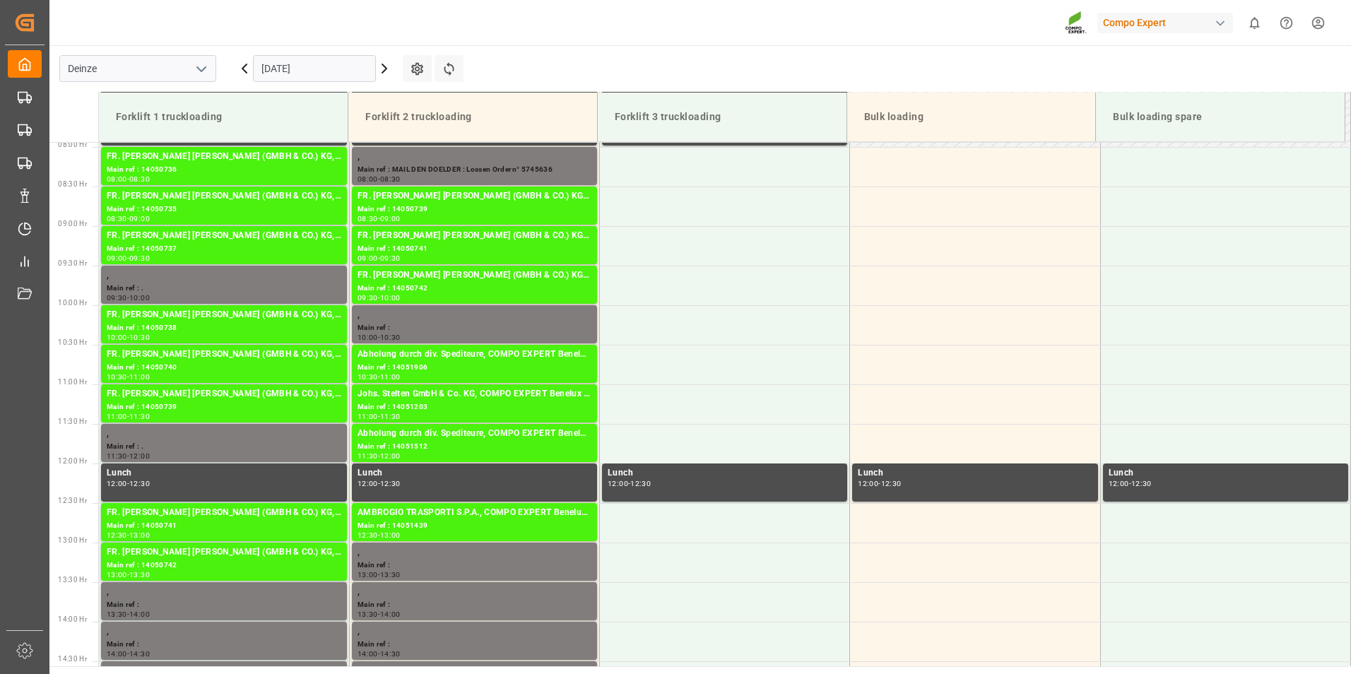
scroll to position [637, 0]
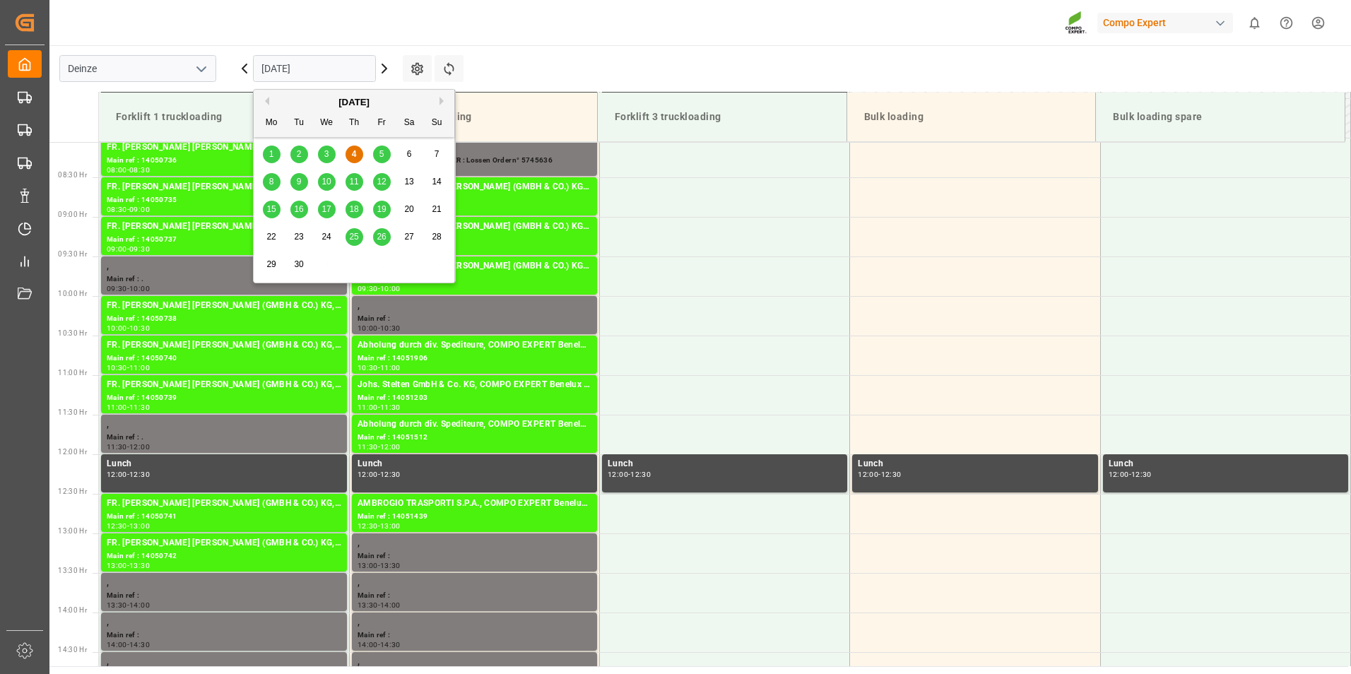
click at [345, 69] on input "[DATE]" at bounding box center [314, 68] width 123 height 27
click at [378, 156] on div "5" at bounding box center [382, 154] width 18 height 17
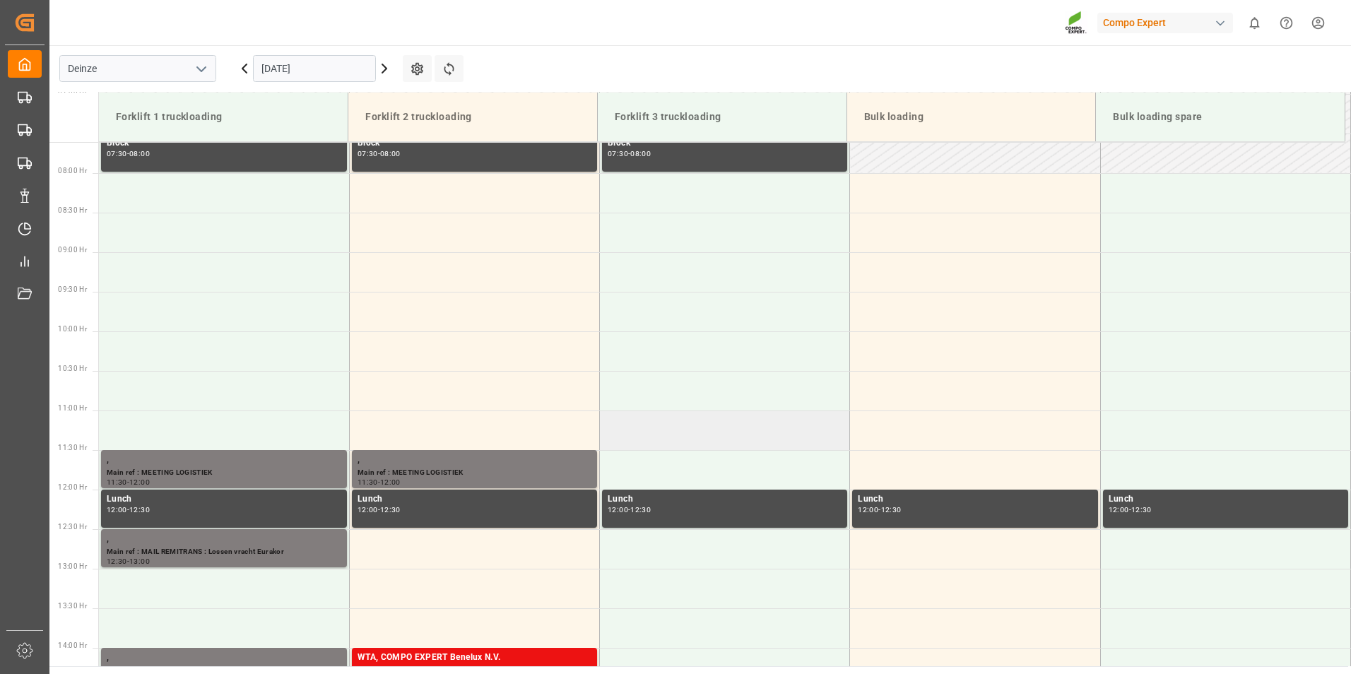
scroll to position [578, 0]
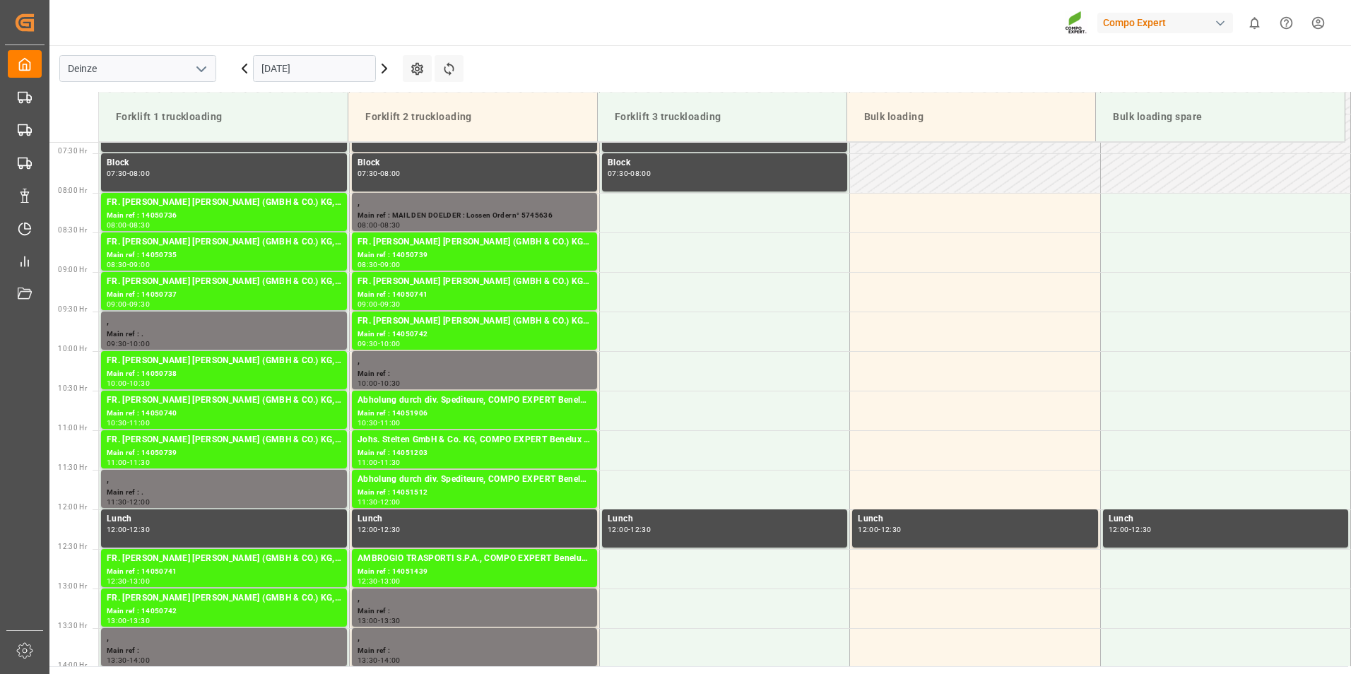
scroll to position [594, 0]
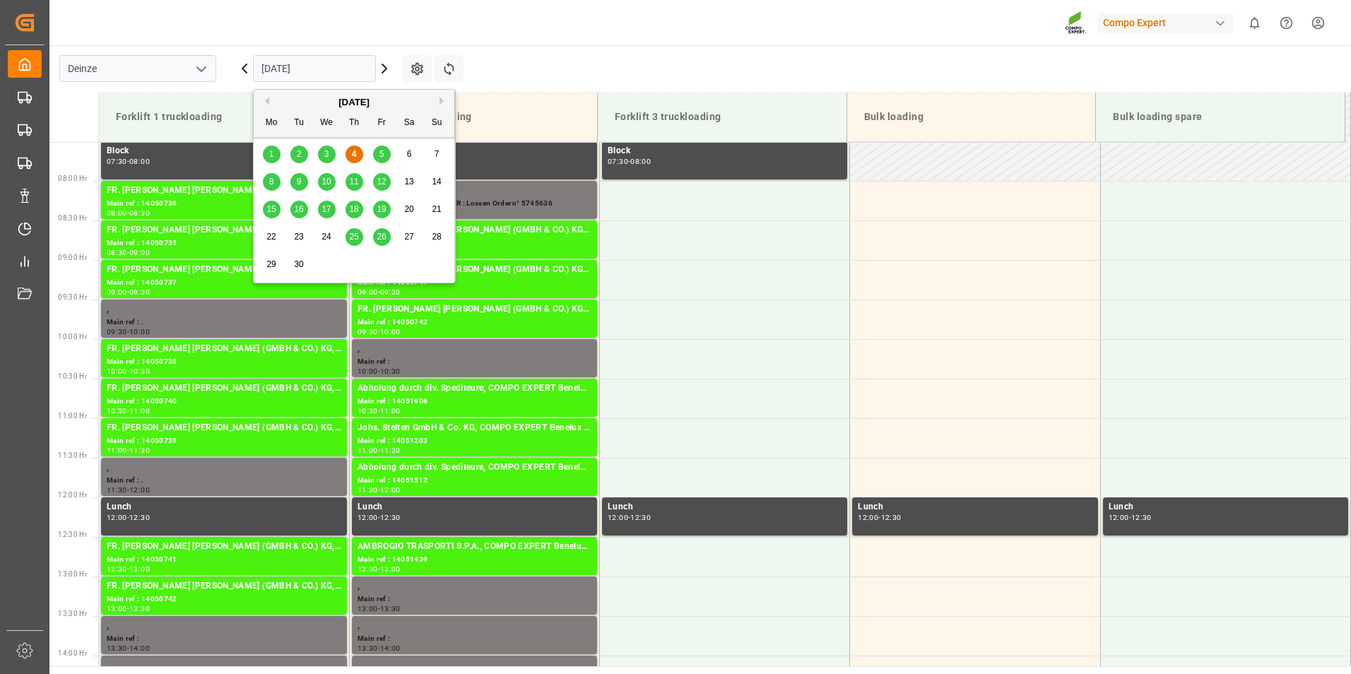
click at [347, 71] on input "[DATE]" at bounding box center [314, 68] width 123 height 27
click at [379, 156] on span "5" at bounding box center [381, 154] width 5 height 10
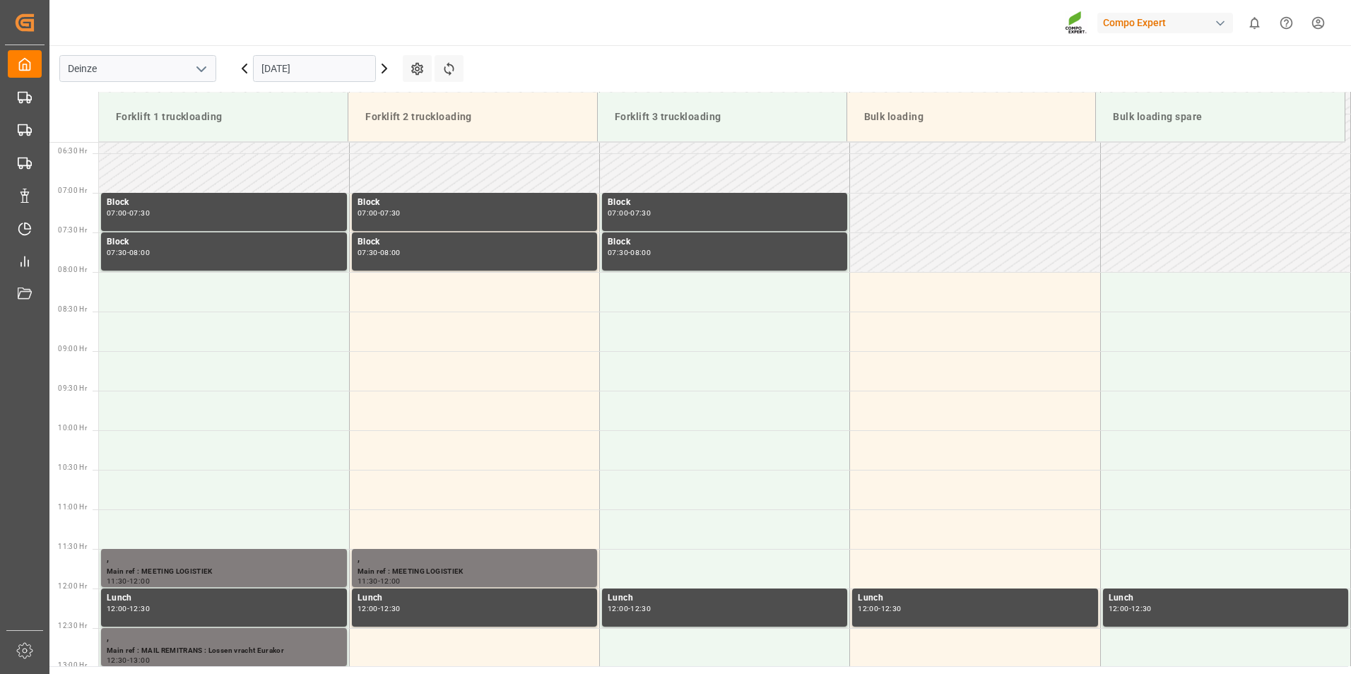
scroll to position [529, 0]
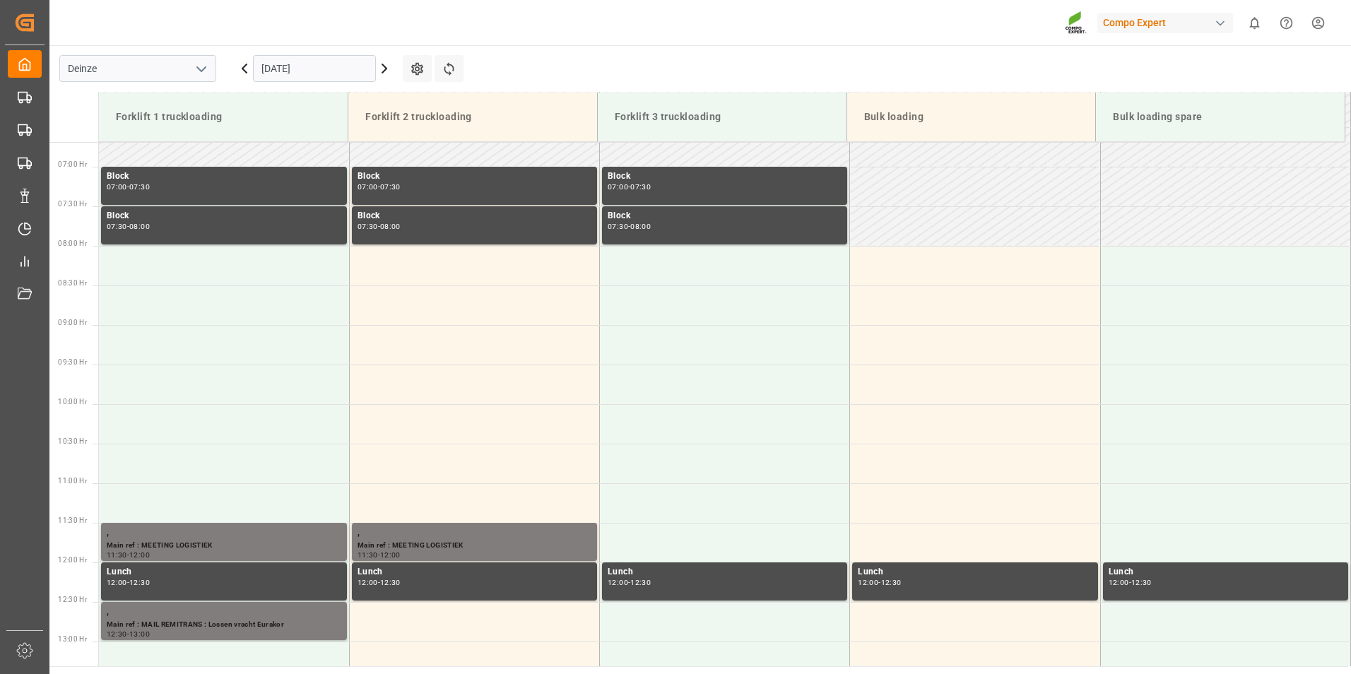
drag, startPoint x: 1344, startPoint y: 312, endPoint x: 1345, endPoint y: 328, distance: 15.6
click at [1345, 328] on div "Forklift 1 truckloading Forklift 2 truckloading Forklift 3 truckloading Bulk lo…" at bounding box center [699, 379] width 1301 height 574
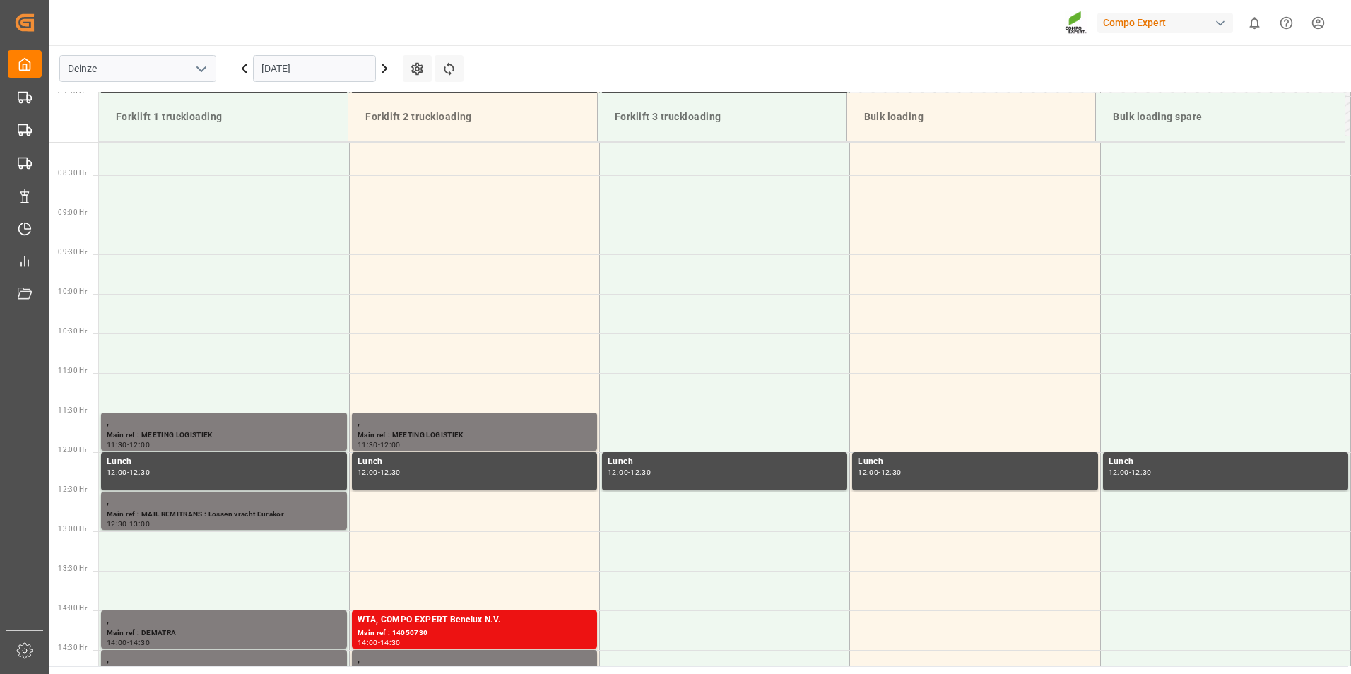
scroll to position [602, 0]
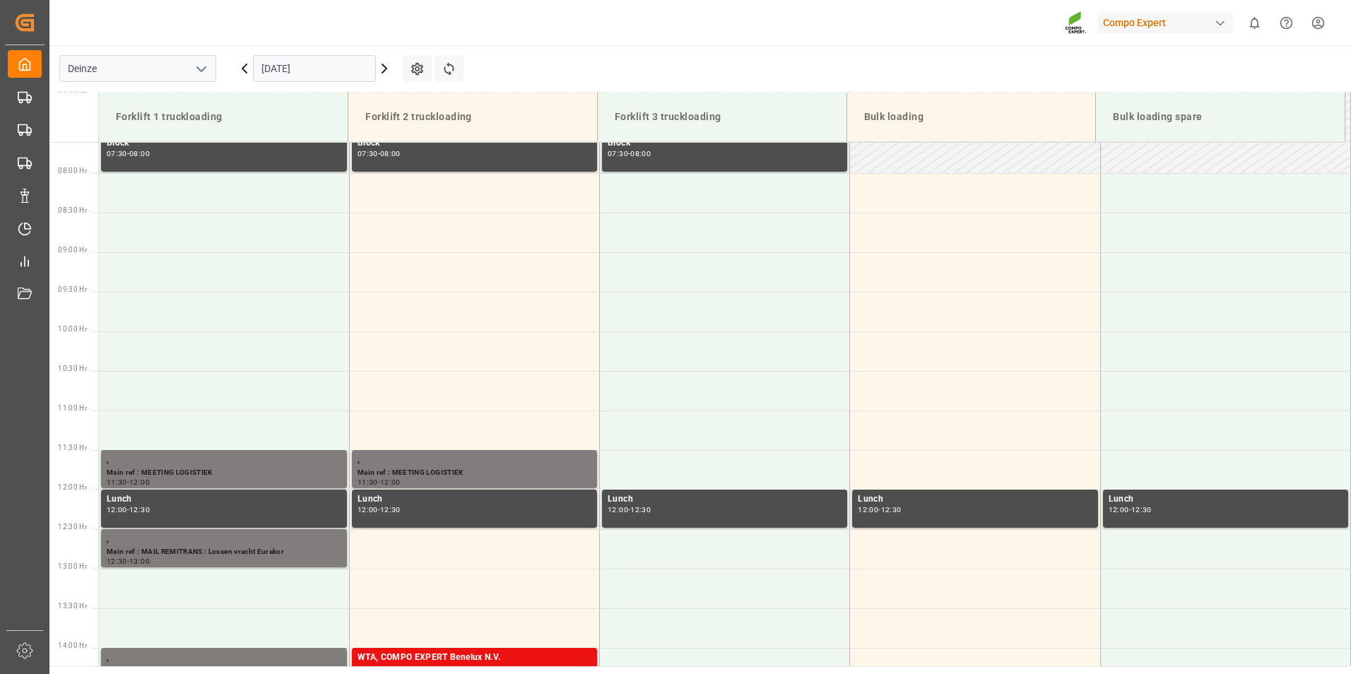
click at [314, 71] on input "[DATE]" at bounding box center [314, 68] width 123 height 27
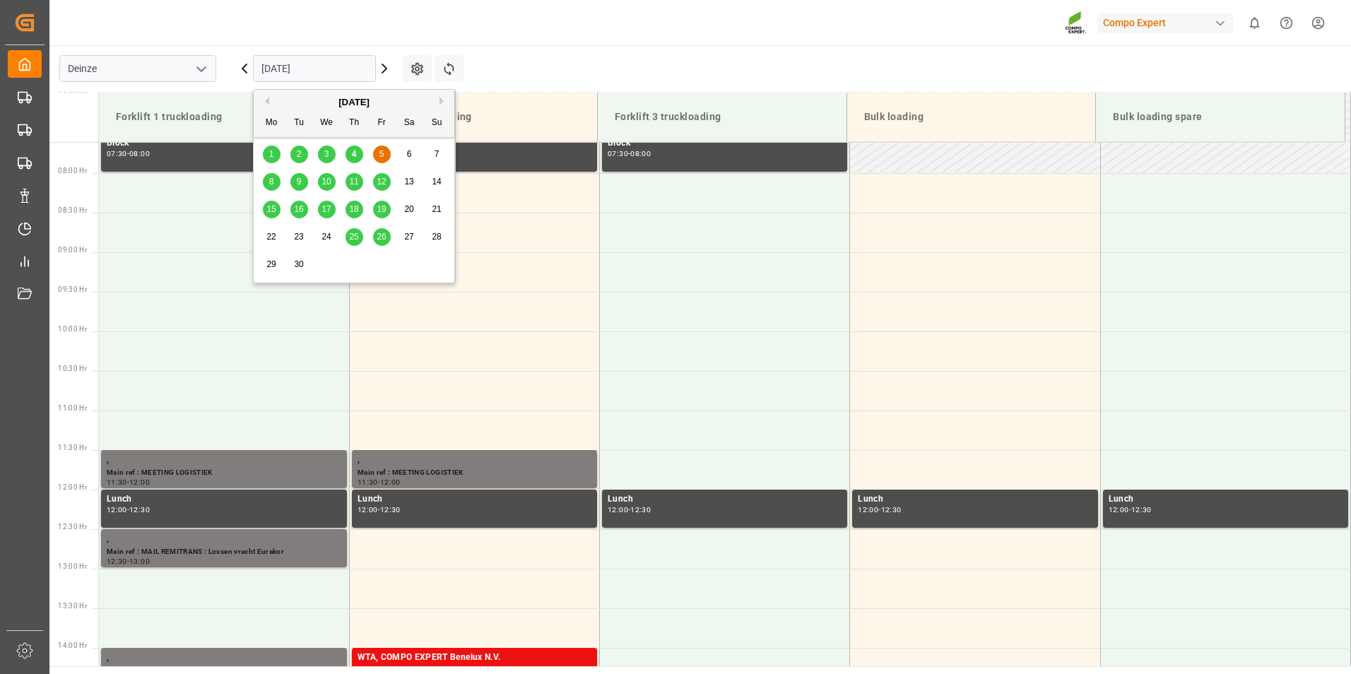
click at [383, 154] on span "5" at bounding box center [381, 154] width 5 height 10
click at [334, 75] on input "[DATE]" at bounding box center [314, 68] width 123 height 27
click at [299, 182] on span "9" at bounding box center [299, 182] width 5 height 10
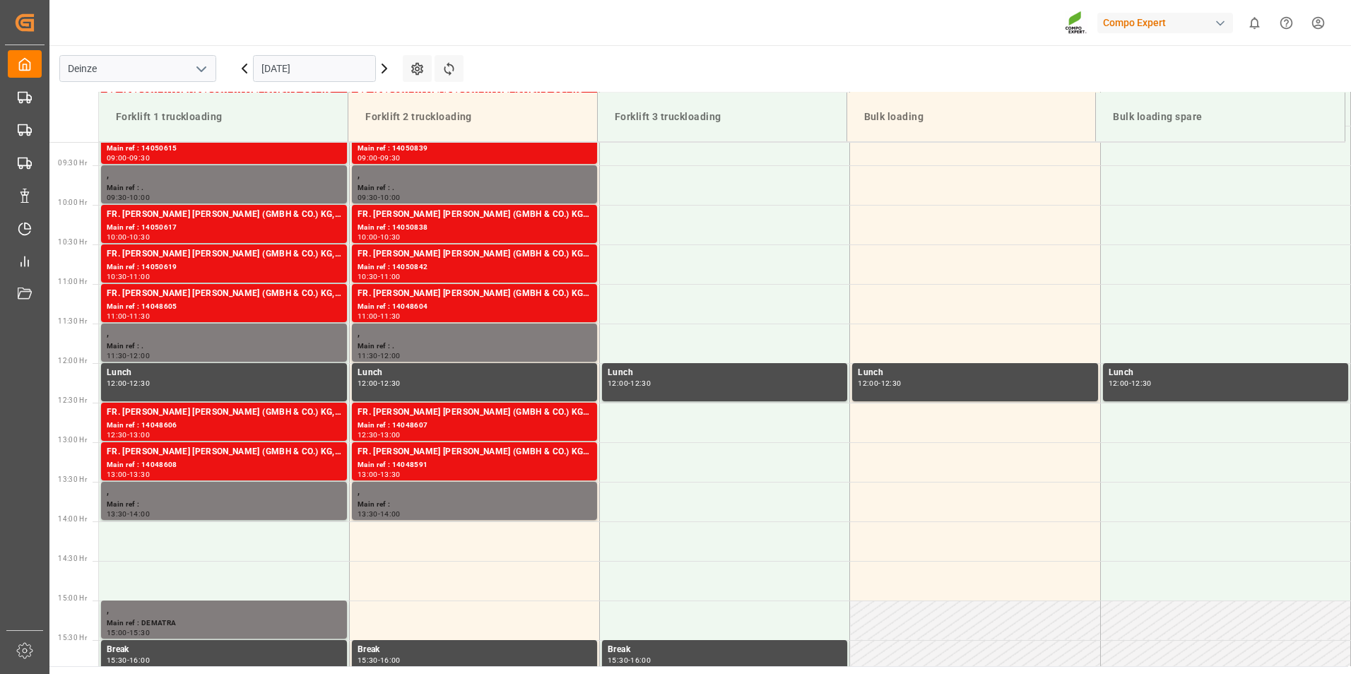
scroll to position [940, 0]
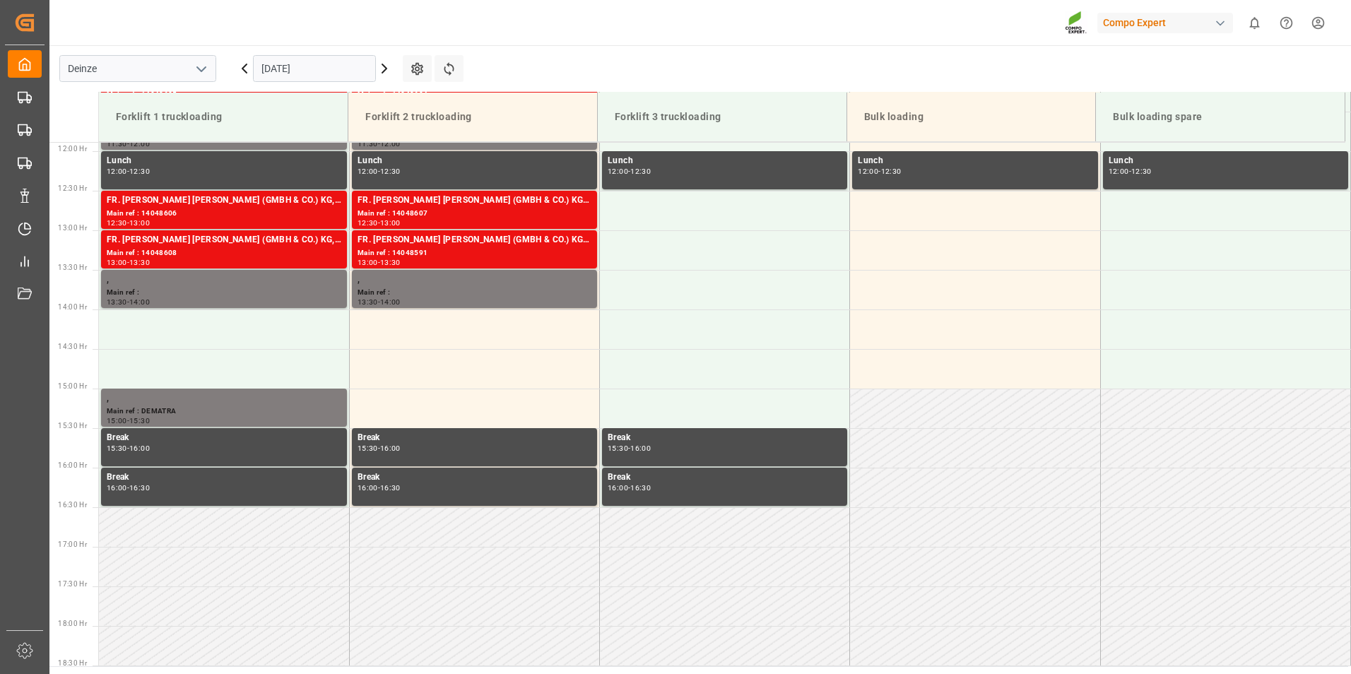
click at [324, 70] on input "[DATE]" at bounding box center [314, 68] width 123 height 27
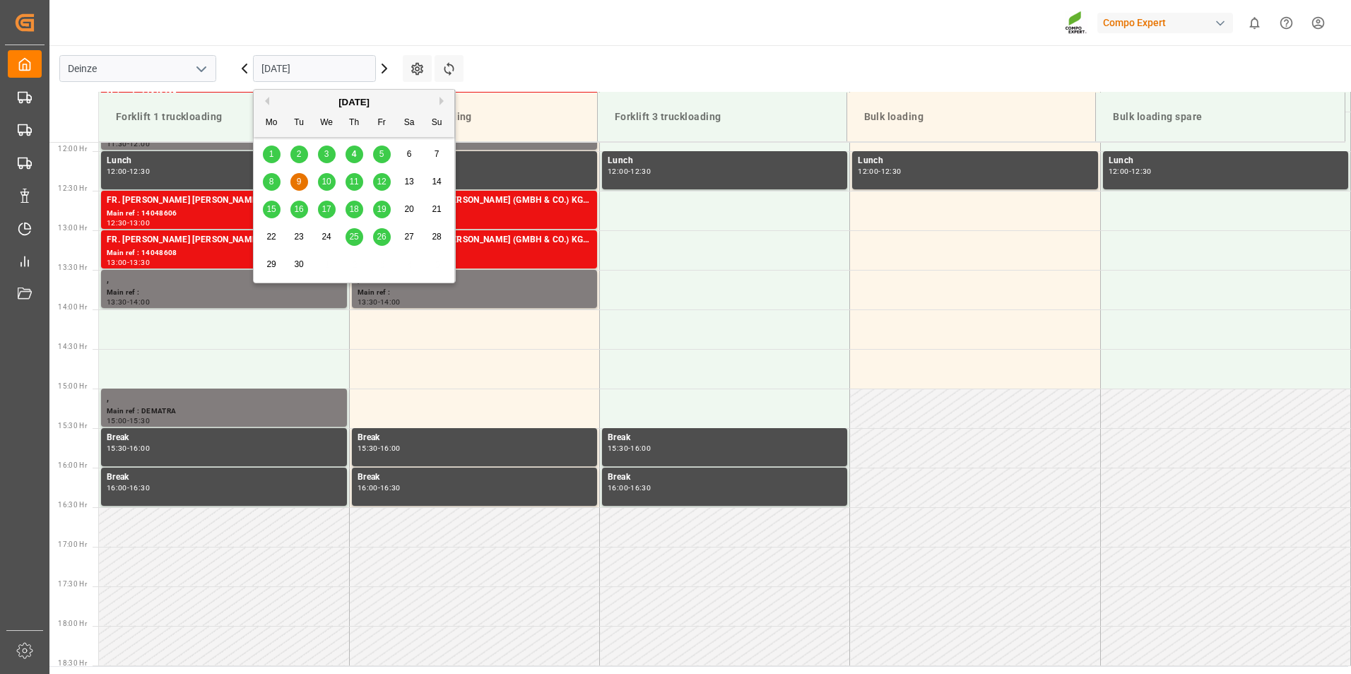
click at [355, 183] on span "11" at bounding box center [353, 182] width 9 height 10
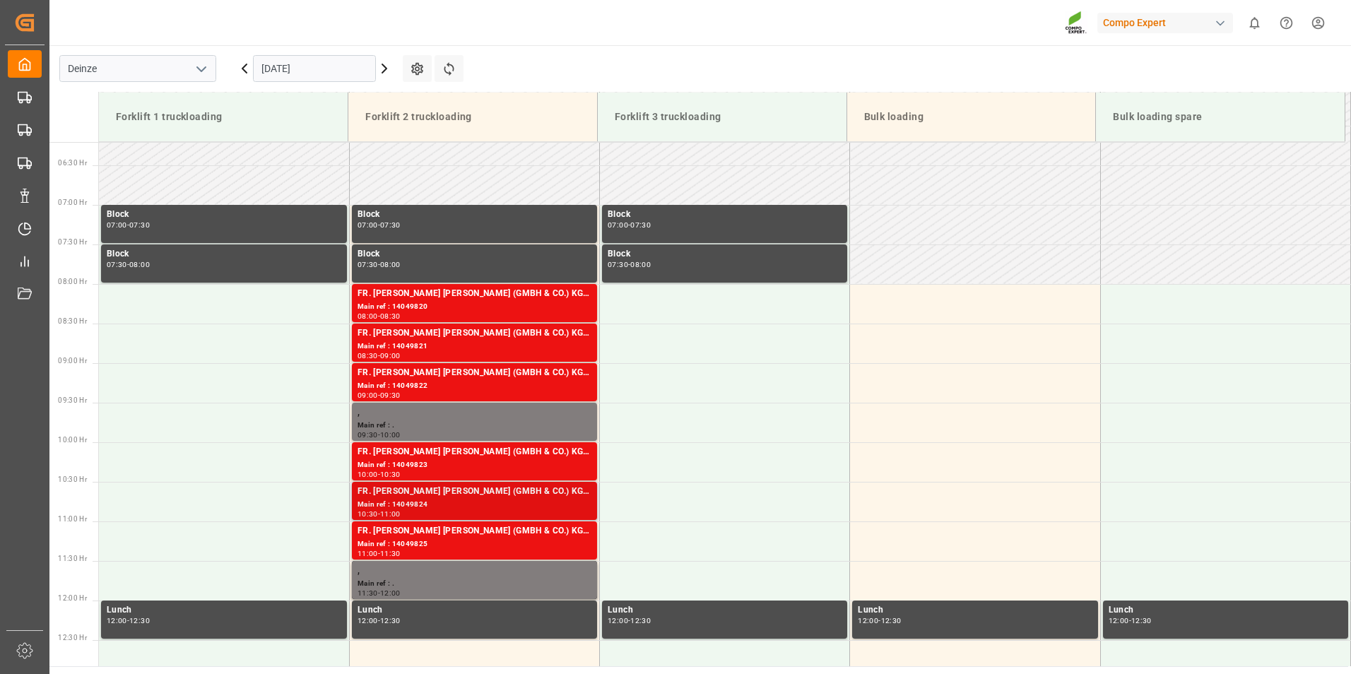
scroll to position [375, 0]
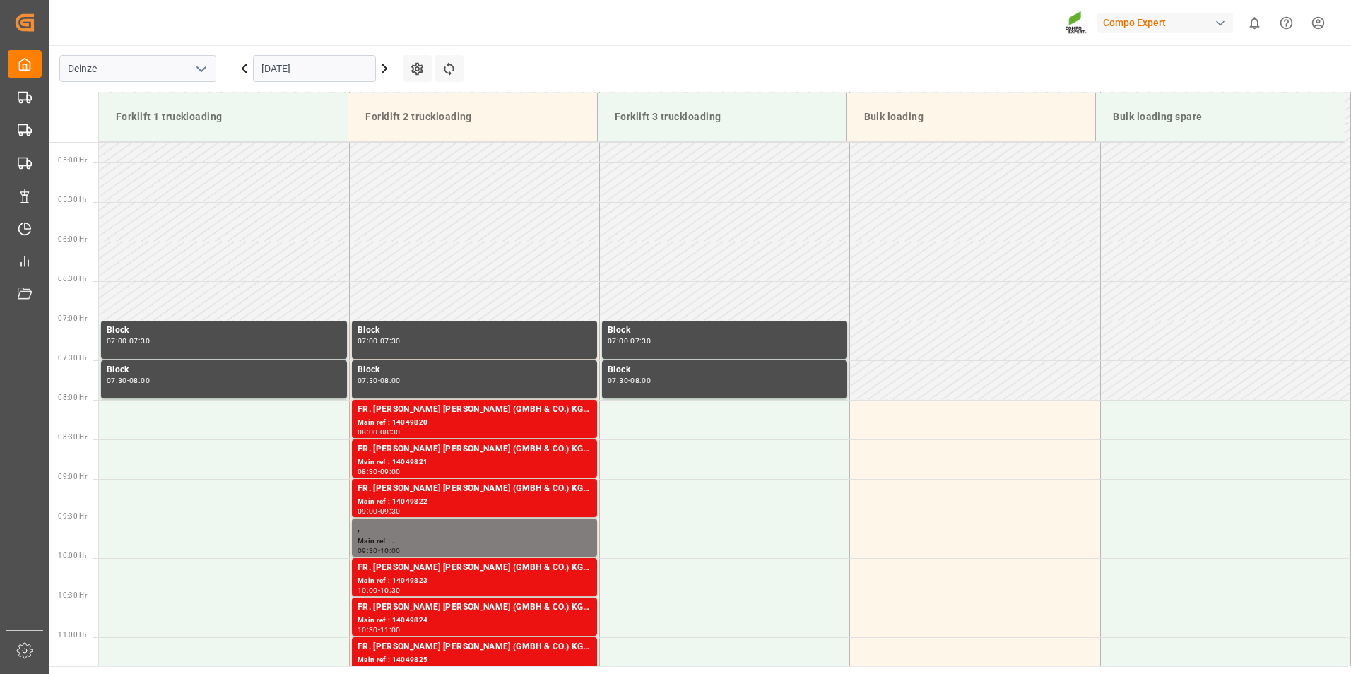
click at [698, 29] on div "Compo Expert 0 Notifications Only show unread All Watching Mark all categories …" at bounding box center [695, 22] width 1311 height 45
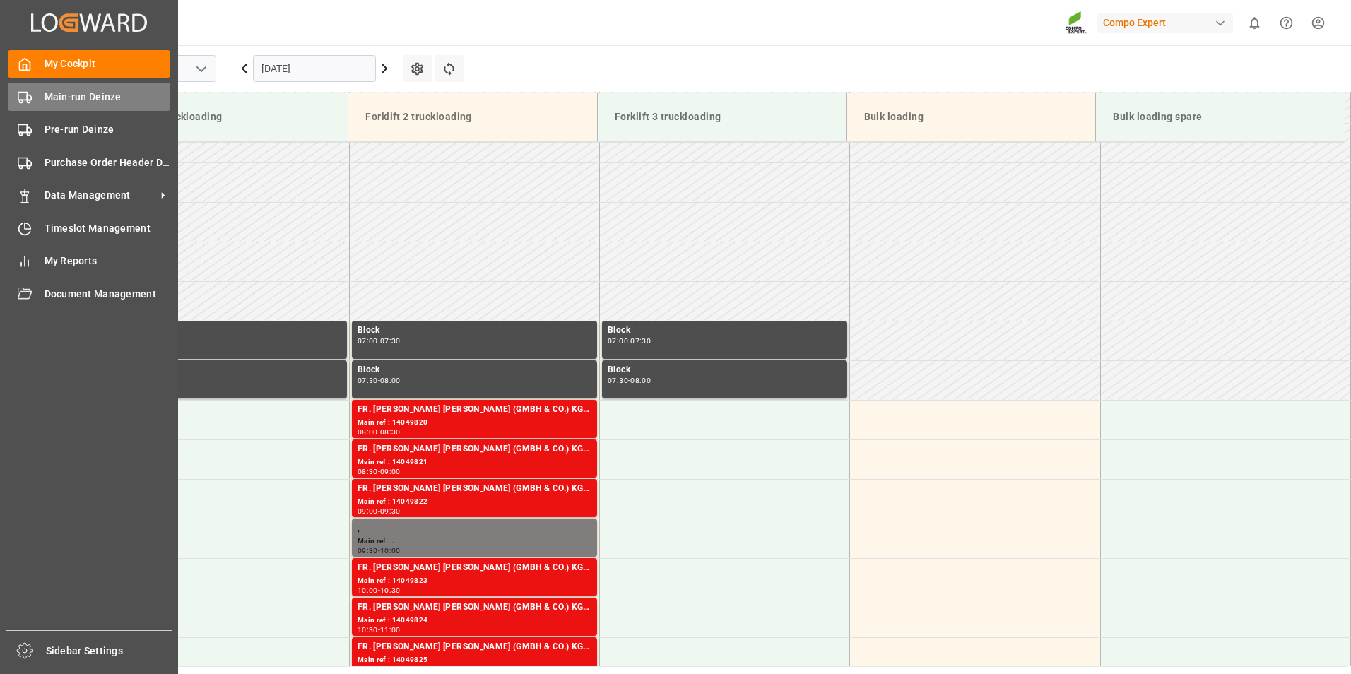
click at [22, 99] on icon at bounding box center [25, 97] width 14 height 14
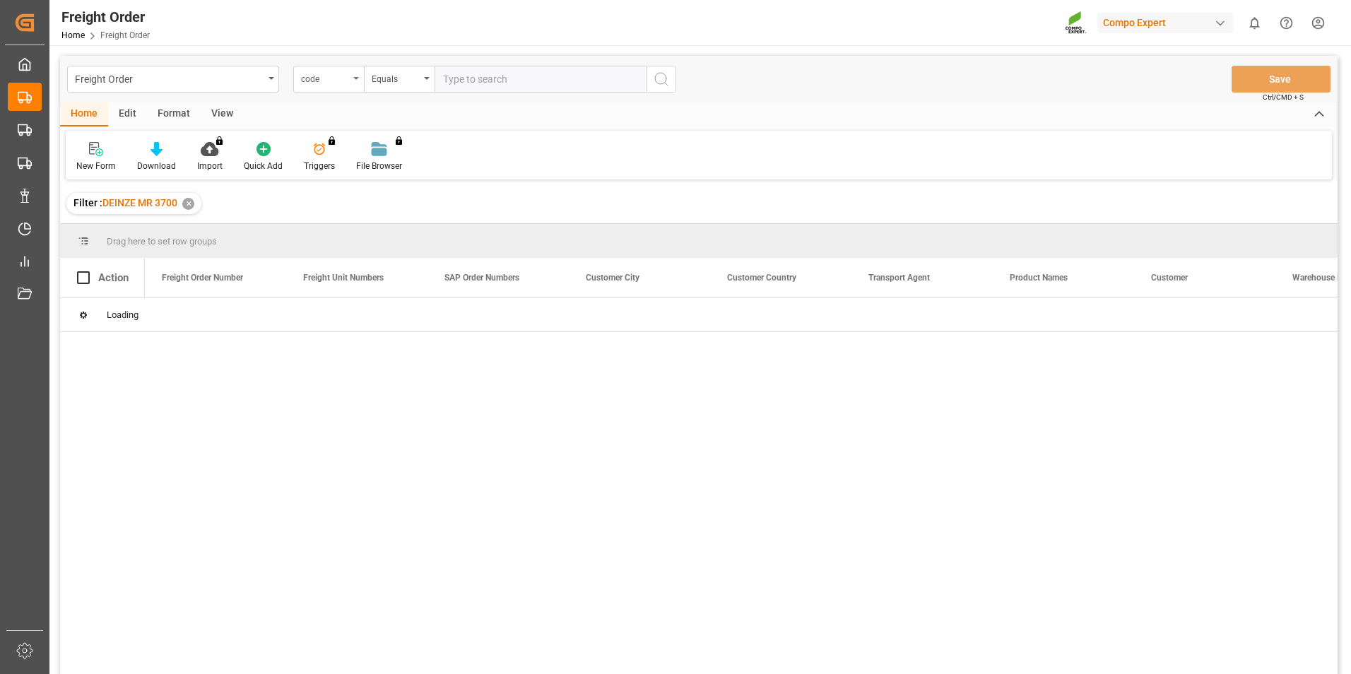
click at [354, 74] on div "code" at bounding box center [328, 79] width 71 height 27
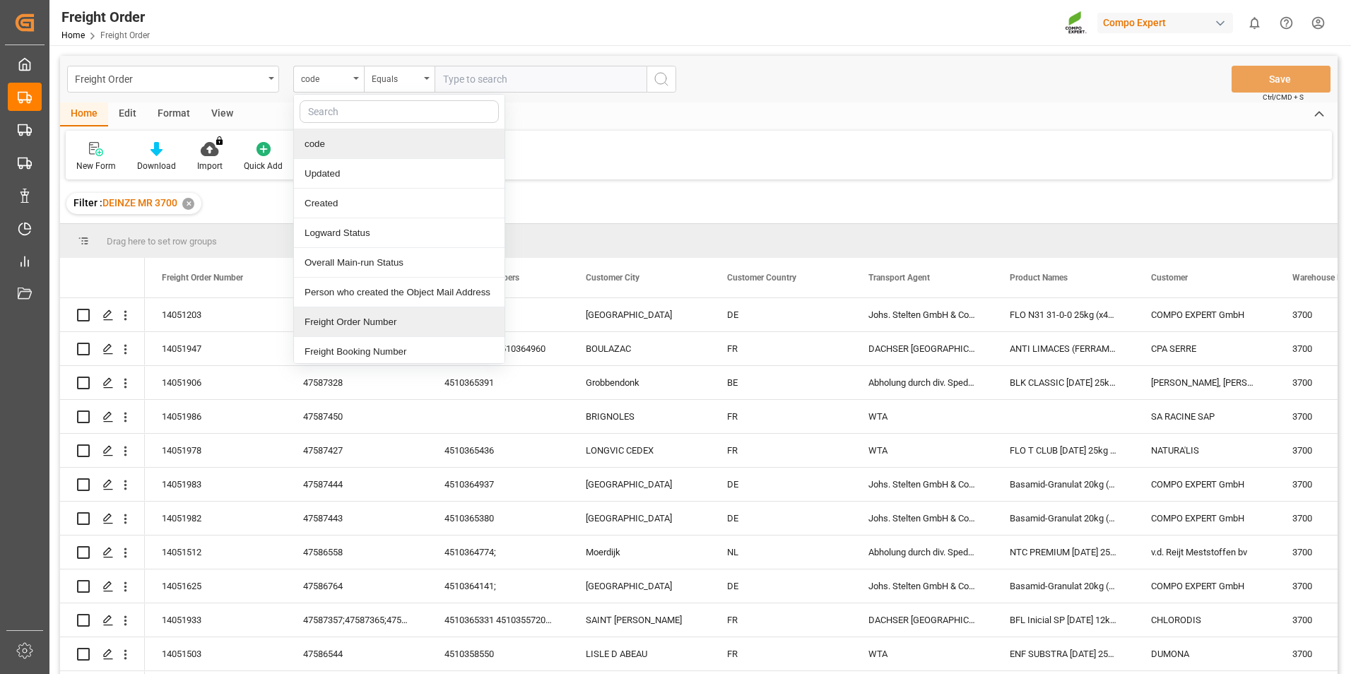
click at [354, 318] on div "Freight Order Number" at bounding box center [399, 322] width 210 height 30
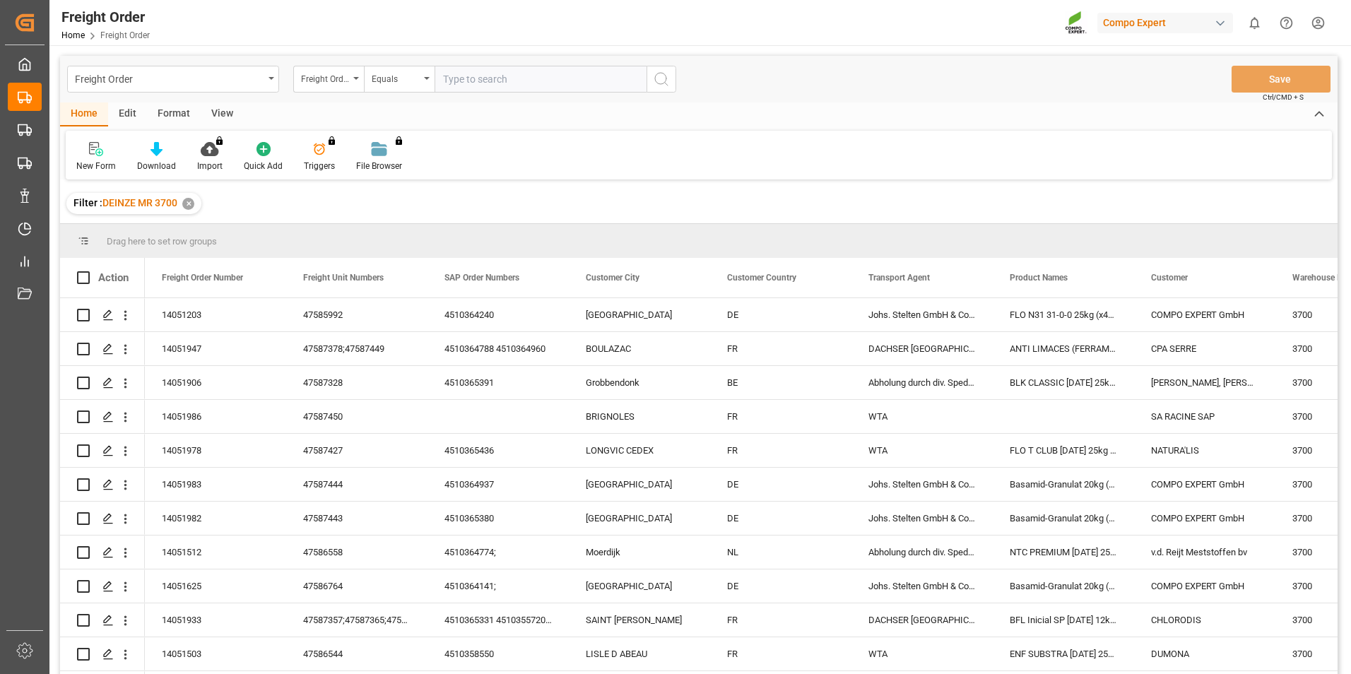
click at [453, 84] on input "text" at bounding box center [540, 79] width 212 height 27
type input "14051855"
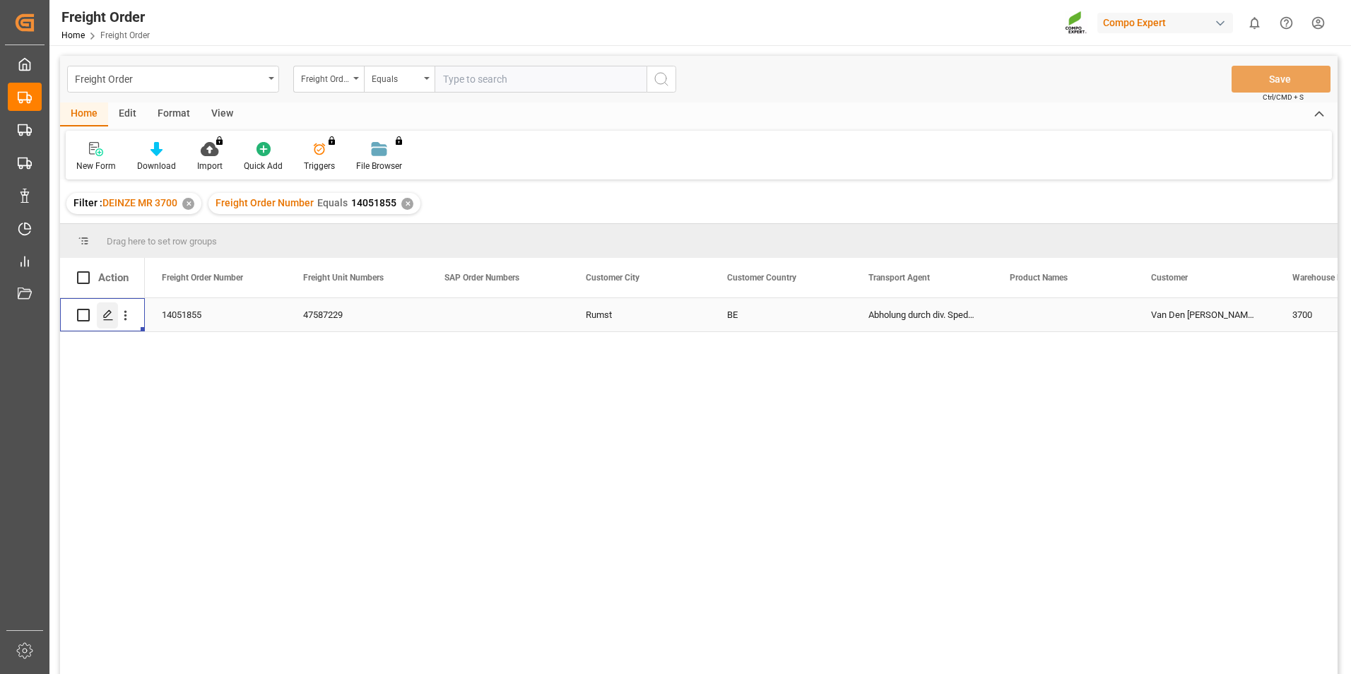
click at [108, 321] on icon "Press SPACE to select this row." at bounding box center [107, 314] width 11 height 11
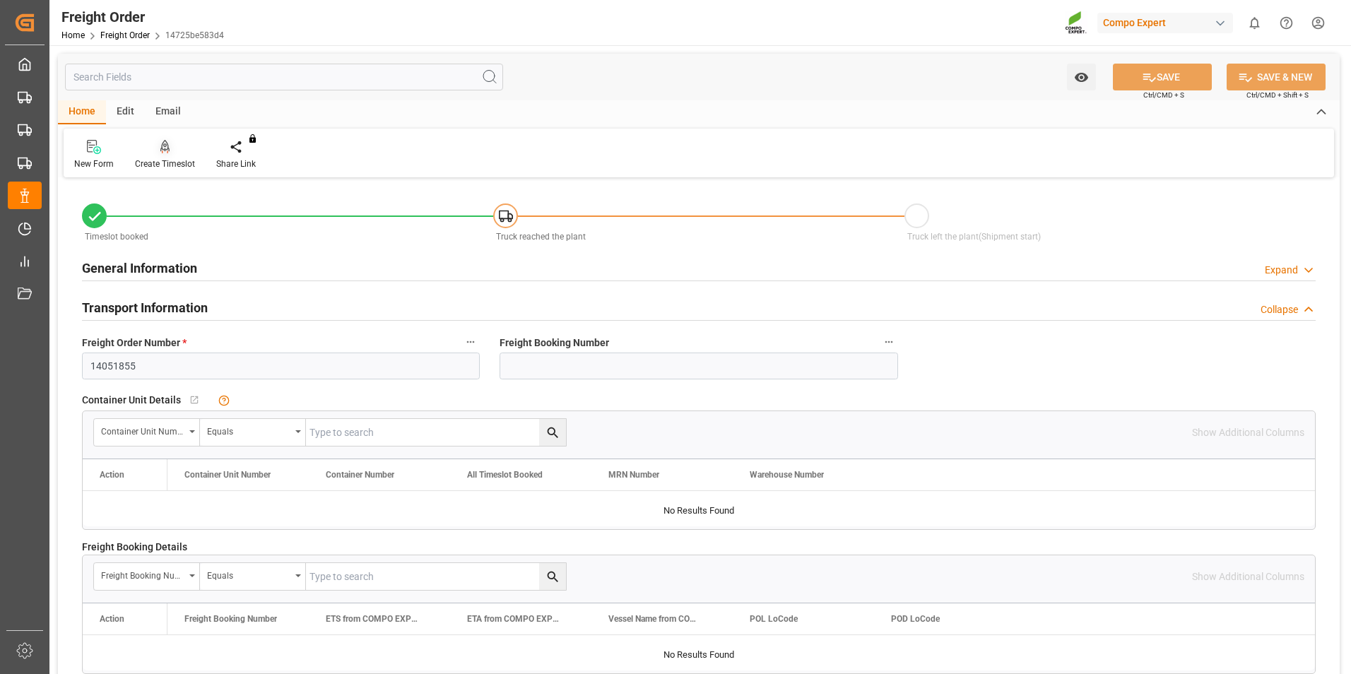
click at [167, 150] on icon at bounding box center [165, 147] width 10 height 14
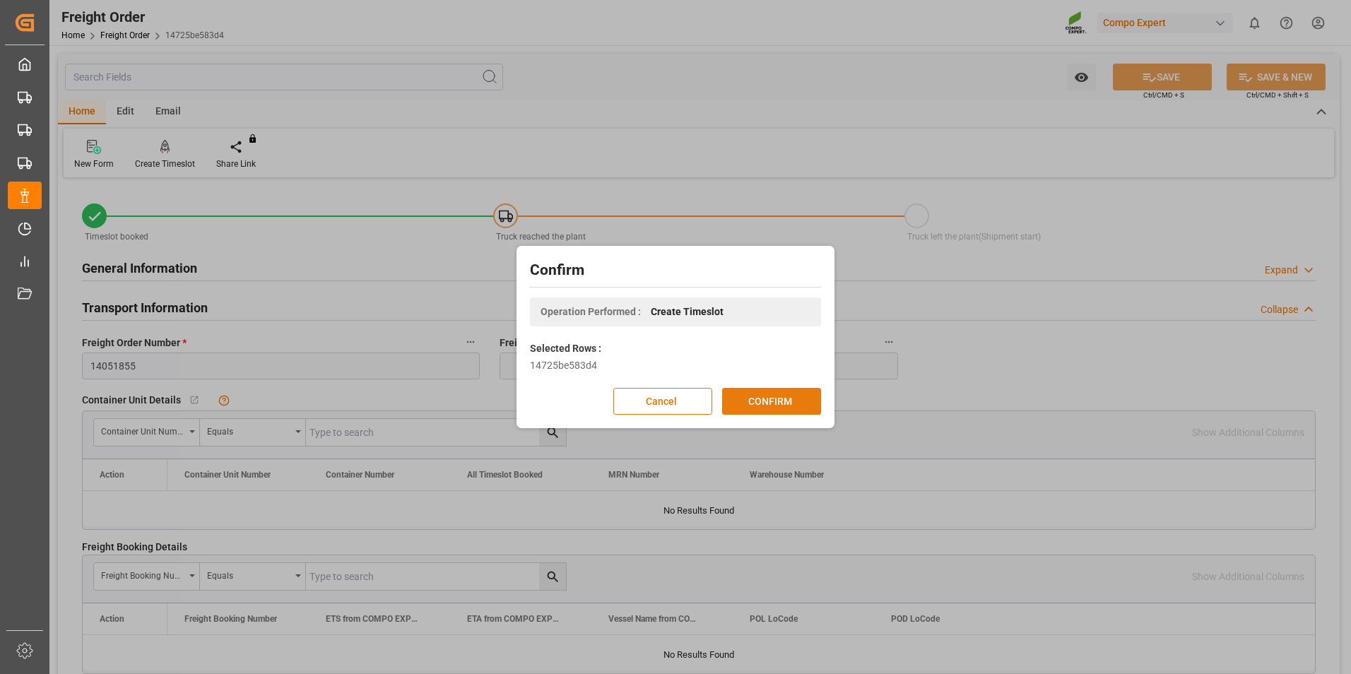
click at [751, 407] on button "CONFIRM" at bounding box center [771, 401] width 99 height 27
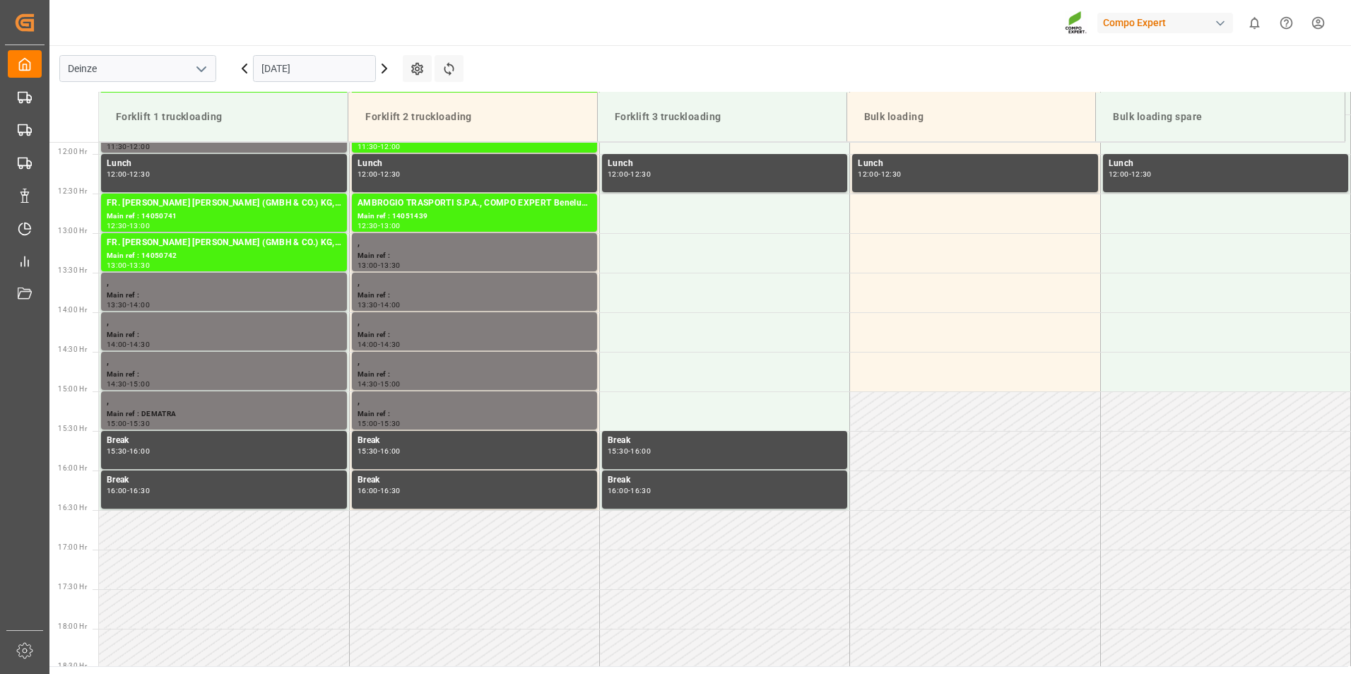
scroll to position [940, 0]
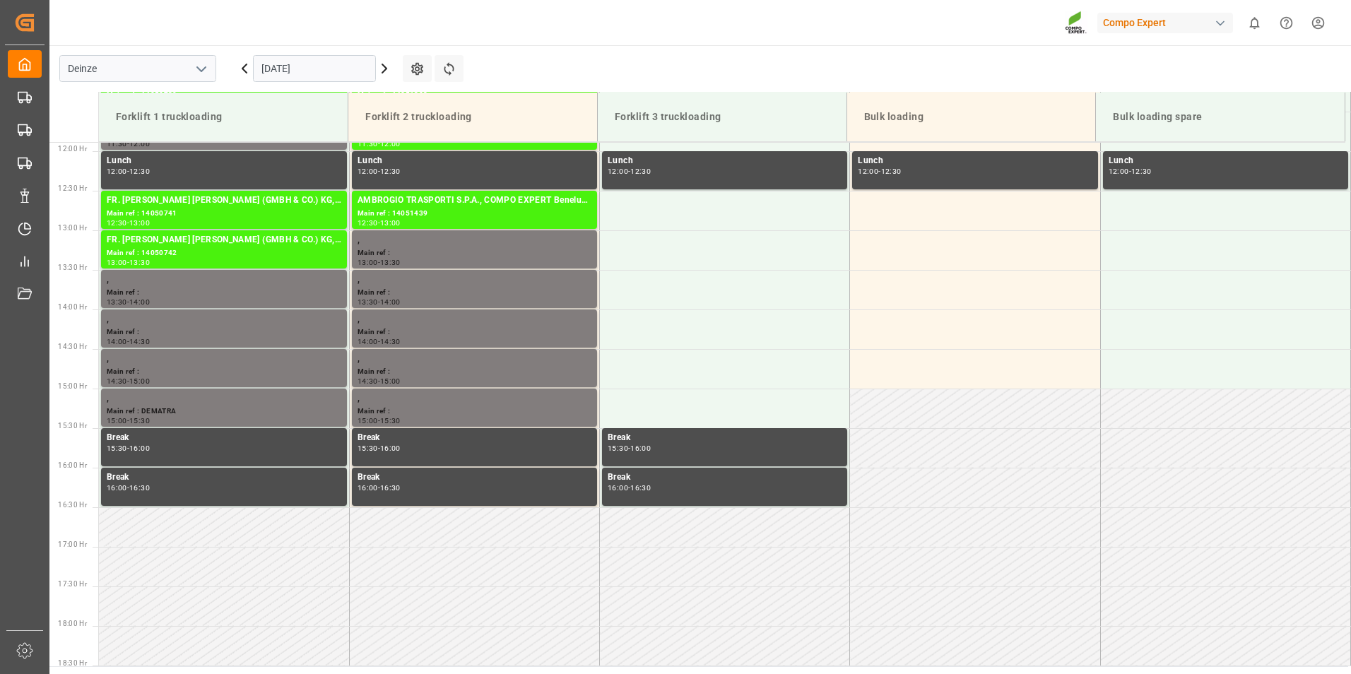
click at [348, 73] on input "[DATE]" at bounding box center [314, 68] width 123 height 27
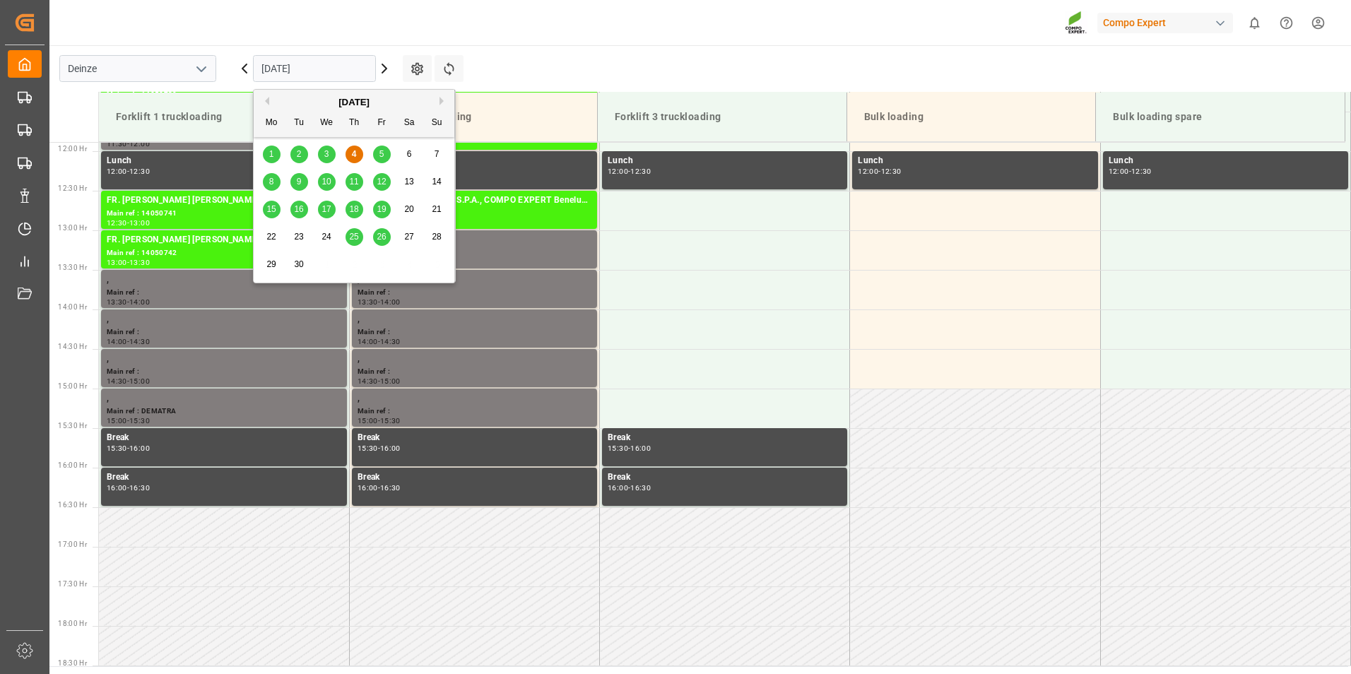
click at [352, 182] on span "11" at bounding box center [353, 182] width 9 height 10
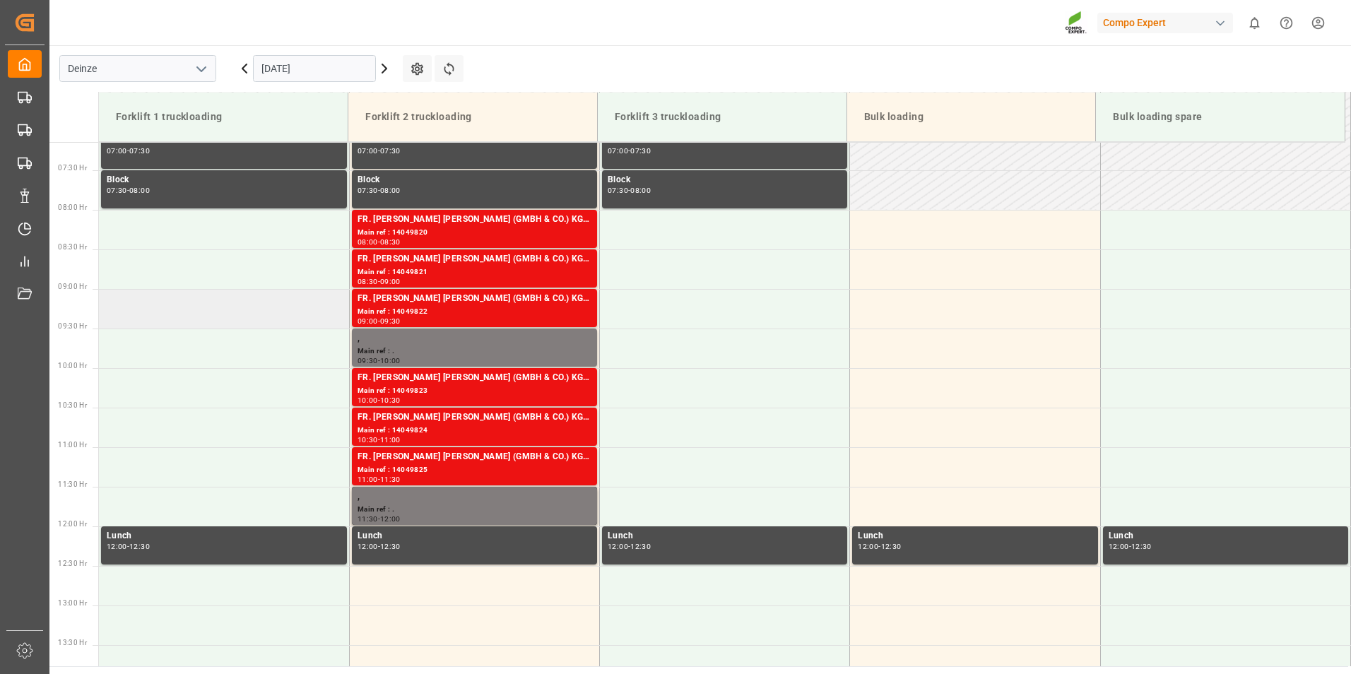
scroll to position [516, 0]
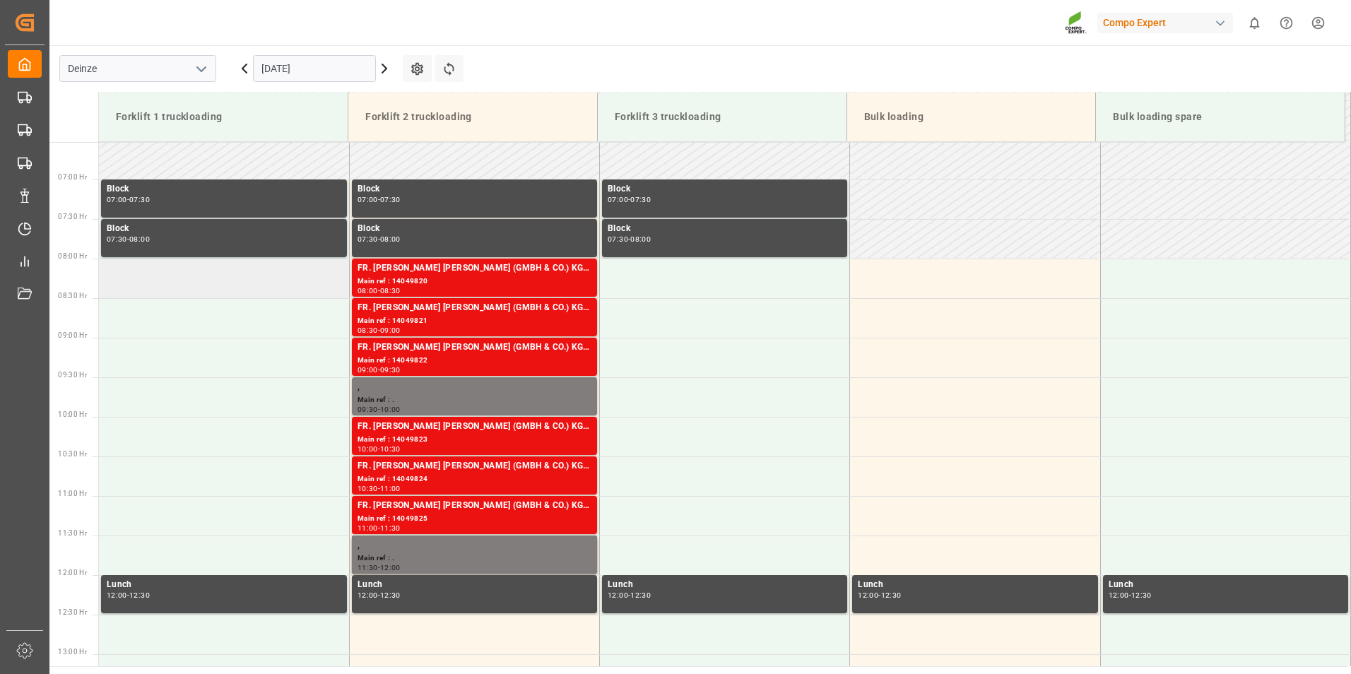
click at [152, 283] on td at bounding box center [224, 279] width 250 height 40
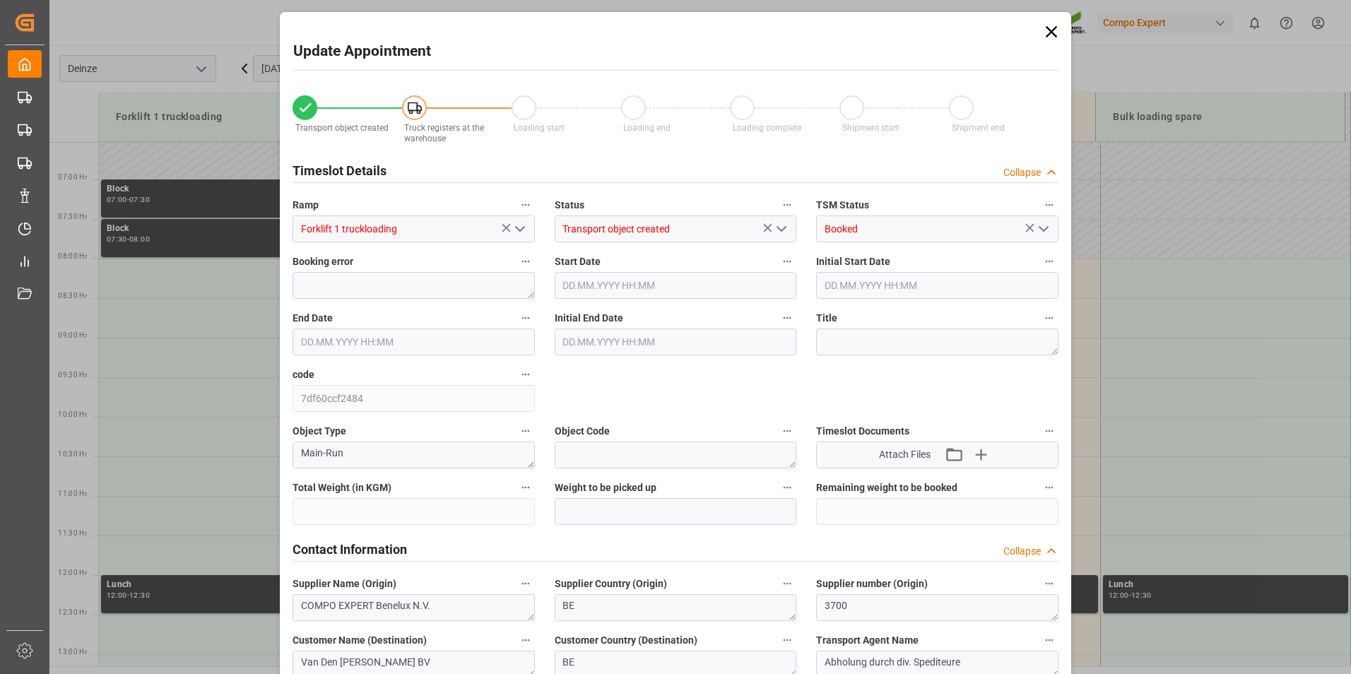
type input "22387.2"
type input "0"
type input "22"
type input "11.09.2025 08:00"
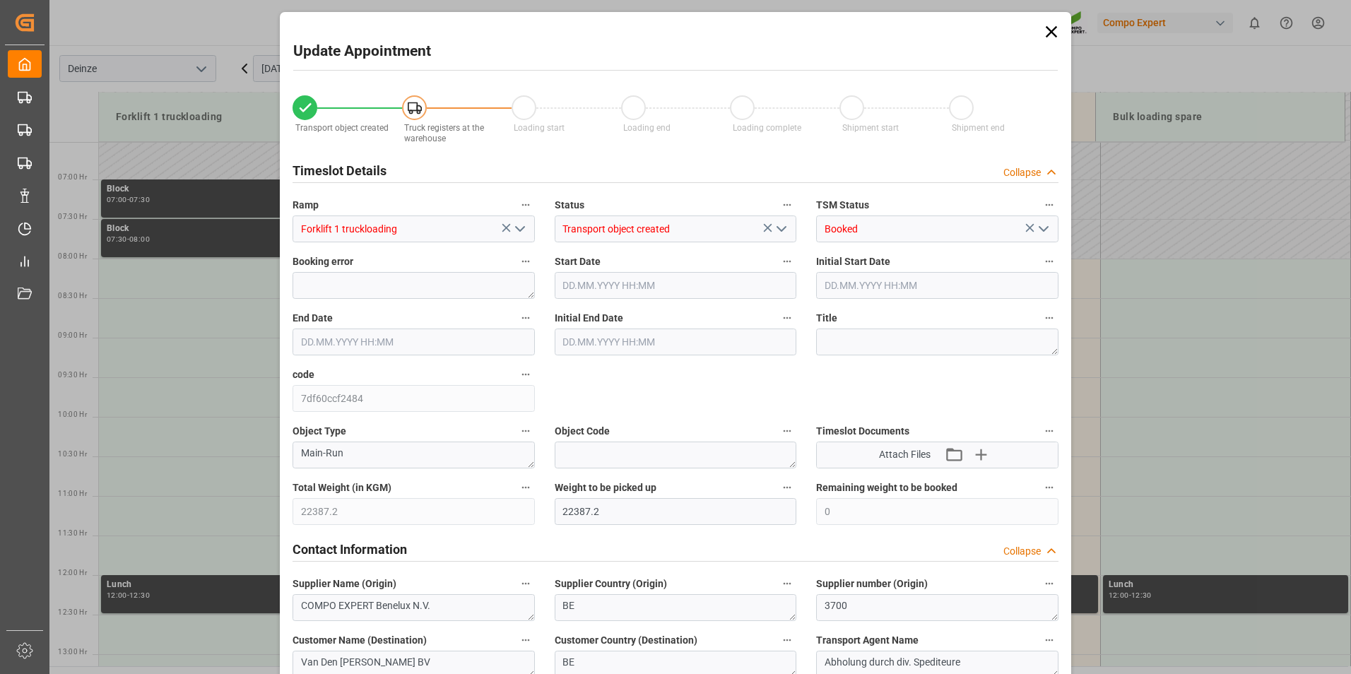
type input "11.09.2025 08:30"
type input "[DATE] 09:24"
type input "[DATE] 11:09"
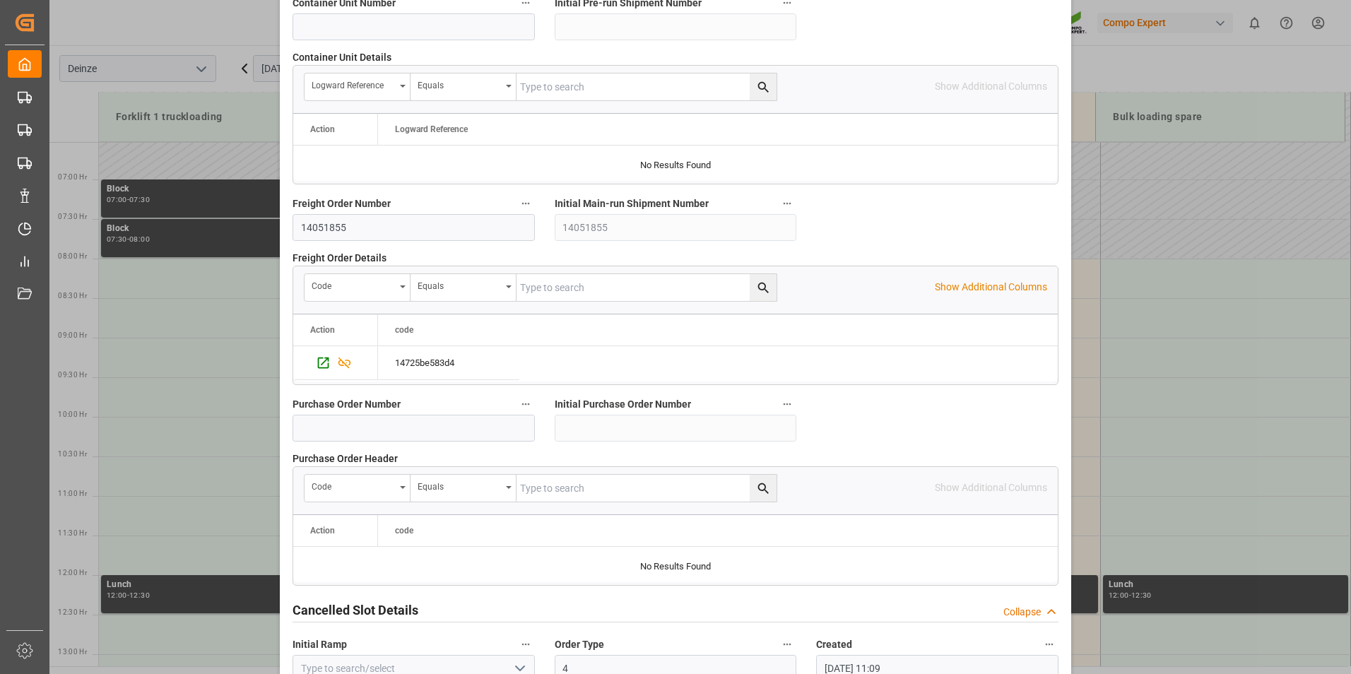
scroll to position [1286, 0]
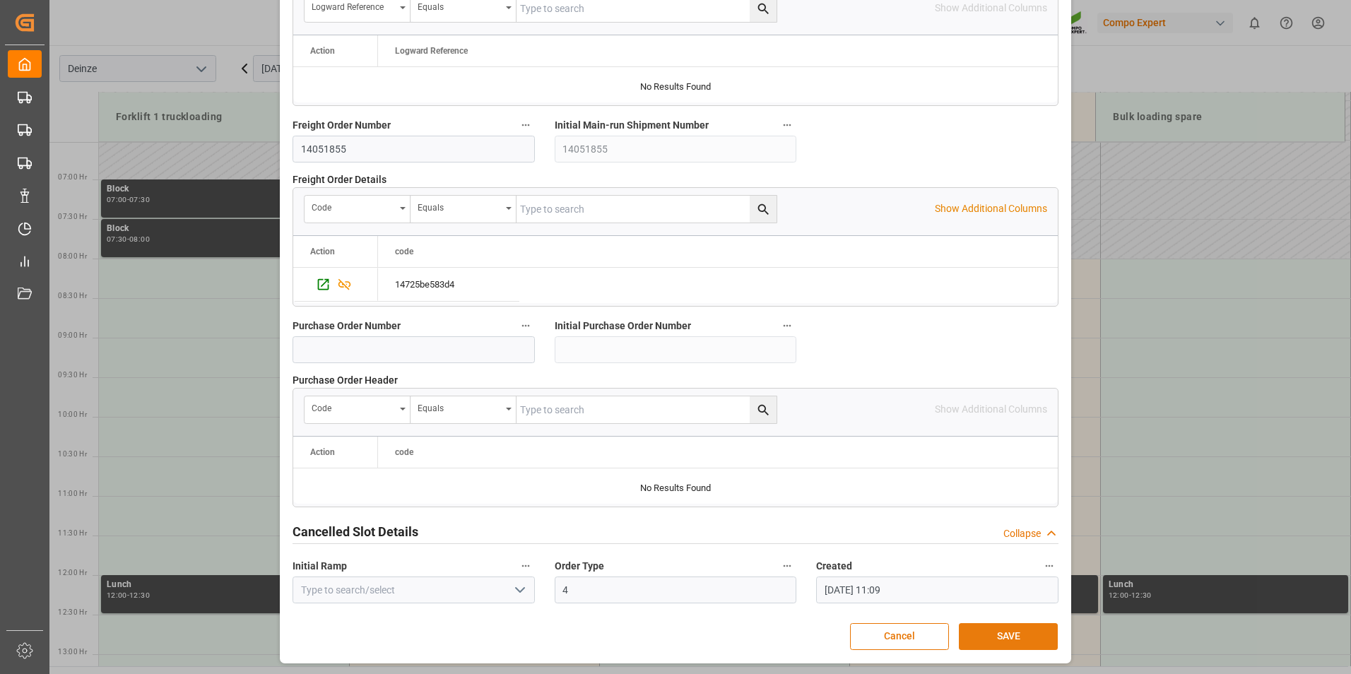
click at [992, 628] on button "SAVE" at bounding box center [1008, 636] width 99 height 27
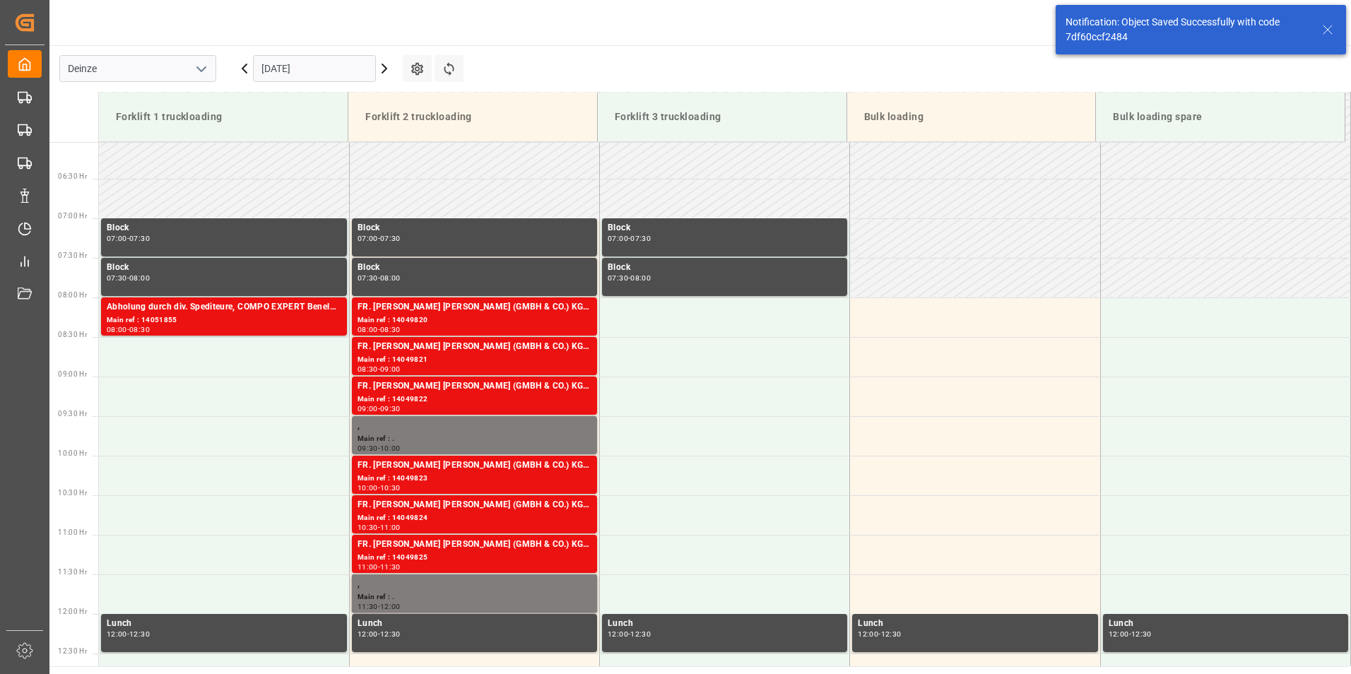
scroll to position [545, 0]
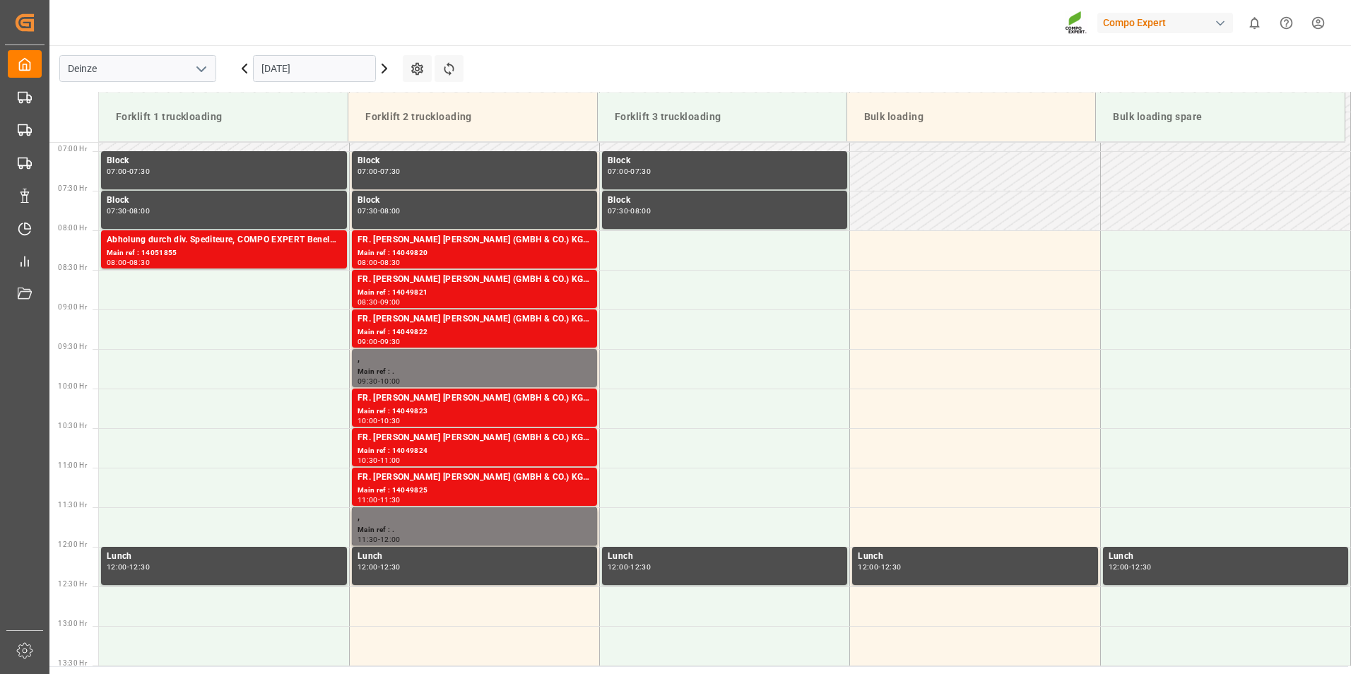
click at [315, 71] on input "[DATE]" at bounding box center [314, 68] width 123 height 27
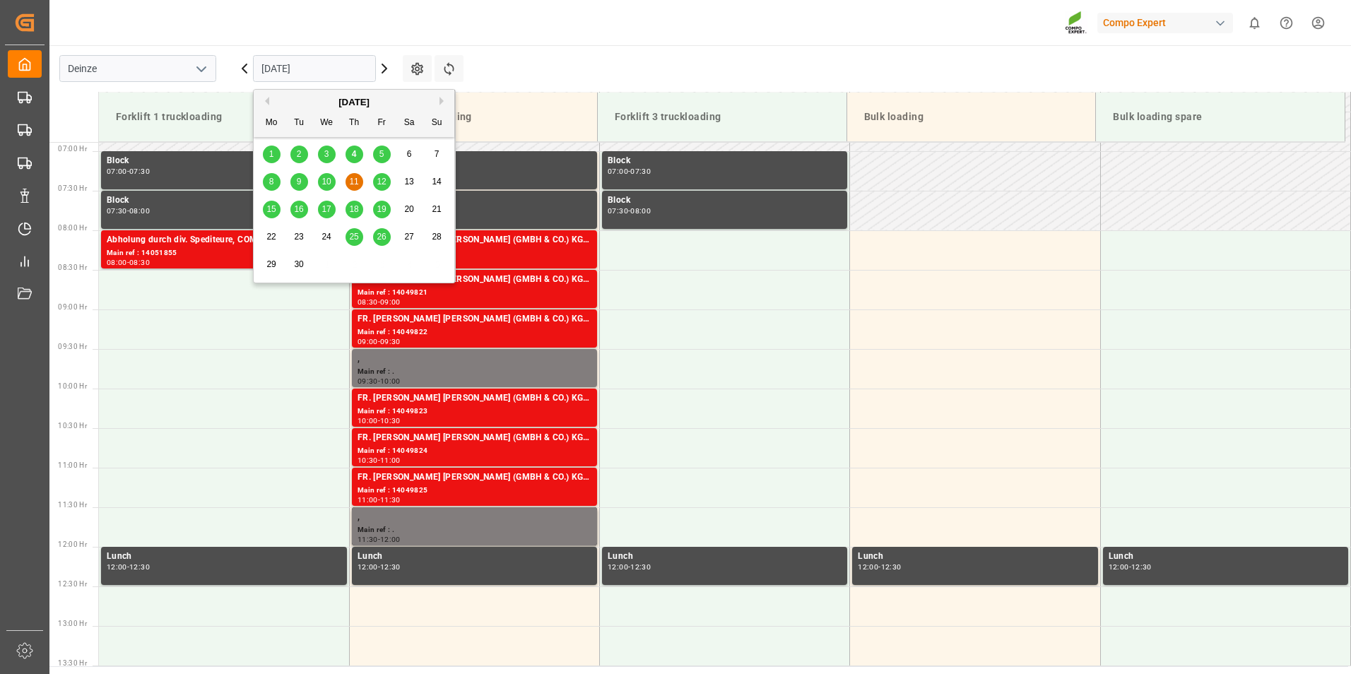
click at [352, 153] on span "4" at bounding box center [354, 154] width 5 height 10
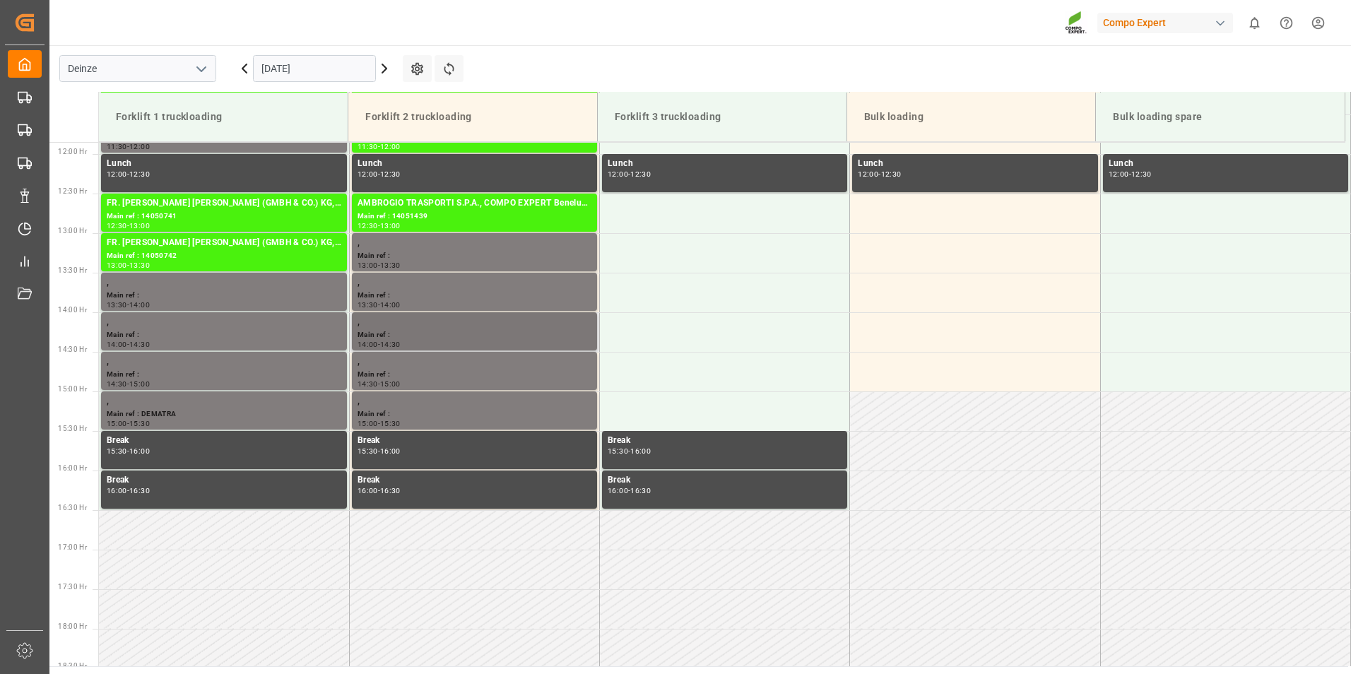
scroll to position [940, 0]
